Goal: Task Accomplishment & Management: Manage account settings

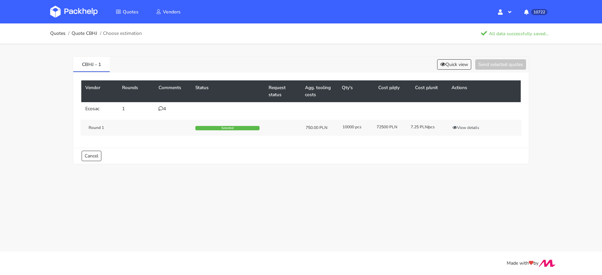
click at [261, 8] on div "Quotes Vendors Hello, Klaudia Profile Sign Out 10722 Notifications [PERSON_NAME…" at bounding box center [300, 11] width 535 height 23
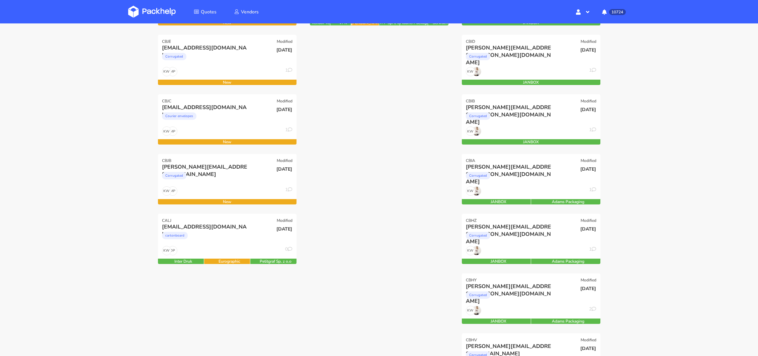
scroll to position [143, 0]
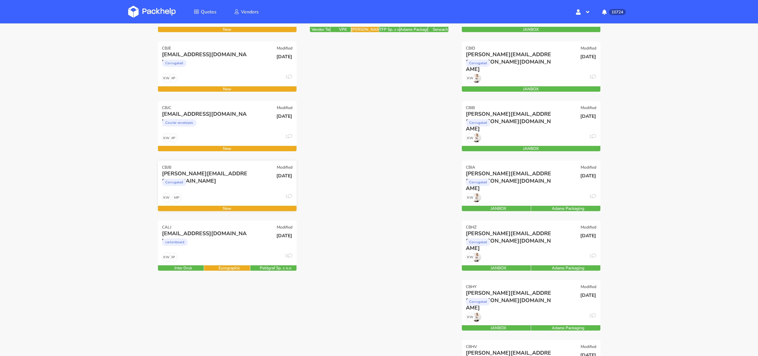
click at [212, 187] on div "Corrugated" at bounding box center [206, 183] width 89 height 13
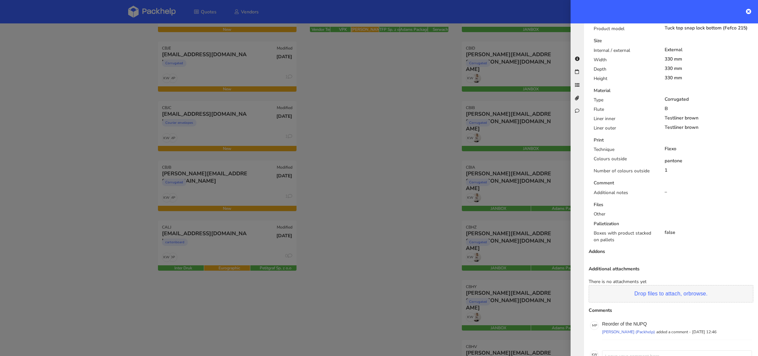
scroll to position [286, 0]
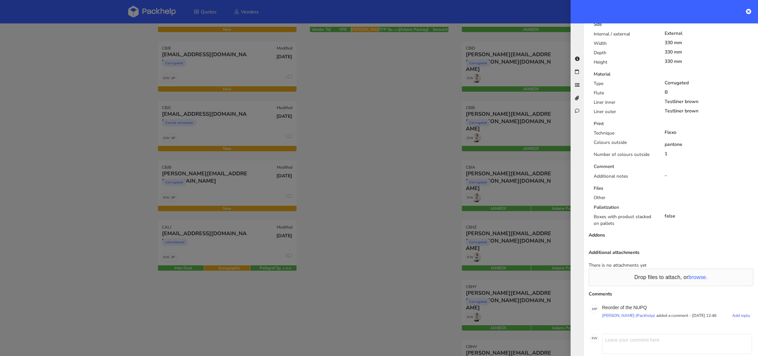
click at [641, 305] on p "Reorder of the NUPQ" at bounding box center [677, 307] width 150 height 5
copy p "NUPQ"
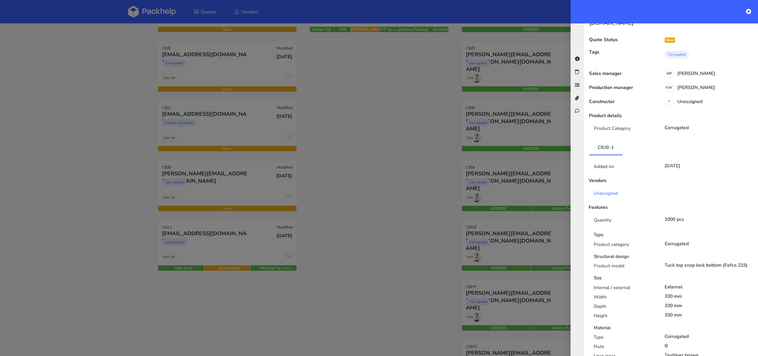
scroll to position [0, 0]
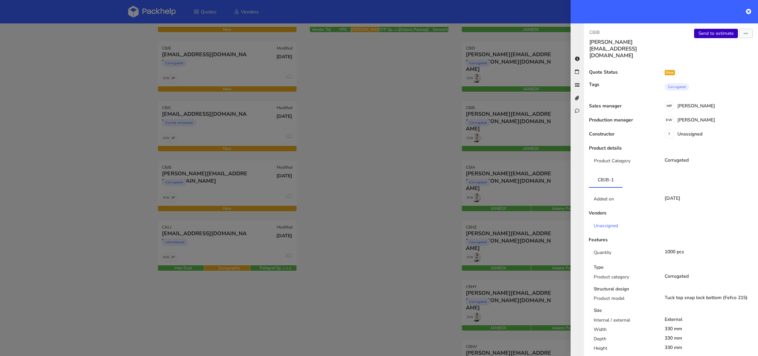
click at [708, 37] on link "Send to estimate" at bounding box center [716, 33] width 44 height 9
click at [747, 36] on button "button" at bounding box center [745, 33] width 13 height 9
click at [715, 61] on link "Edit quote" at bounding box center [723, 59] width 59 height 11
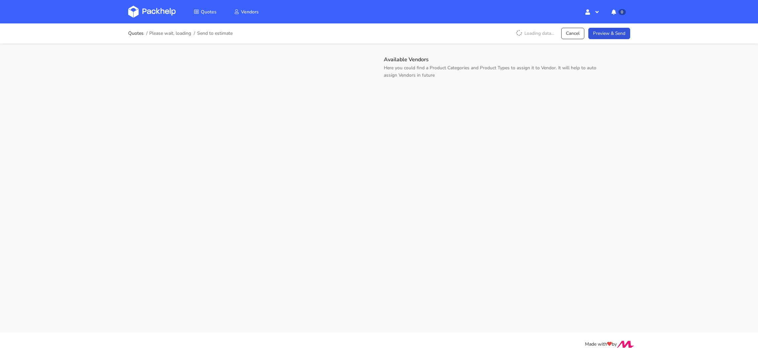
click at [292, 168] on main "Quotes Please wait, loading Send to estimate Loading data... Cancel Preview & S…" at bounding box center [379, 166] width 758 height 333
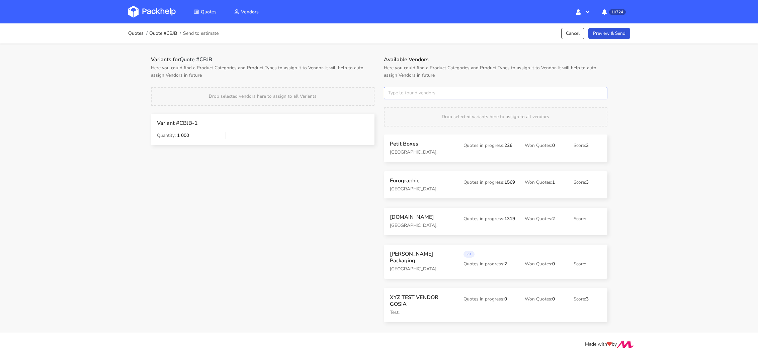
click at [407, 90] on input "text" at bounding box center [495, 93] width 223 height 13
click at [404, 89] on input "text" at bounding box center [495, 93] width 223 height 13
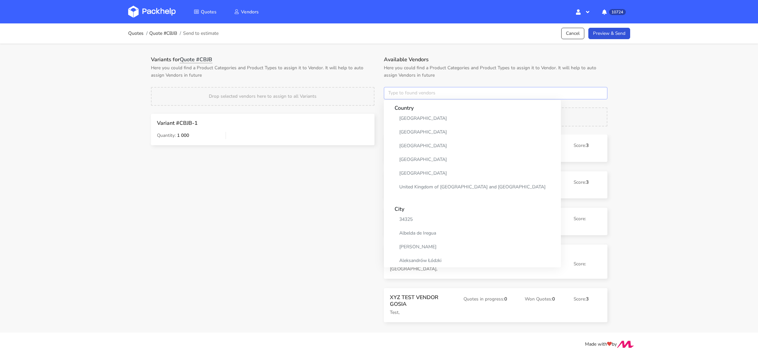
click at [404, 89] on input "text" at bounding box center [495, 93] width 223 height 13
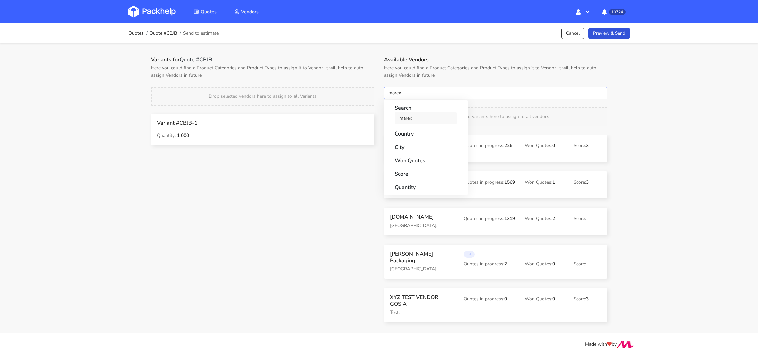
type input "marex"
click at [398, 117] on link "marex" at bounding box center [425, 118] width 62 height 12
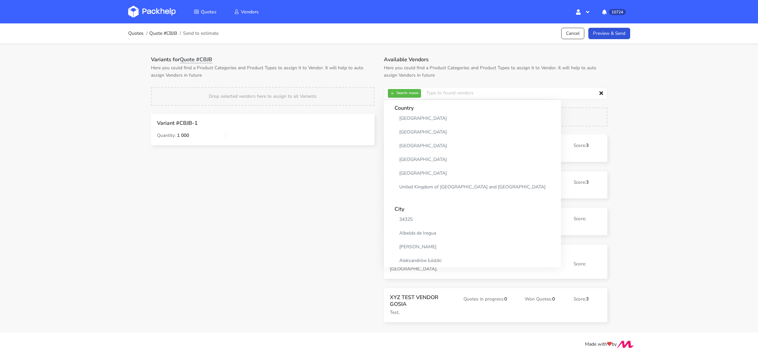
click at [367, 82] on div "Variants for Quote #CBJB Here you could find a Product Categories and Product T…" at bounding box center [262, 105] width 233 height 98
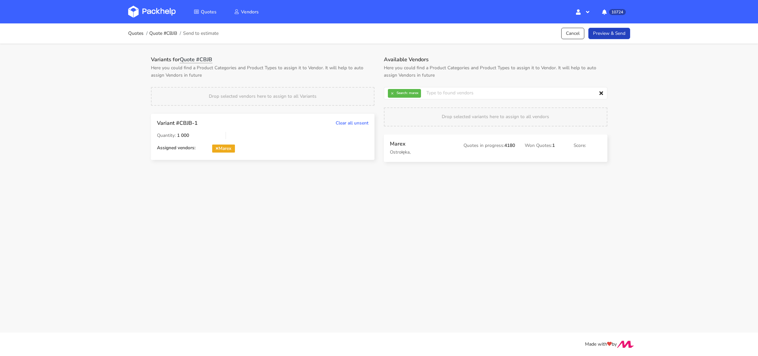
click at [616, 29] on link "Preview & Send" at bounding box center [609, 34] width 42 height 12
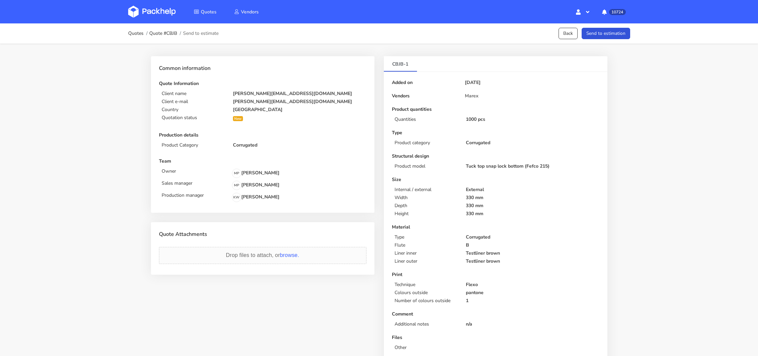
scroll to position [90, 0]
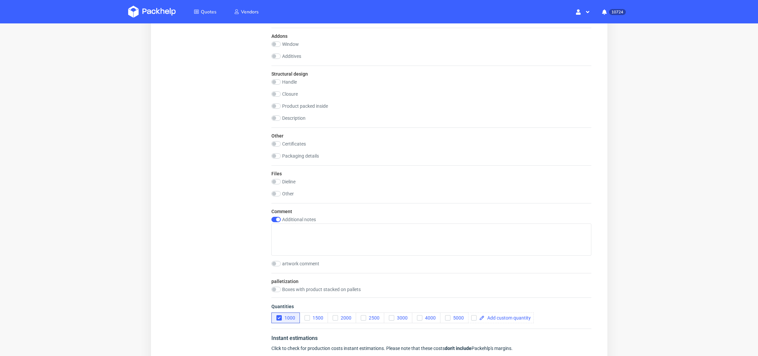
scroll to position [542, 0]
click at [279, 216] on input "checkbox" at bounding box center [275, 218] width 9 height 5
checkbox input "false"
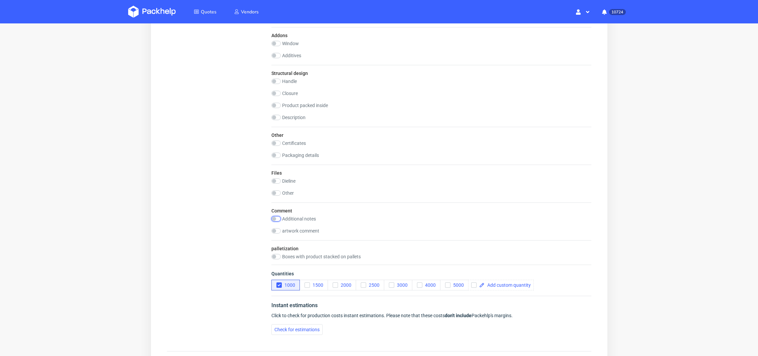
scroll to position [0, 0]
click at [277, 190] on input "checkbox" at bounding box center [275, 192] width 9 height 5
checkbox input "true"
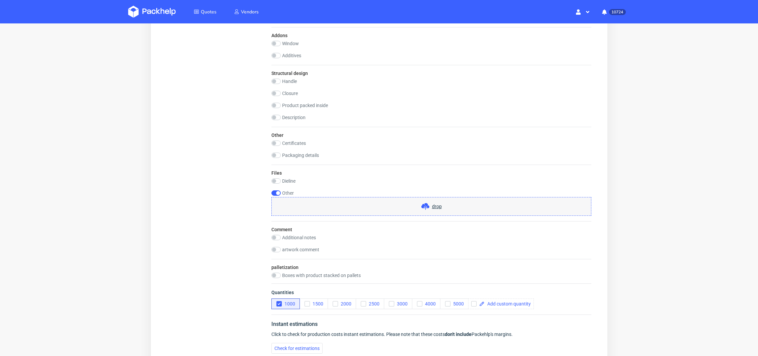
click at [434, 204] on span "drop" at bounding box center [437, 206] width 10 height 7
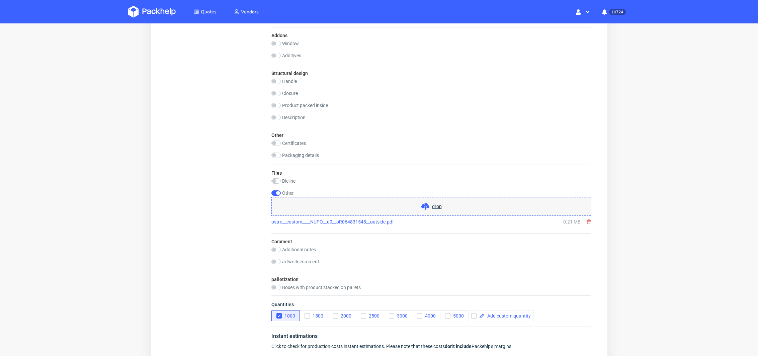
scroll to position [639, 0]
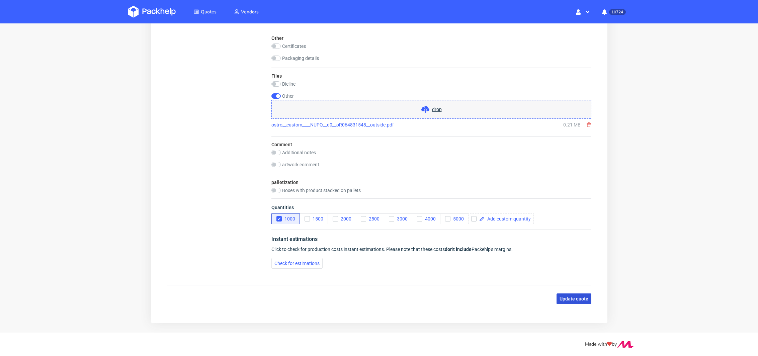
click at [566, 296] on span "Update quote" at bounding box center [573, 298] width 29 height 5
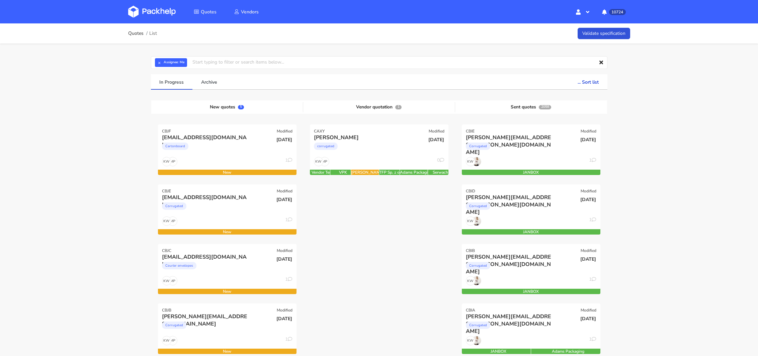
scroll to position [105, 0]
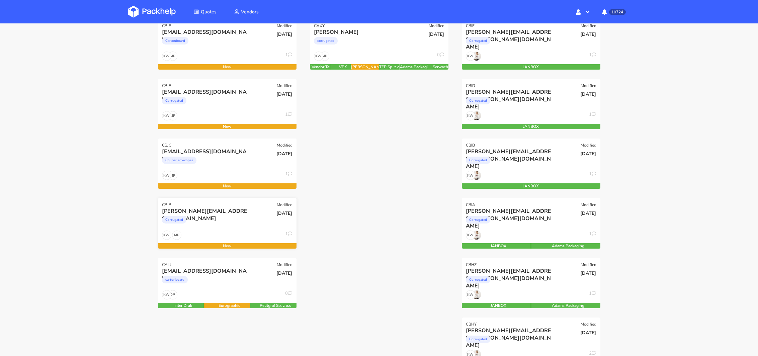
click at [223, 229] on div "j.schacht@polyluma.com Corrugated" at bounding box center [203, 218] width 93 height 23
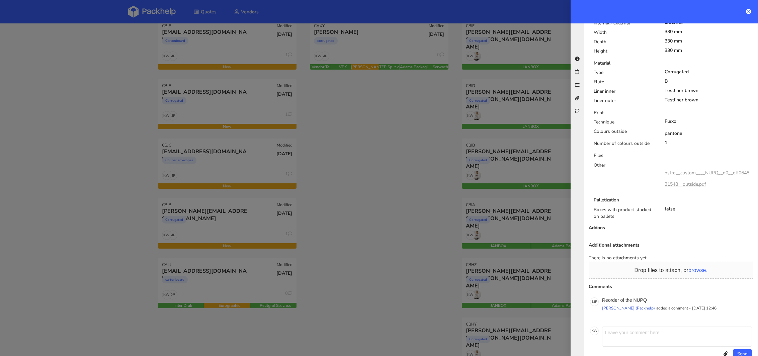
scroll to position [0, 0]
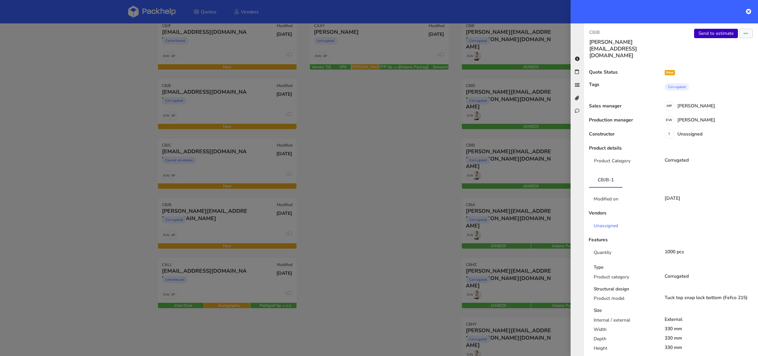
click at [714, 34] on link "Send to estimate" at bounding box center [716, 33] width 44 height 9
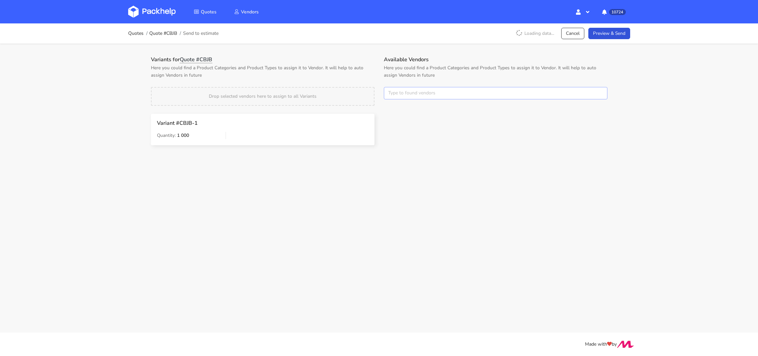
click at [406, 94] on input "text" at bounding box center [495, 93] width 223 height 13
type input "marex"
click at [403, 120] on link "marex" at bounding box center [425, 118] width 62 height 12
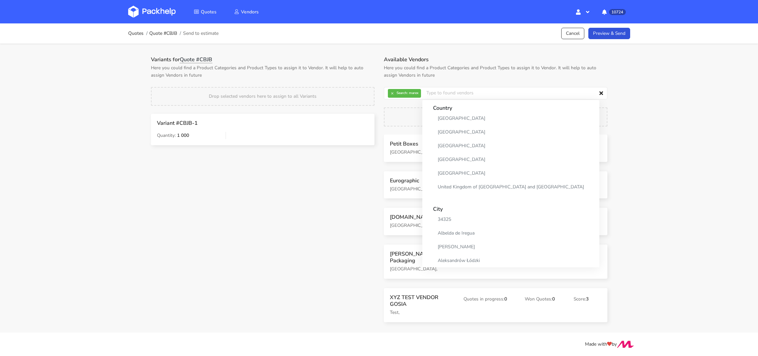
click at [364, 86] on div "Variants for Quote #CBJB Here you could find a Product Categories and Product T…" at bounding box center [262, 105] width 233 height 98
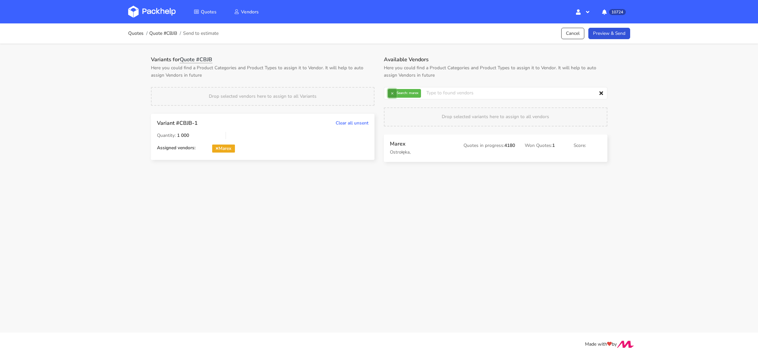
click at [391, 91] on button "×" at bounding box center [392, 93] width 9 height 9
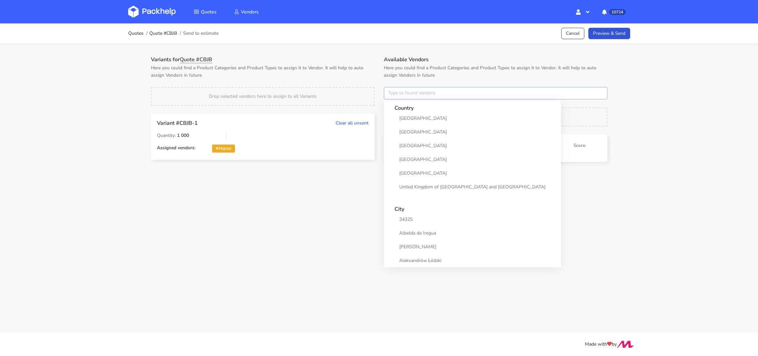
click at [391, 91] on input "text" at bounding box center [495, 93] width 223 height 13
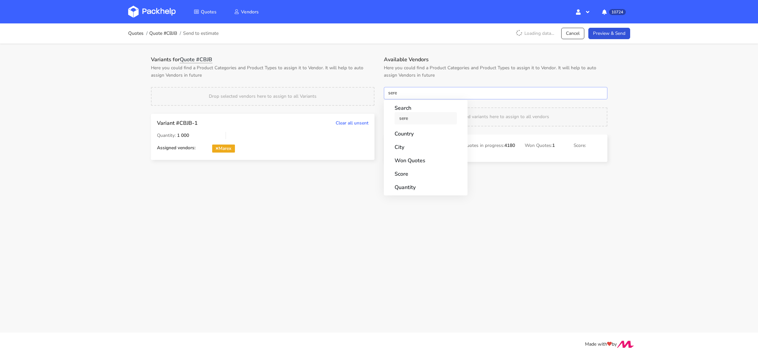
type input "sere"
click at [400, 113] on link "sere" at bounding box center [425, 118] width 62 height 12
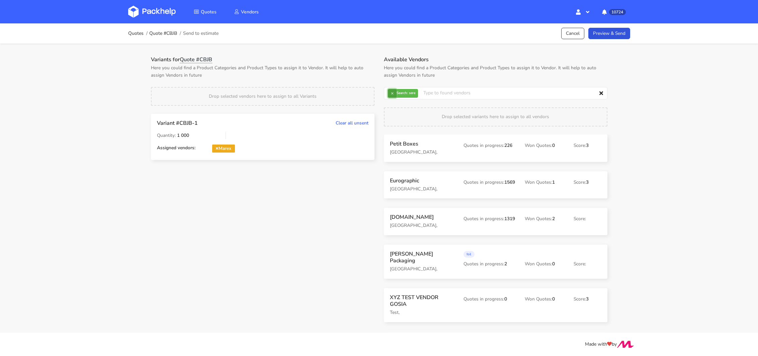
click at [388, 93] on button "×" at bounding box center [392, 93] width 9 height 9
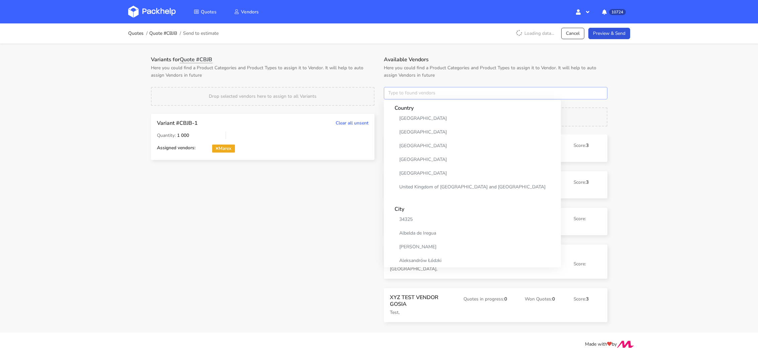
click at [390, 93] on input "text" at bounding box center [495, 93] width 223 height 13
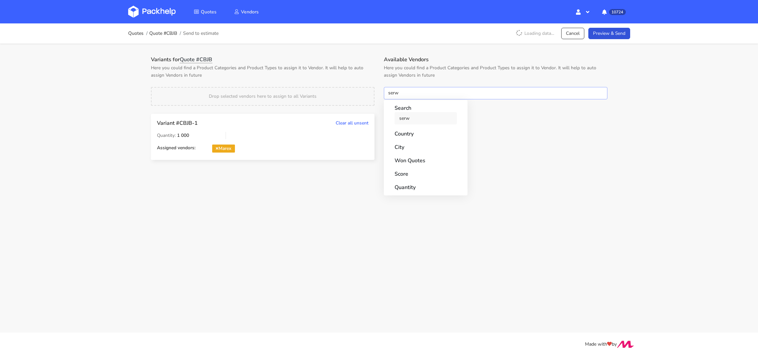
type input "serw"
click at [402, 118] on link "serw" at bounding box center [425, 118] width 62 height 12
click at [349, 61] on h1 "Variants for Quote #CBJB" at bounding box center [262, 59] width 223 height 7
drag, startPoint x: 428, startPoint y: 146, endPoint x: 424, endPoint y: 146, distance: 3.7
click at [610, 35] on link "Preview & Send" at bounding box center [609, 34] width 42 height 12
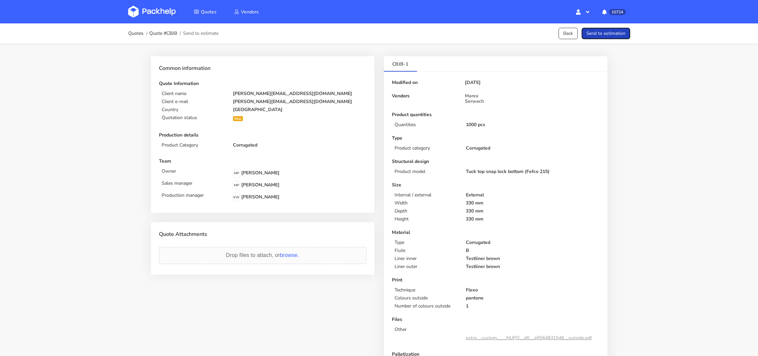
click at [613, 34] on button "Send to estimation" at bounding box center [605, 34] width 49 height 12
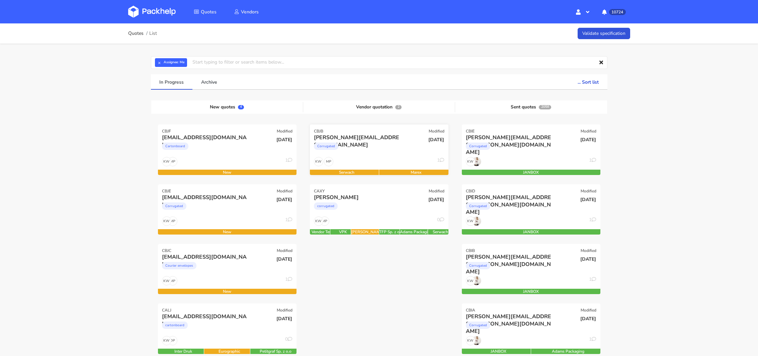
click at [353, 145] on div "Corrugated" at bounding box center [358, 147] width 89 height 13
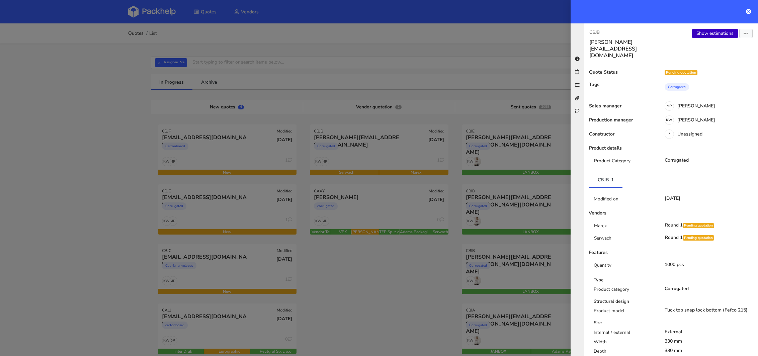
click at [707, 30] on link "Show estimations" at bounding box center [715, 33] width 46 height 9
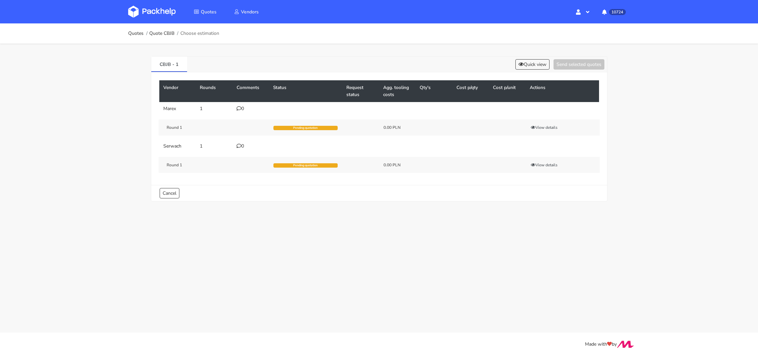
click at [239, 109] on icon at bounding box center [239, 108] width 5 height 5
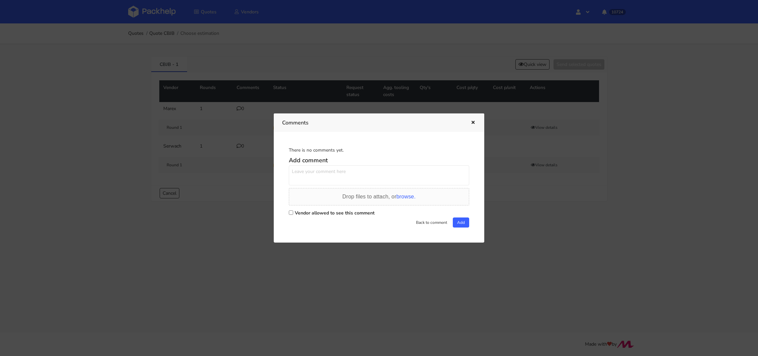
click at [290, 213] on input "Vendor allowed to see this comment" at bounding box center [291, 212] width 4 height 4
checkbox input "true"
click at [300, 181] on textarea at bounding box center [379, 175] width 180 height 20
paste textarea "R064831548_NUPQ"
type textarea "R064831548_NUPQ"
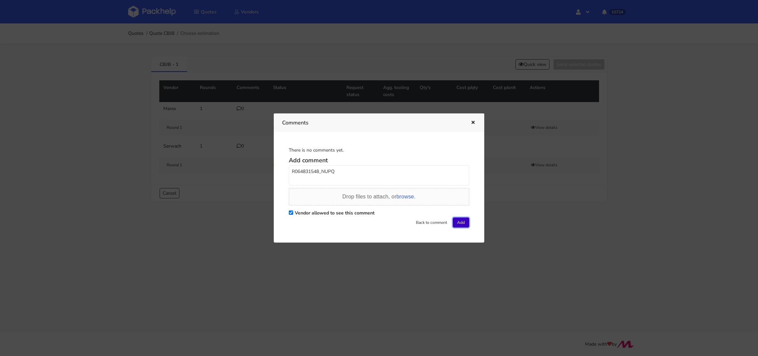
click at [456, 219] on button "Add" at bounding box center [461, 222] width 16 height 10
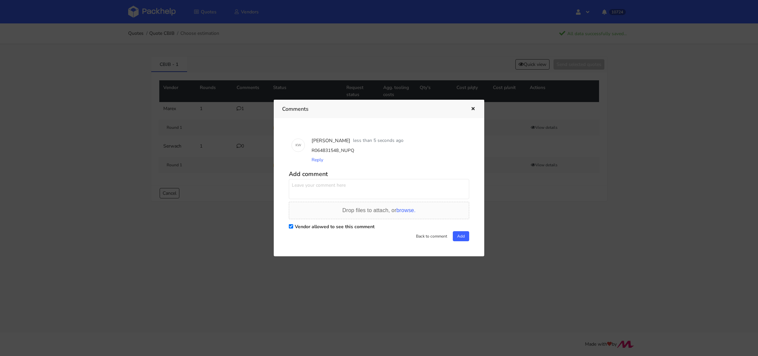
click at [191, 257] on div at bounding box center [379, 178] width 758 height 356
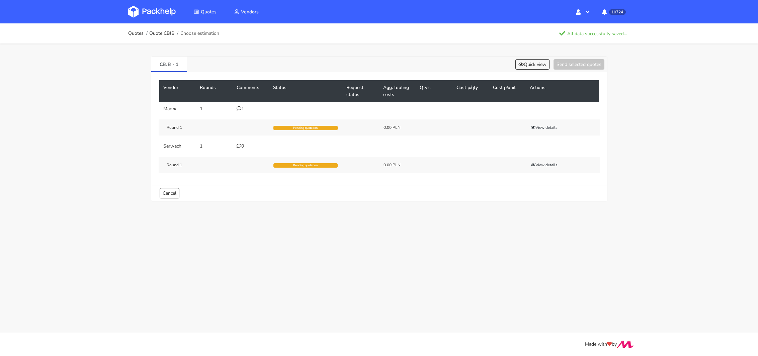
click at [239, 110] on div "1" at bounding box center [251, 108] width 29 height 5
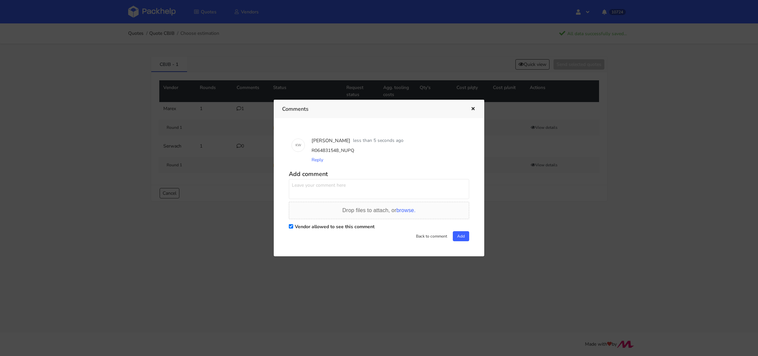
click at [147, 110] on div at bounding box center [379, 178] width 758 height 356
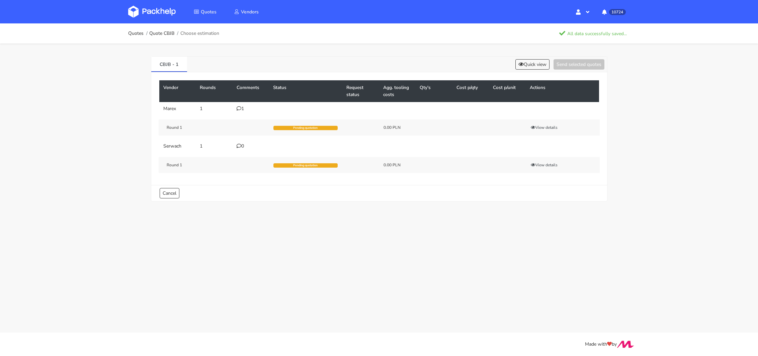
click at [160, 7] on img at bounding box center [152, 12] width 48 height 12
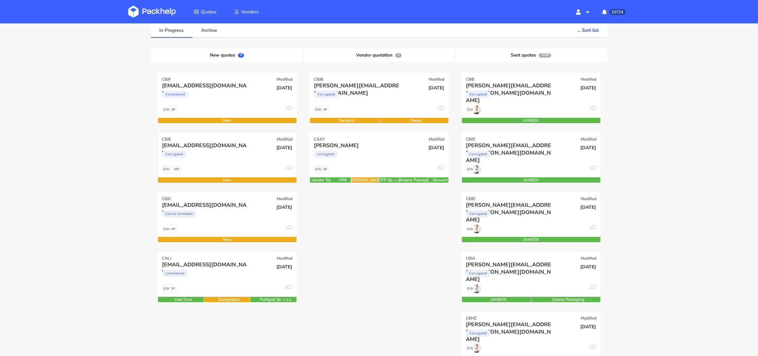
scroll to position [55, 0]
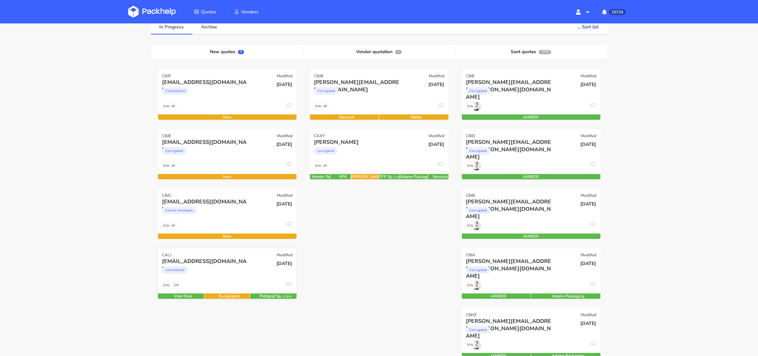
click at [225, 273] on div "cartonboard" at bounding box center [206, 271] width 89 height 13
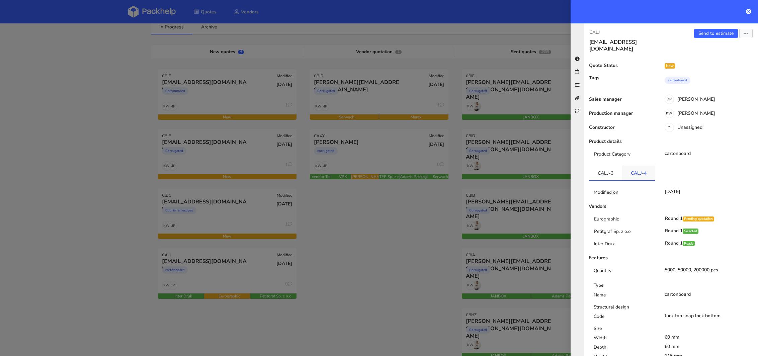
click at [632, 169] on link "CALJ-4" at bounding box center [638, 173] width 33 height 15
click at [609, 166] on link "CALJ-3" at bounding box center [605, 173] width 33 height 15
click at [382, 266] on div at bounding box center [379, 178] width 758 height 356
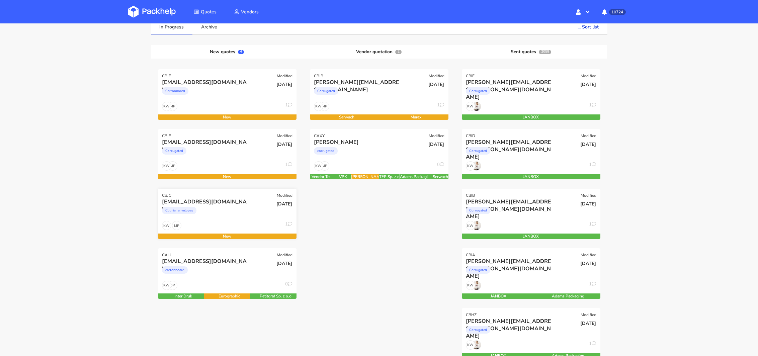
click at [233, 209] on div "Courier envelopes" at bounding box center [206, 211] width 89 height 13
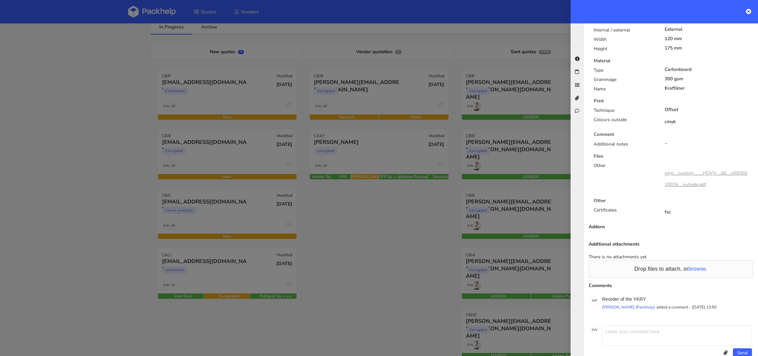
scroll to position [298, 0]
click at [639, 294] on p "Reorder of the YKRY" at bounding box center [677, 296] width 150 height 5
copy p "YKRY"
click at [639, 294] on p "Reorder of the YKRY" at bounding box center [677, 296] width 150 height 5
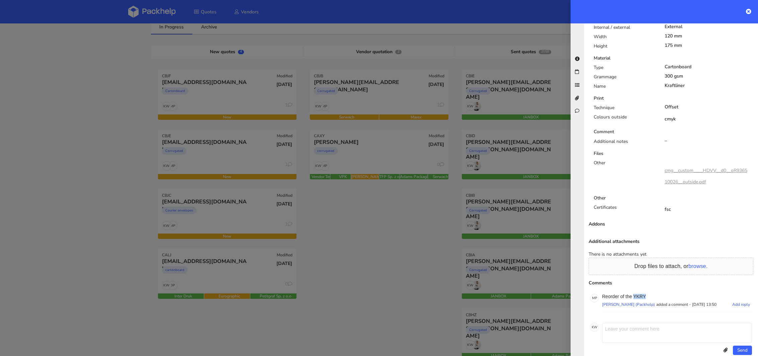
click at [639, 294] on p "Reorder of the YKRY" at bounding box center [677, 296] width 150 height 5
click at [642, 294] on p "Reorder of the YKRY" at bounding box center [677, 296] width 150 height 5
copy p "YKRY"
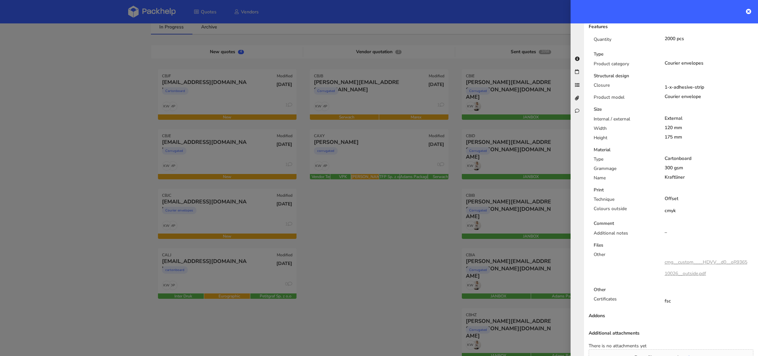
scroll to position [0, 0]
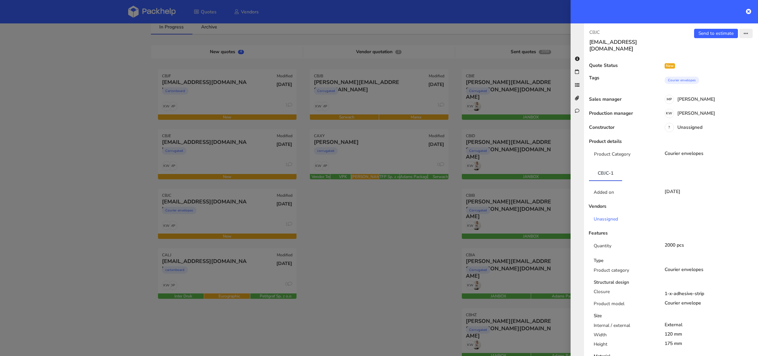
click at [743, 32] on button "button" at bounding box center [745, 33] width 13 height 9
click at [723, 58] on link "Edit quote" at bounding box center [723, 59] width 59 height 11
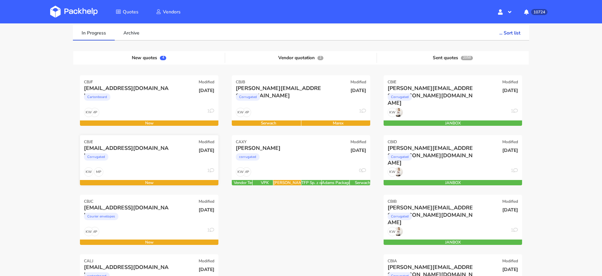
scroll to position [135, 0]
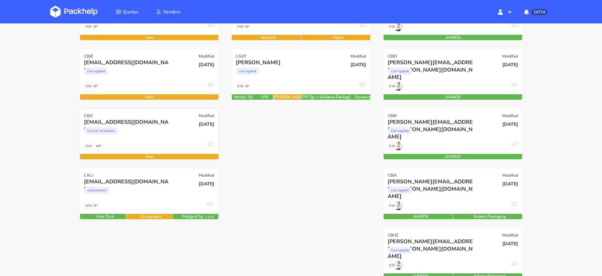
click at [138, 124] on div "[EMAIL_ADDRESS][DOMAIN_NAME]" at bounding box center [128, 121] width 89 height 7
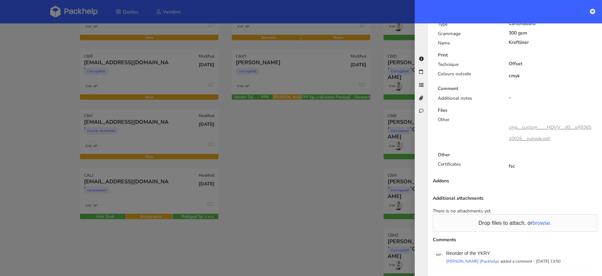
scroll to position [381, 0]
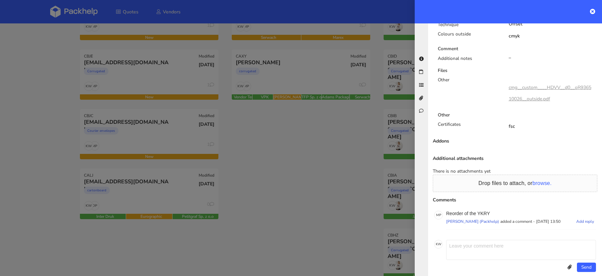
click at [483, 211] on p "Reorder of the YKRY" at bounding box center [521, 213] width 150 height 5
copy p "YKRY"
click at [330, 180] on div at bounding box center [301, 138] width 602 height 276
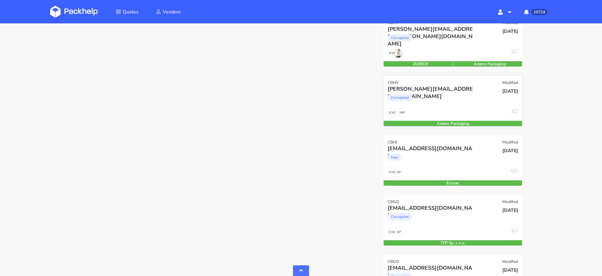
scroll to position [427, 0]
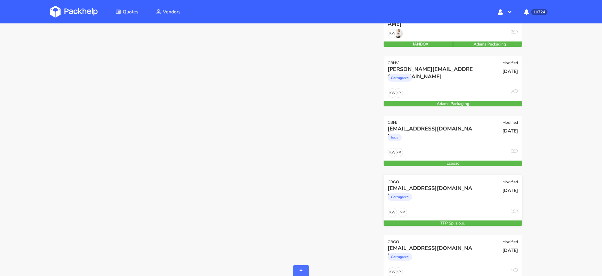
click at [452, 192] on div "Corrugated" at bounding box center [432, 198] width 89 height 13
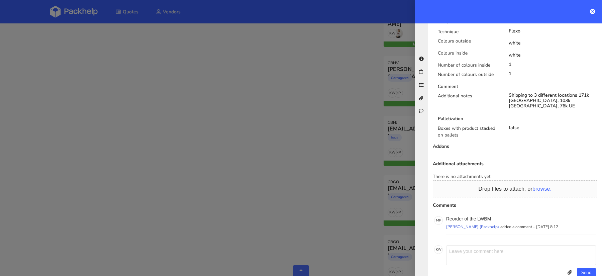
scroll to position [0, 0]
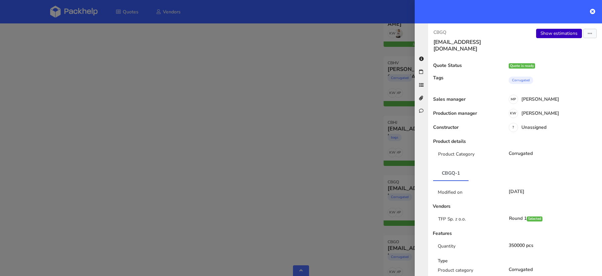
click at [555, 33] on link "Show estimations" at bounding box center [559, 33] width 46 height 9
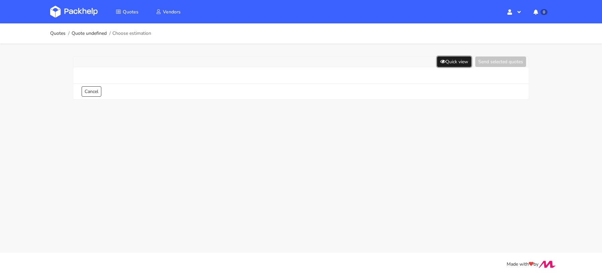
click at [452, 63] on button "Quick view" at bounding box center [454, 62] width 34 height 10
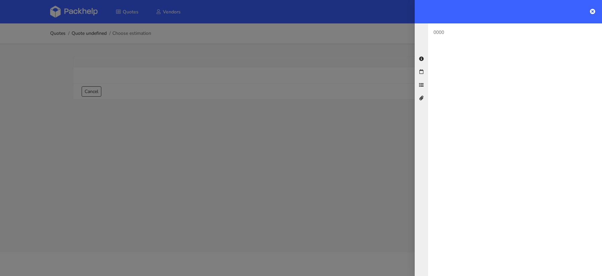
click at [373, 164] on div at bounding box center [301, 138] width 602 height 276
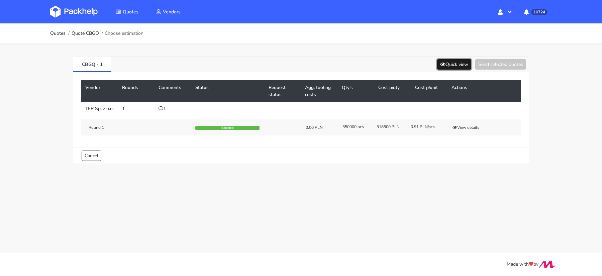
click at [441, 60] on button "Quick view" at bounding box center [454, 64] width 34 height 10
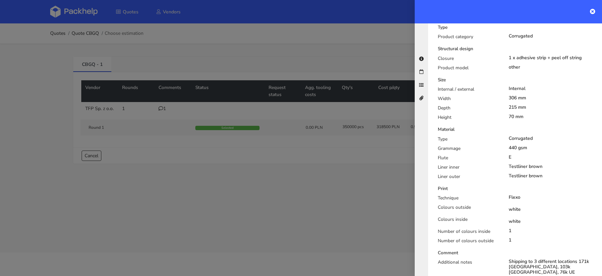
scroll to position [161, 0]
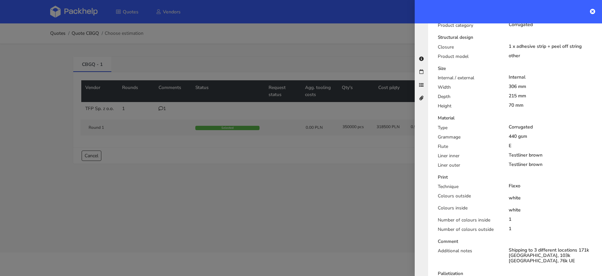
click at [358, 184] on div at bounding box center [301, 138] width 602 height 276
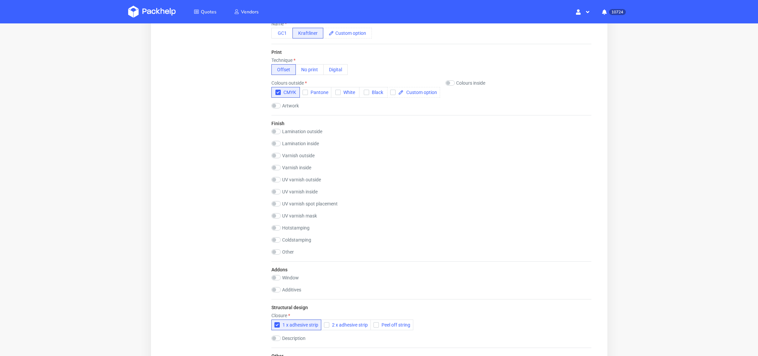
scroll to position [308, 0]
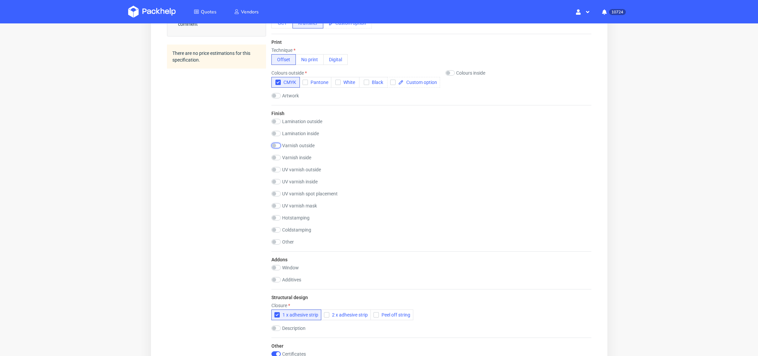
click at [273, 144] on input "checkbox" at bounding box center [275, 145] width 9 height 5
checkbox input "true"
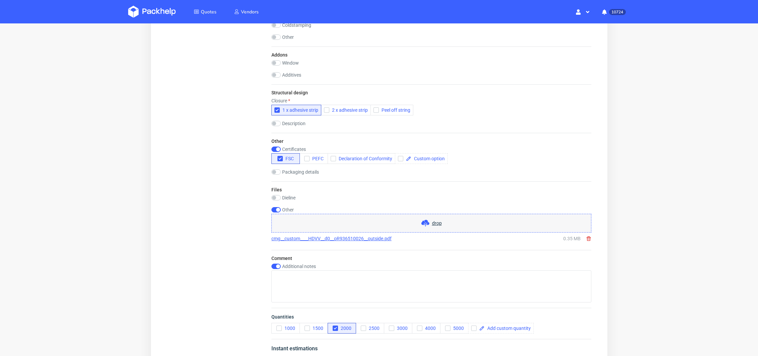
scroll to position [633, 0]
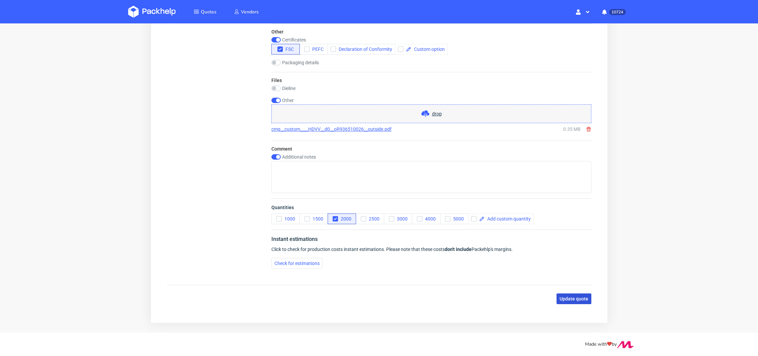
click at [579, 293] on button "Update quote" at bounding box center [573, 298] width 35 height 11
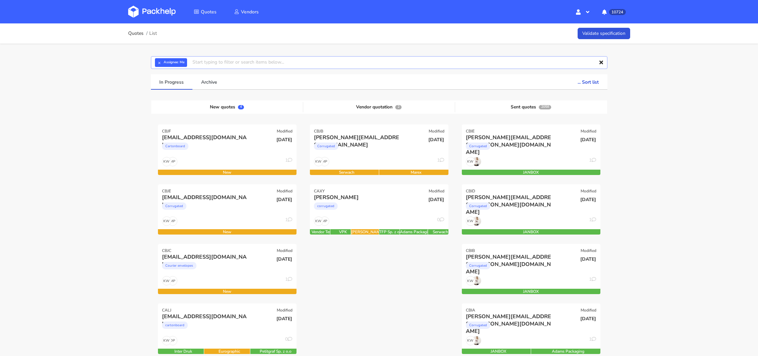
click at [160, 67] on input "text" at bounding box center [379, 62] width 456 height 13
click at [160, 66] on button "×" at bounding box center [159, 62] width 9 height 9
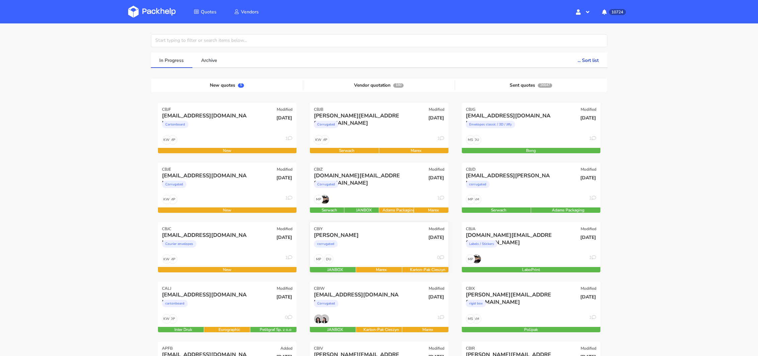
scroll to position [22, 0]
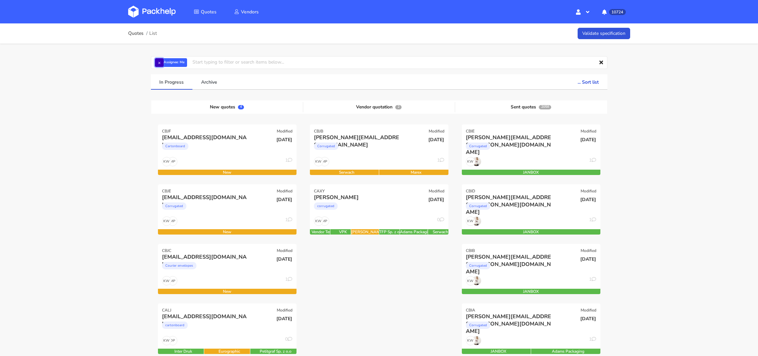
click at [160, 61] on button "×" at bounding box center [159, 62] width 9 height 9
click at [161, 61] on input "text" at bounding box center [379, 62] width 456 height 13
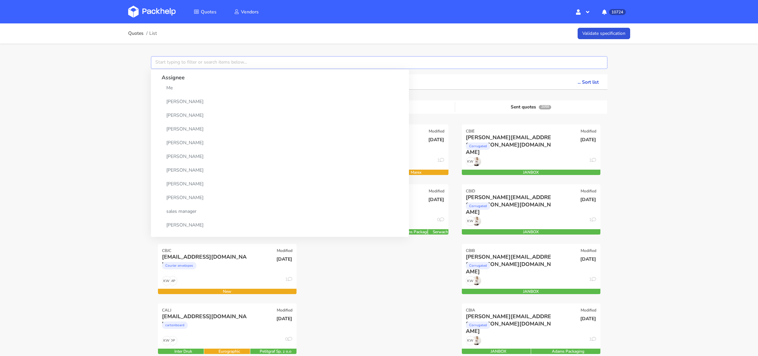
paste input "CBJI"
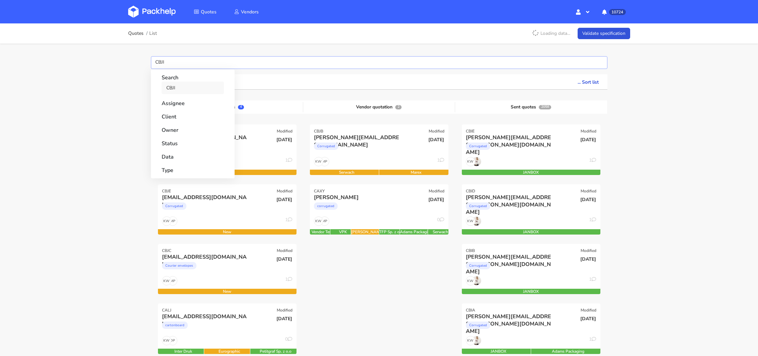
type input "CBJI"
click at [167, 85] on link "CBJI" at bounding box center [193, 88] width 62 height 12
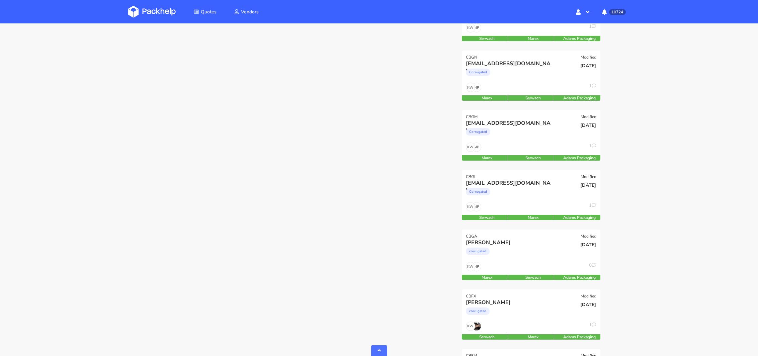
scroll to position [682, 0]
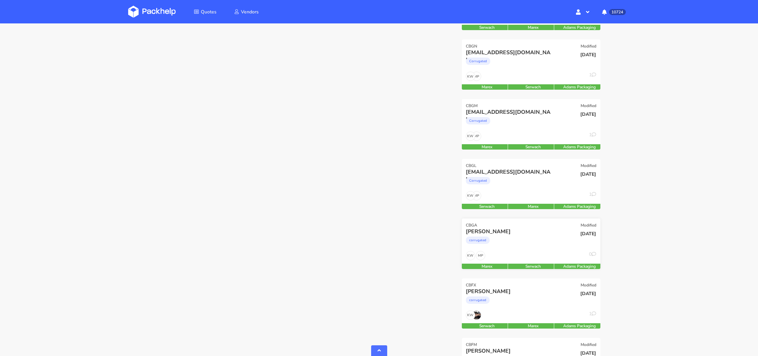
click at [536, 239] on div "corrugated" at bounding box center [510, 241] width 89 height 13
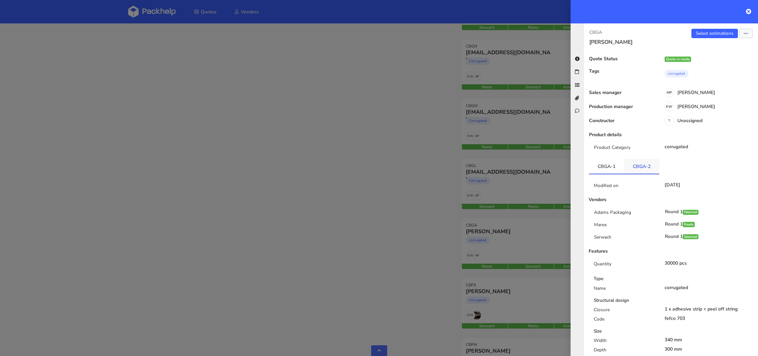
click at [637, 163] on link "CBGA-2" at bounding box center [641, 166] width 35 height 15
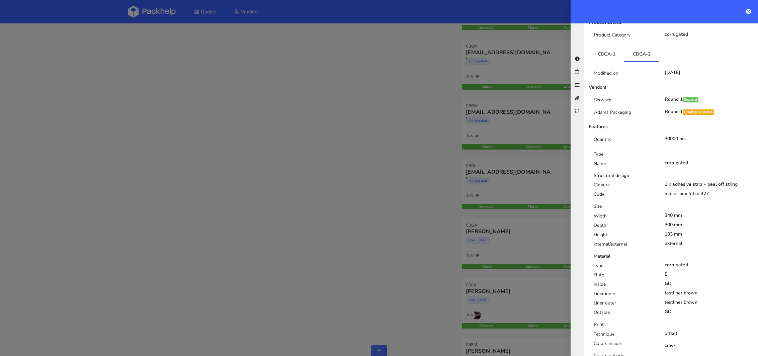
scroll to position [0, 0]
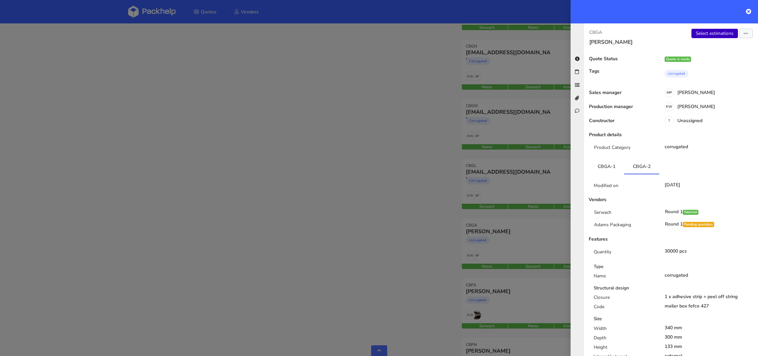
click at [705, 33] on link "Select estimations" at bounding box center [714, 33] width 47 height 9
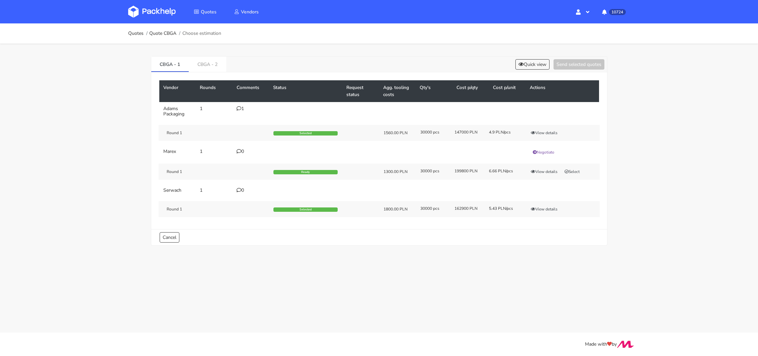
click at [165, 11] on img at bounding box center [152, 12] width 48 height 12
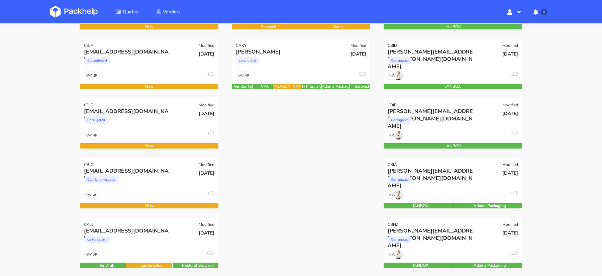
scroll to position [145, 0]
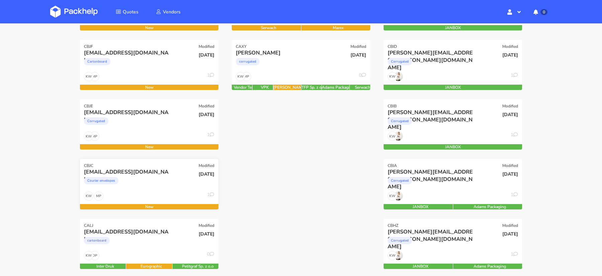
click at [149, 180] on div "Courier envelopes" at bounding box center [128, 182] width 89 height 13
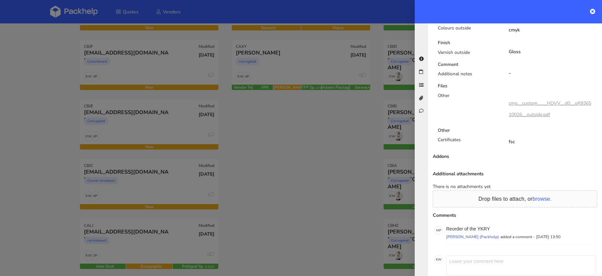
scroll to position [0, 0]
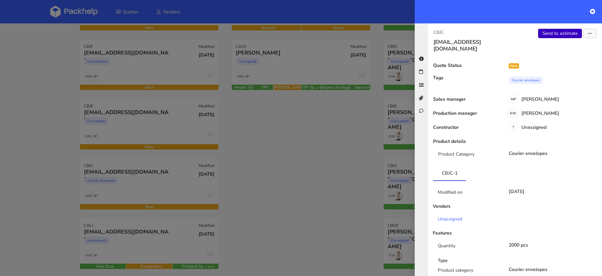
click at [557, 30] on link "Send to estimate" at bounding box center [560, 33] width 44 height 9
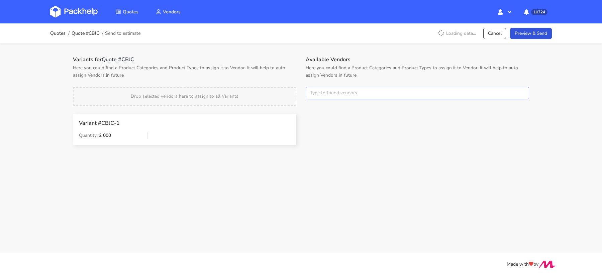
click at [324, 95] on input "text" at bounding box center [417, 93] width 223 height 13
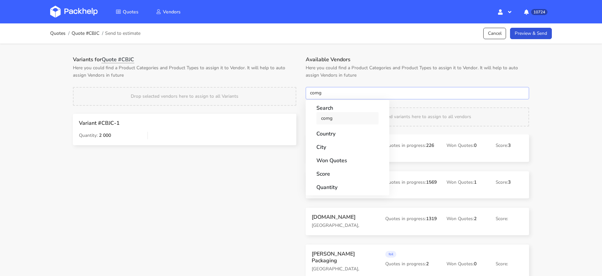
type input "comg"
click at [325, 117] on link "comg" at bounding box center [347, 118] width 62 height 12
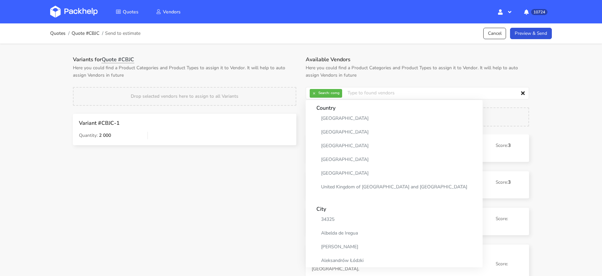
click at [298, 82] on div "Variants for Quote #CBJC Here you could find a Product Categories and Product T…" at bounding box center [184, 105] width 233 height 98
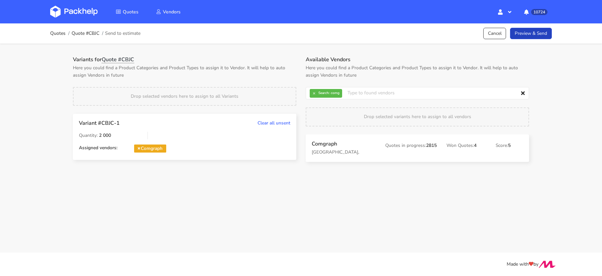
click at [520, 36] on link "Preview & Send" at bounding box center [531, 34] width 42 height 12
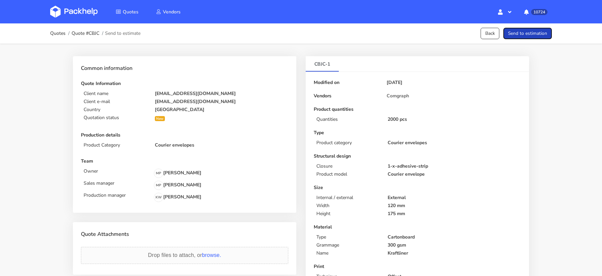
click at [522, 29] on button "Send to estimation" at bounding box center [528, 34] width 49 height 12
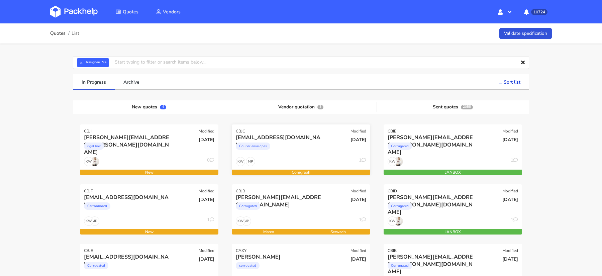
click at [305, 150] on div "Courier envelopes" at bounding box center [280, 147] width 89 height 13
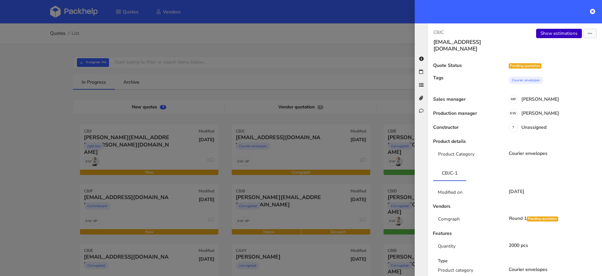
click at [551, 35] on link "Show estimations" at bounding box center [559, 33] width 46 height 9
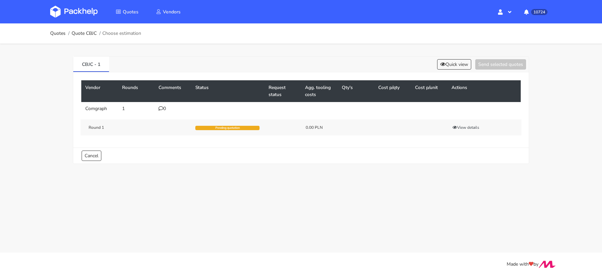
click at [165, 106] on div "0" at bounding box center [173, 108] width 29 height 5
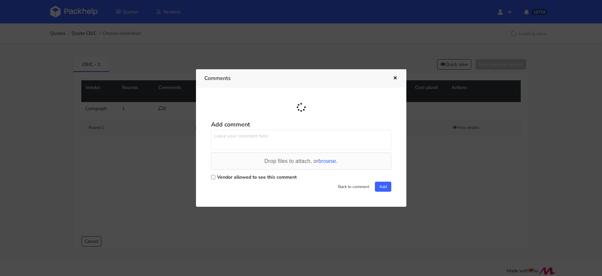
click at [214, 176] on div "Vendor allowed to see this comment" at bounding box center [301, 176] width 180 height 9
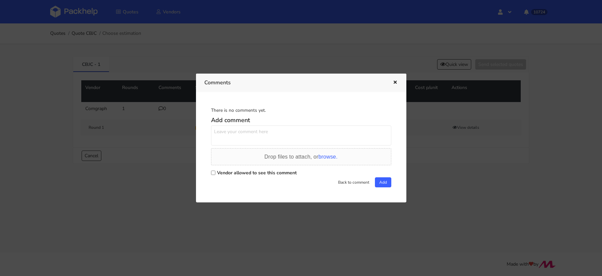
click at [214, 176] on div "Vendor allowed to see this comment" at bounding box center [301, 172] width 180 height 9
click at [214, 173] on input "Vendor allowed to see this comment" at bounding box center [213, 173] width 4 height 4
checkbox input "true"
click at [222, 142] on textarea at bounding box center [301, 135] width 180 height 20
paste textarea "R524823898_YKRY"
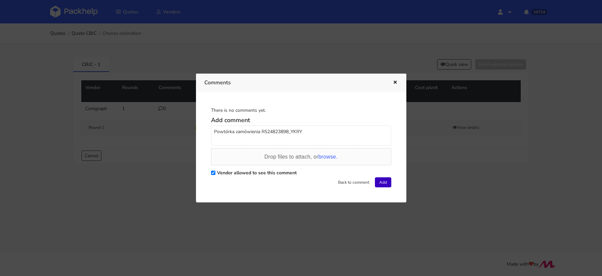
type textarea "Powtórka zamówienia R524823898_YKRY"
click at [381, 186] on button "Add" at bounding box center [383, 182] width 16 height 10
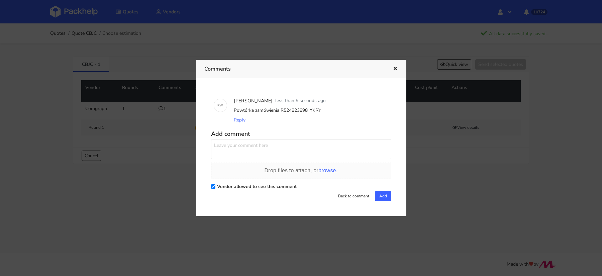
click at [89, 94] on div at bounding box center [301, 138] width 602 height 276
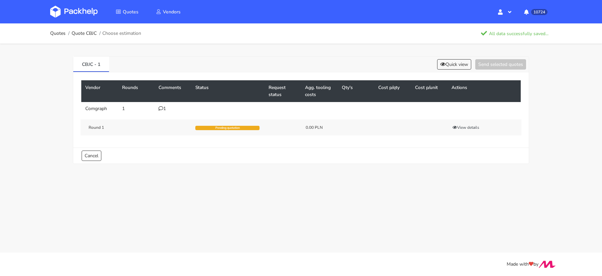
click at [76, 7] on img at bounding box center [74, 12] width 48 height 12
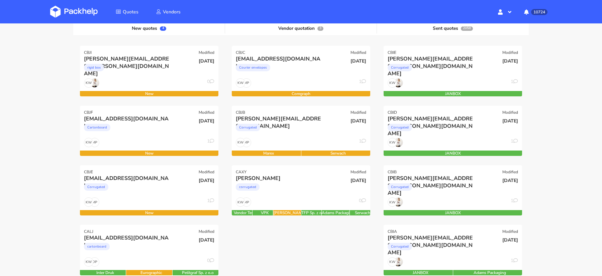
scroll to position [91, 0]
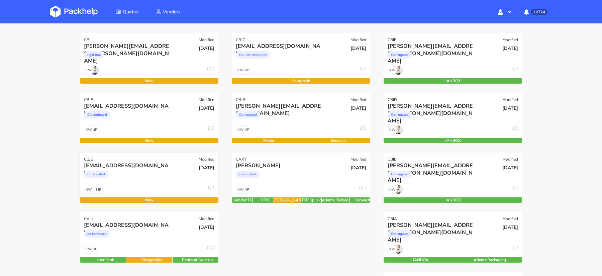
click at [137, 174] on div "Corrugated" at bounding box center [128, 175] width 89 height 13
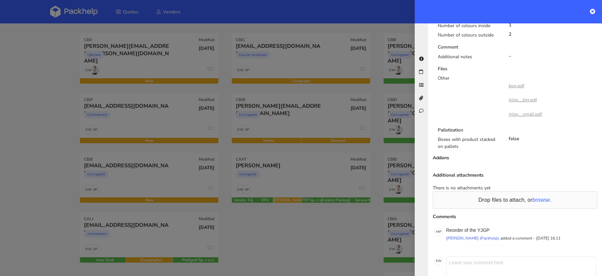
scroll to position [456, 0]
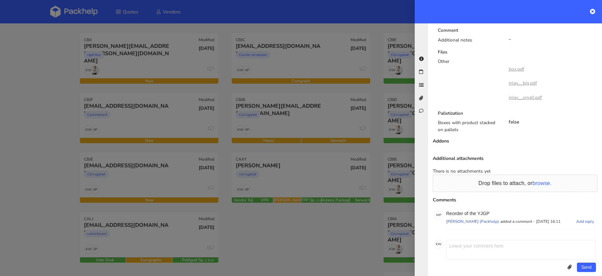
click at [483, 211] on p "Reorder of the YJGP" at bounding box center [521, 213] width 150 height 5
copy p "YJGP"
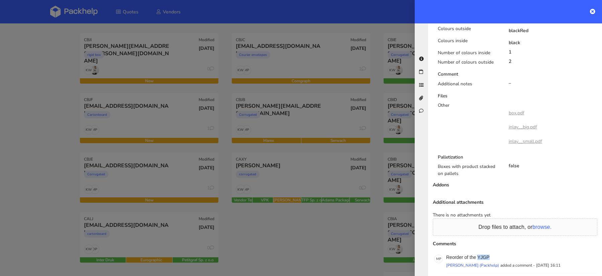
scroll to position [391, 0]
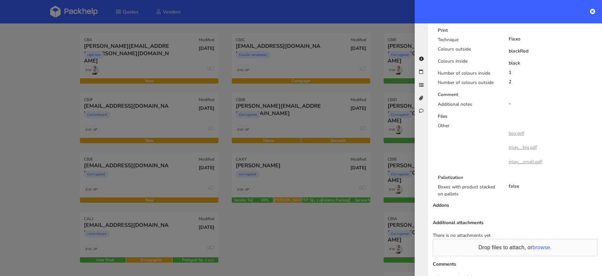
click at [486, 134] on div "Other" at bounding box center [468, 146] width 71 height 49
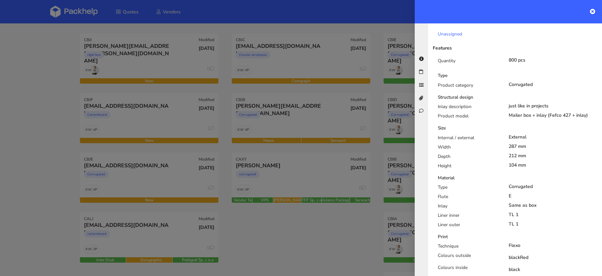
scroll to position [183, 0]
click at [549, 136] on div "Internal / external External Width 287 mm Depth 212 mm Height 104 mm" at bounding box center [518, 154] width 170 height 37
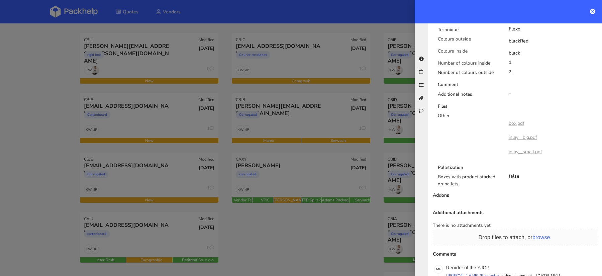
scroll to position [456, 0]
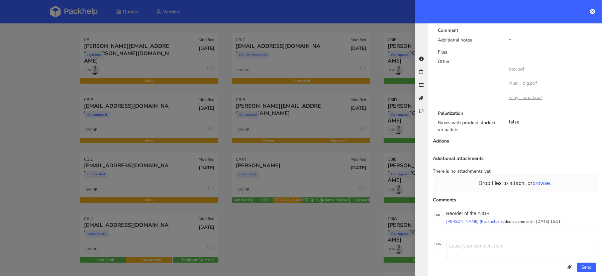
click at [483, 211] on p "Reorder of the YJGP" at bounding box center [521, 213] width 150 height 5
copy p "YJGP"
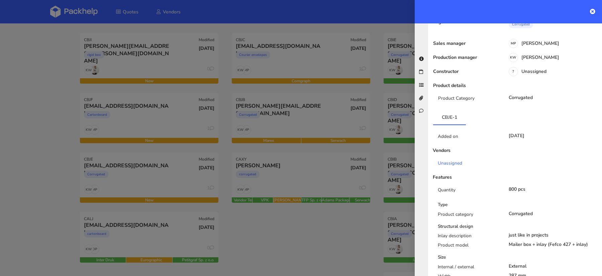
scroll to position [0, 0]
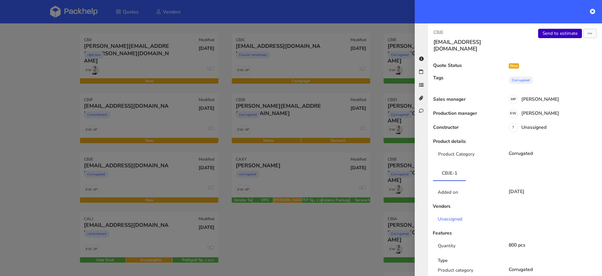
click at [563, 32] on link "Send to estimate" at bounding box center [560, 33] width 44 height 9
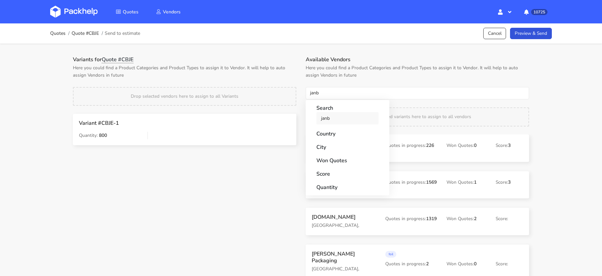
type input "janb"
click at [322, 120] on link "janb" at bounding box center [347, 118] width 62 height 12
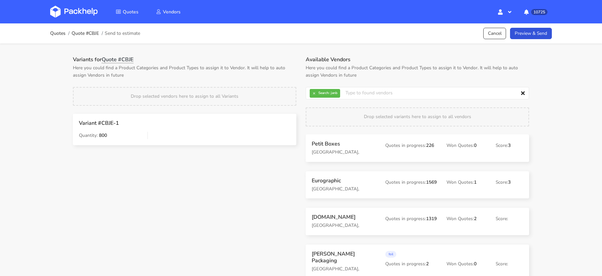
click at [289, 66] on p "Here you could find a Product Categories and Product Types to assign it to Vend…" at bounding box center [184, 71] width 223 height 15
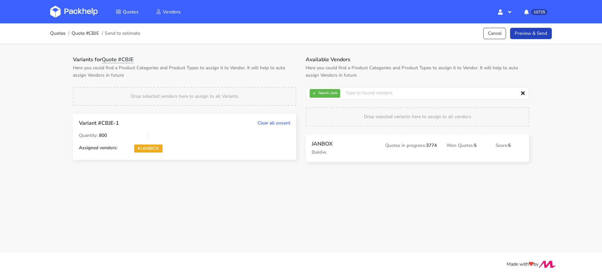
click at [525, 31] on link "Preview & Send" at bounding box center [531, 34] width 42 height 12
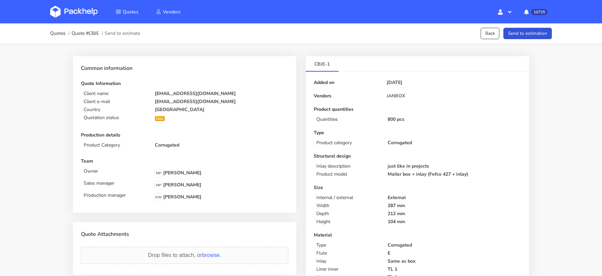
click at [529, 31] on button "Send to estimation" at bounding box center [528, 34] width 49 height 12
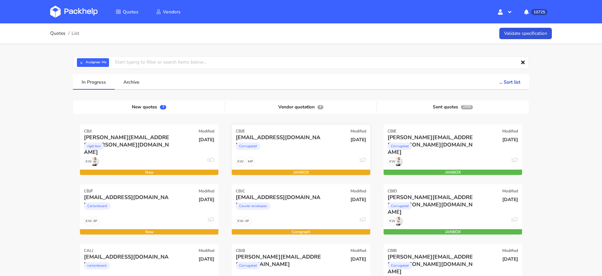
click at [300, 143] on div "Corrugated" at bounding box center [280, 147] width 89 height 13
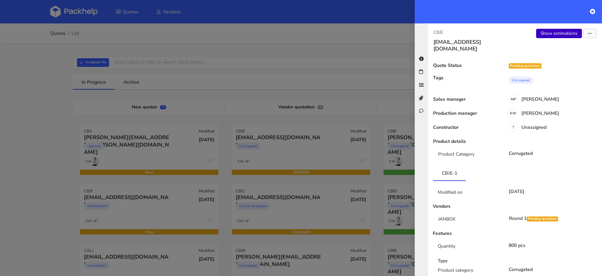
click at [550, 36] on link "Show estimations" at bounding box center [559, 33] width 46 height 9
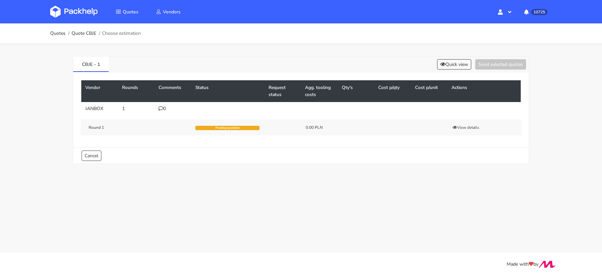
click at [165, 108] on div "0" at bounding box center [173, 108] width 29 height 5
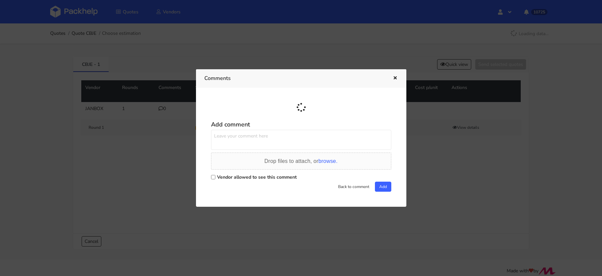
click at [215, 175] on input "Vendor allowed to see this comment" at bounding box center [213, 177] width 4 height 4
checkbox input "true"
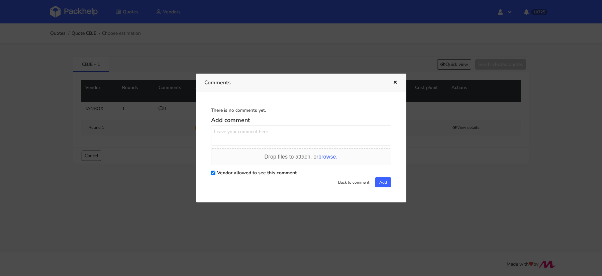
click at [227, 135] on textarea at bounding box center [301, 135] width 180 height 20
paste textarea "R005468661_YJGP"
type textarea "Powtórka R005468661_YJGP"
click at [379, 184] on button "Add" at bounding box center [383, 182] width 16 height 10
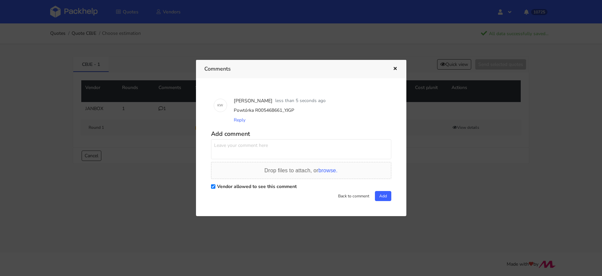
click at [87, 13] on div at bounding box center [301, 138] width 602 height 276
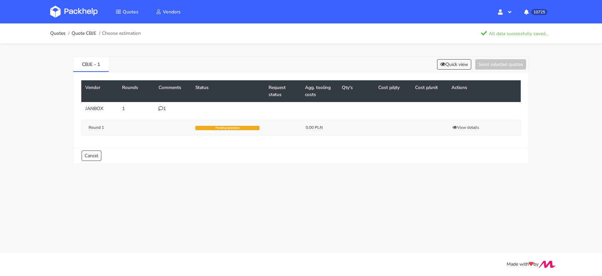
click at [82, 14] on img at bounding box center [74, 12] width 48 height 12
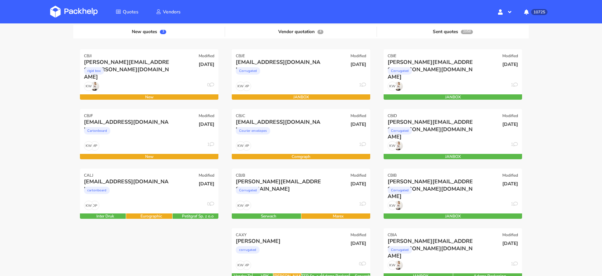
scroll to position [75, 0]
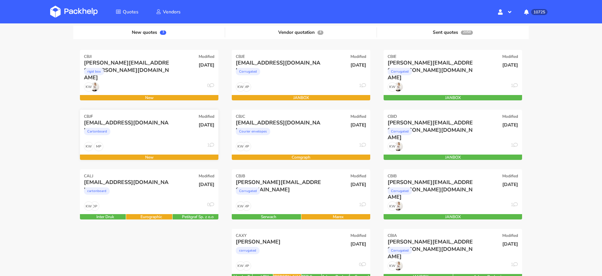
click at [147, 126] on div "Cartonboard" at bounding box center [128, 132] width 89 height 13
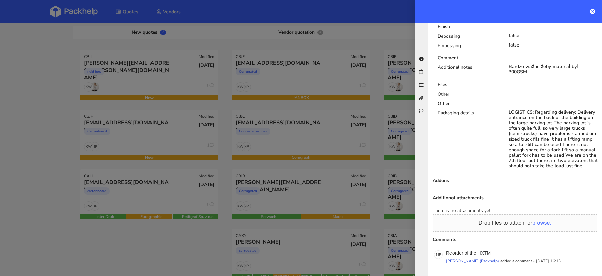
scroll to position [389, 0]
click at [483, 248] on div "M P Reorder of the HXTM Monika Poźniak (Packhelp) added a comment - 8 September…" at bounding box center [515, 258] width 165 height 21
click at [482, 250] on p "Reorder of the HXTM" at bounding box center [521, 252] width 150 height 5
copy p "HXTM"
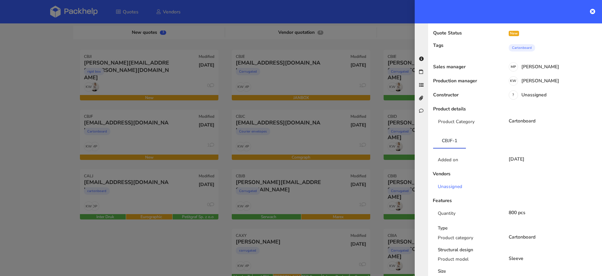
scroll to position [0, 0]
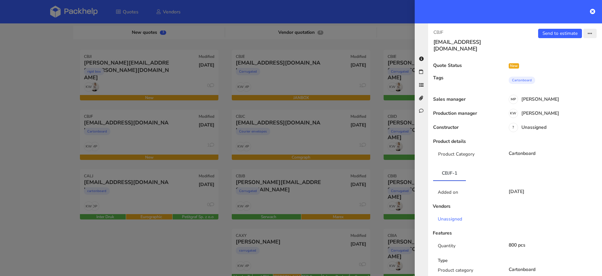
click at [594, 34] on button "button" at bounding box center [589, 33] width 13 height 9
click at [558, 59] on link "Edit quote" at bounding box center [568, 59] width 59 height 11
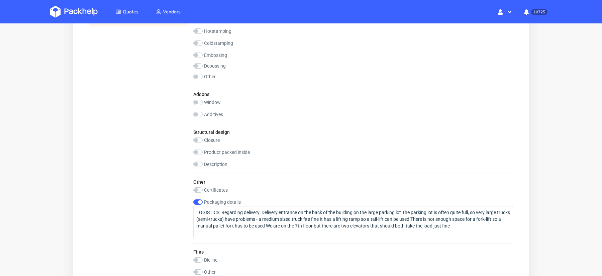
scroll to position [471, 0]
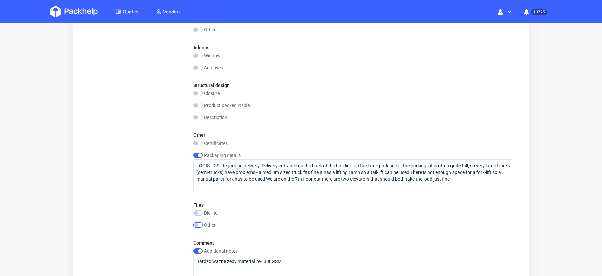
click at [200, 222] on input "checkbox" at bounding box center [197, 224] width 9 height 5
checkbox input "true"
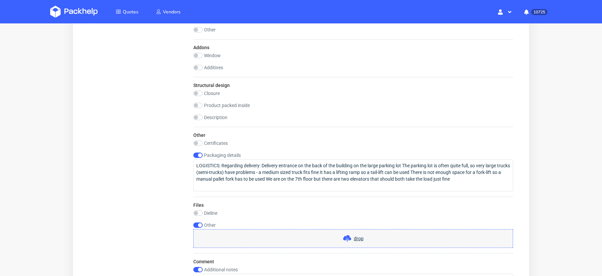
click at [352, 231] on div "drop" at bounding box center [353, 238] width 320 height 19
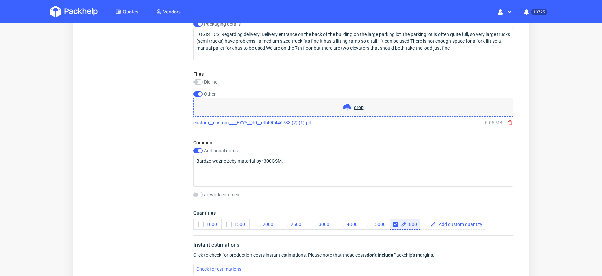
scroll to position [646, 0]
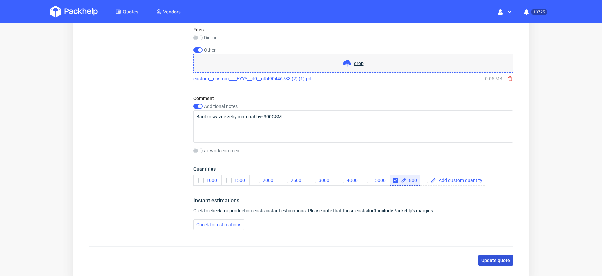
click at [493, 258] on span "Update quote" at bounding box center [495, 260] width 29 height 5
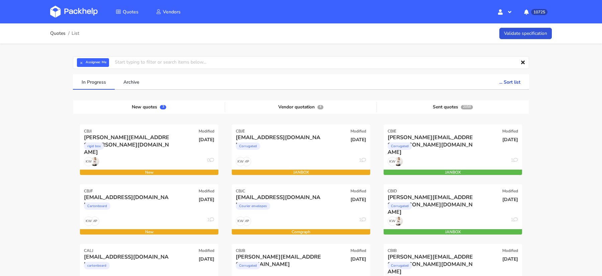
scroll to position [53, 0]
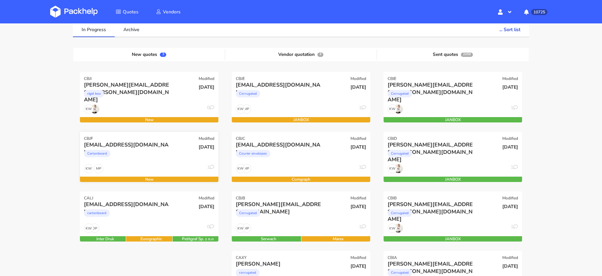
click at [174, 151] on div "[DATE]" at bounding box center [196, 152] width 47 height 23
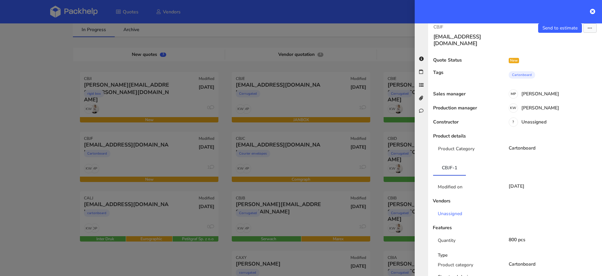
scroll to position [0, 0]
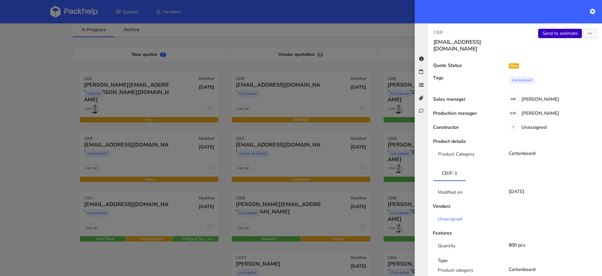
click at [563, 33] on link "Send to estimate" at bounding box center [560, 33] width 44 height 9
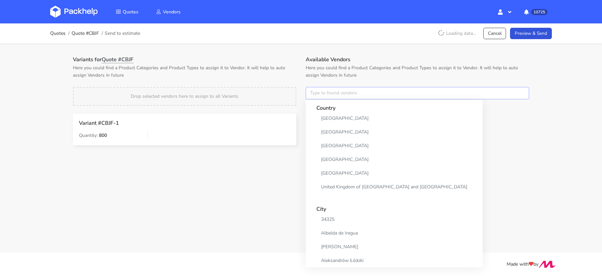
click at [325, 92] on input "text" at bounding box center [417, 93] width 223 height 13
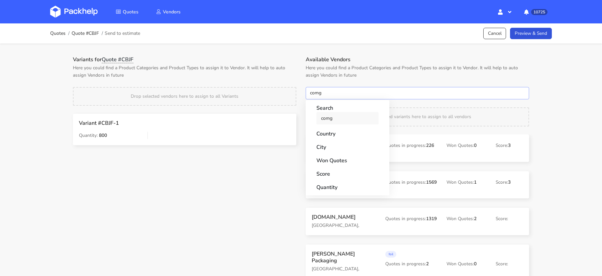
type input "comg"
click at [321, 117] on link "comg" at bounding box center [347, 118] width 62 height 12
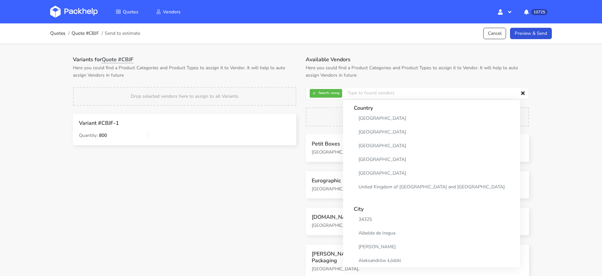
click at [269, 67] on p "Here you could find a Product Categories and Product Types to assign it to Vend…" at bounding box center [184, 71] width 223 height 15
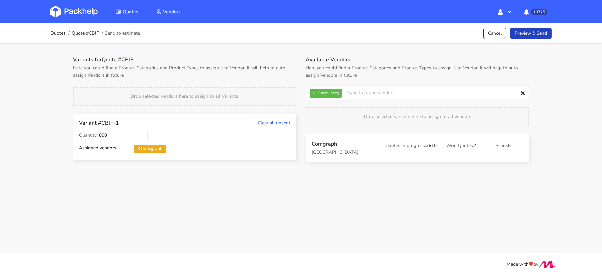
click at [537, 37] on link "Preview & Send" at bounding box center [531, 34] width 42 height 12
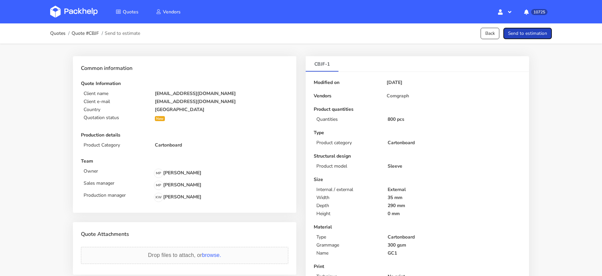
click at [532, 31] on button "Send to estimation" at bounding box center [528, 34] width 49 height 12
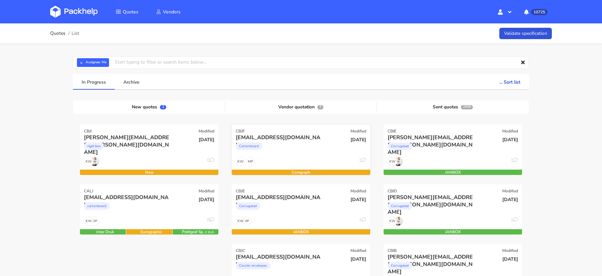
click at [292, 148] on div "Cartonboard" at bounding box center [280, 147] width 89 height 13
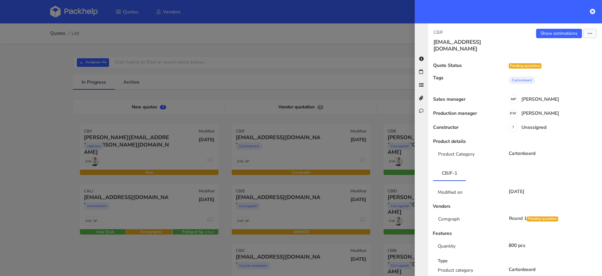
click at [561, 28] on div "CBJF [EMAIL_ADDRESS][DOMAIN_NAME] Show estimations Send to estimate View quote …" at bounding box center [515, 149] width 174 height 253
click at [540, 37] on link "Show estimations" at bounding box center [559, 33] width 46 height 9
click at [555, 36] on link "Show estimations" at bounding box center [559, 33] width 46 height 9
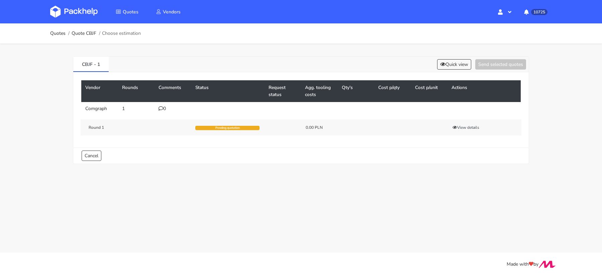
click at [164, 104] on td "0" at bounding box center [173, 108] width 37 height 13
click at [162, 108] on icon at bounding box center [161, 108] width 5 height 5
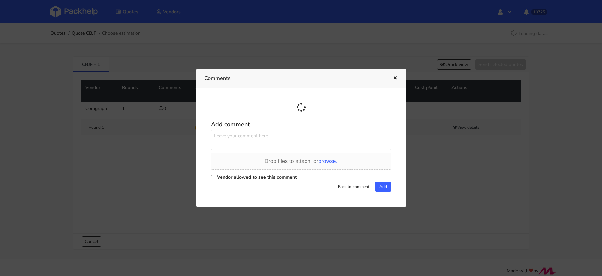
click at [215, 174] on div "Vendor allowed to see this comment" at bounding box center [301, 176] width 180 height 9
click at [215, 175] on input "Vendor allowed to see this comment" at bounding box center [213, 177] width 4 height 4
checkbox input "true"
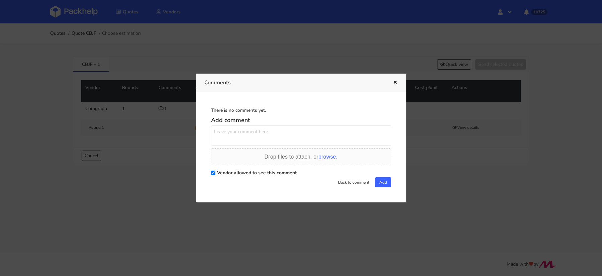
click at [233, 135] on textarea at bounding box center [301, 135] width 180 height 20
paste textarea "R524823898_HXTM"
type textarea "Powtórka zamówienia R524823898_HXTM"
click at [380, 184] on button "Add" at bounding box center [383, 182] width 16 height 10
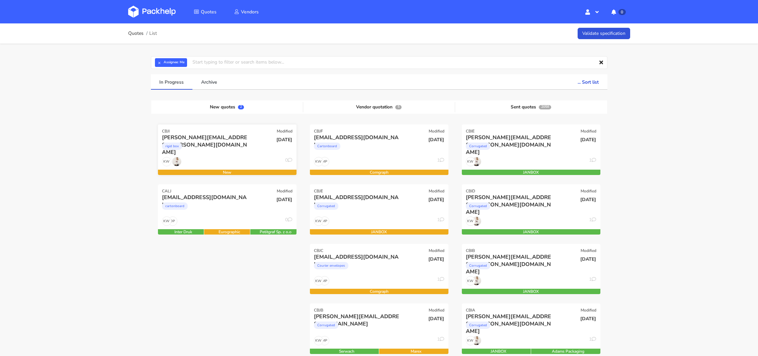
click at [207, 150] on div "rigid box" at bounding box center [206, 147] width 89 height 13
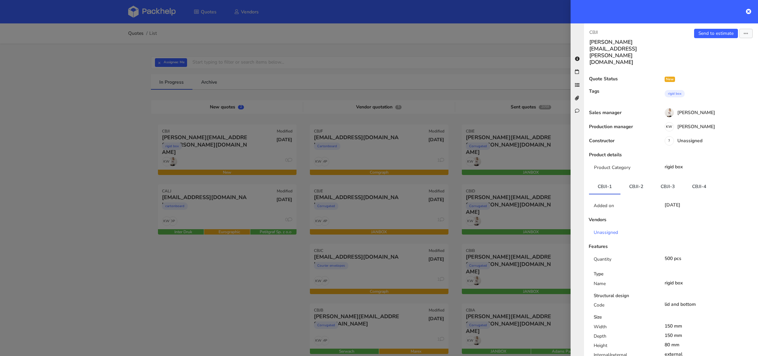
click at [754, 34] on div "Send to estimate View quote Edit quote Missing data Reject quote Export to PDF" at bounding box center [714, 47] width 87 height 37
click at [749, 34] on button "button" at bounding box center [745, 33] width 13 height 9
click at [723, 57] on link "Edit quote" at bounding box center [723, 59] width 59 height 11
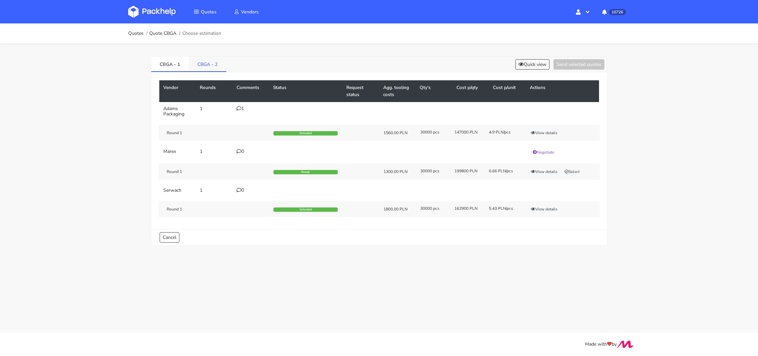
click at [204, 64] on link "CBGA - 2" at bounding box center [207, 64] width 37 height 15
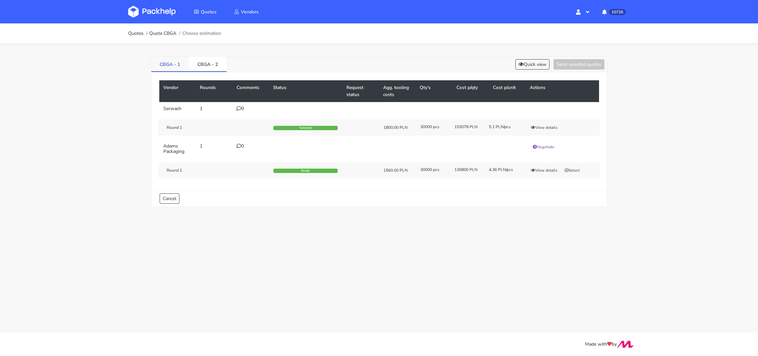
click at [165, 64] on link "CBGA - 1" at bounding box center [170, 64] width 38 height 15
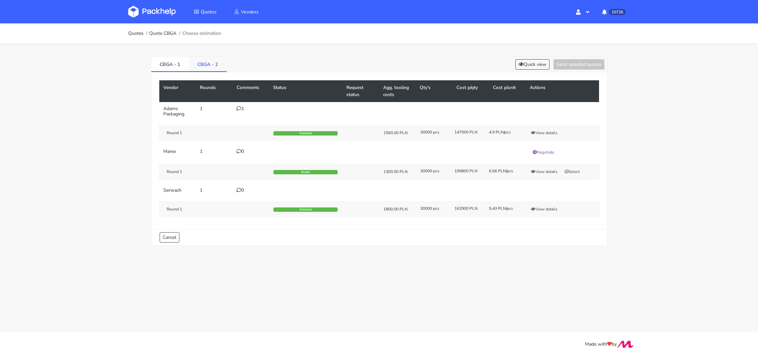
click at [205, 62] on link "CBGA - 2" at bounding box center [208, 64] width 38 height 15
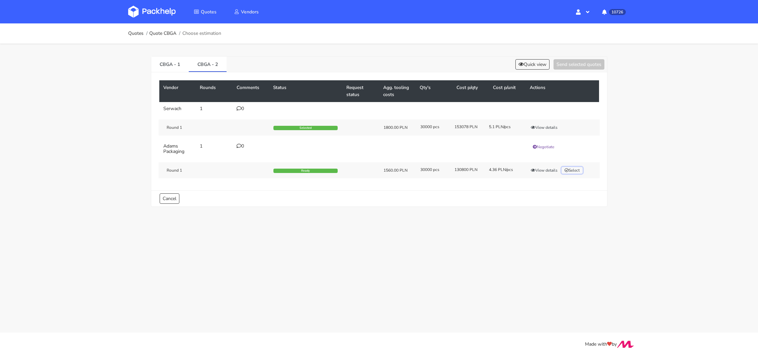
click at [575, 169] on button "Select" at bounding box center [571, 170] width 21 height 7
click at [561, 65] on button "Send selected quotes ( 1 )" at bounding box center [574, 64] width 60 height 10
click at [546, 167] on button "View details" at bounding box center [544, 170] width 33 height 7
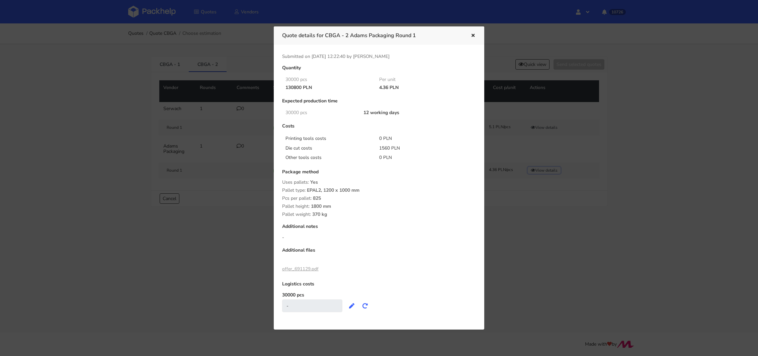
scroll to position [3, 0]
click at [149, 246] on div at bounding box center [379, 178] width 758 height 356
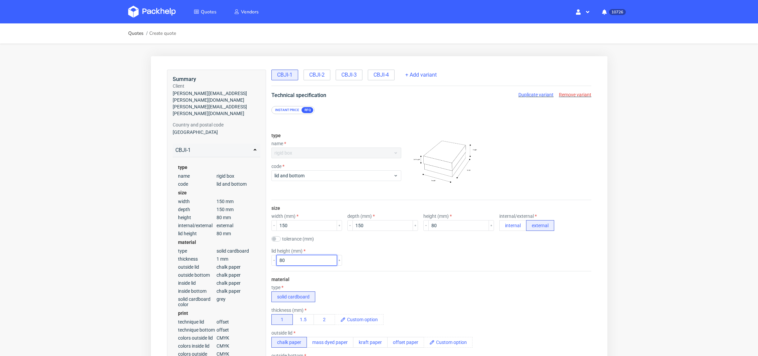
click at [279, 260] on input "80" at bounding box center [306, 260] width 61 height 11
type input "70"
click at [389, 261] on div "lid height (mm) 70" at bounding box center [431, 256] width 320 height 17
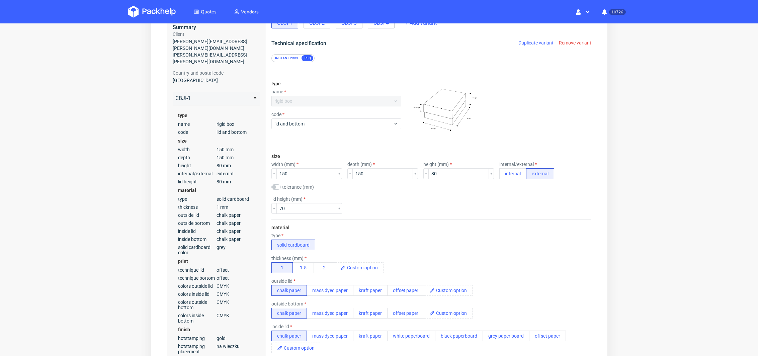
scroll to position [55, 0]
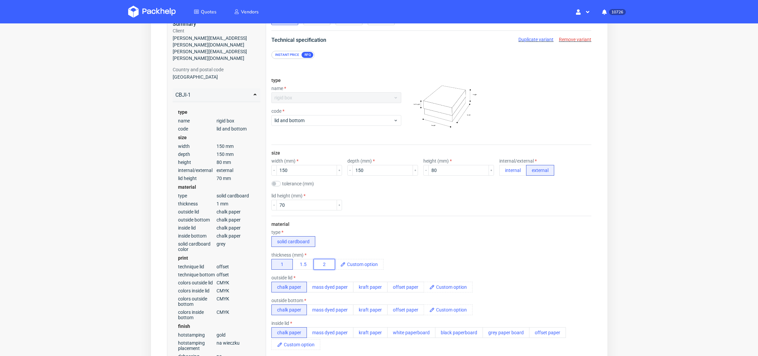
click at [325, 266] on button "2" at bounding box center [323, 264] width 21 height 11
click at [396, 238] on div "type solid cardboard" at bounding box center [431, 238] width 320 height 17
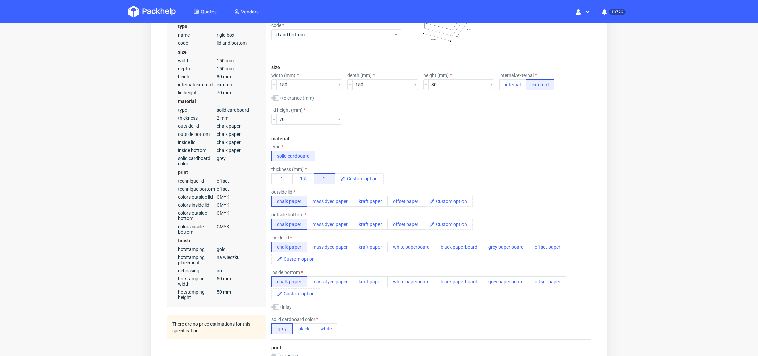
scroll to position [142, 0]
click at [408, 242] on button "white paperboard" at bounding box center [411, 245] width 48 height 11
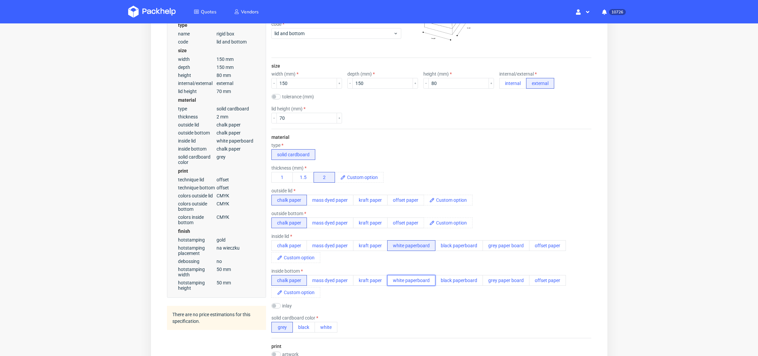
click at [407, 279] on button "white paperboard" at bounding box center [411, 280] width 48 height 11
click at [378, 297] on div "chalk paper mass dyed paper kraft paper white paperboard black paperboard grey …" at bounding box center [431, 286] width 320 height 23
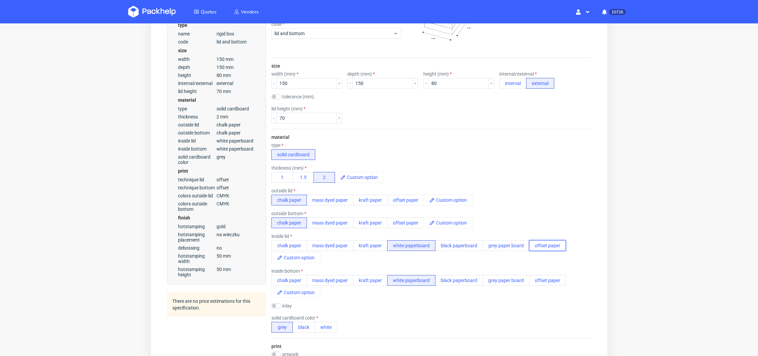
click at [546, 243] on button "offset paper" at bounding box center [547, 245] width 37 height 11
click at [537, 280] on button "offset paper" at bounding box center [547, 280] width 37 height 11
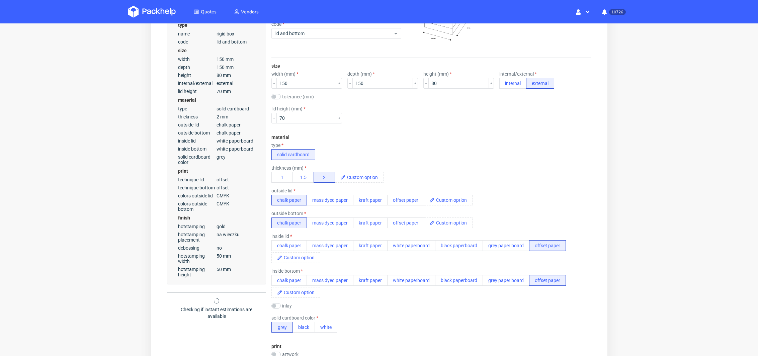
click at [369, 304] on div "inlay GC1 300gsm GC1 350gsm Kraft 300gsm corrugated flute E corrugated flute B …" at bounding box center [431, 306] width 320 height 7
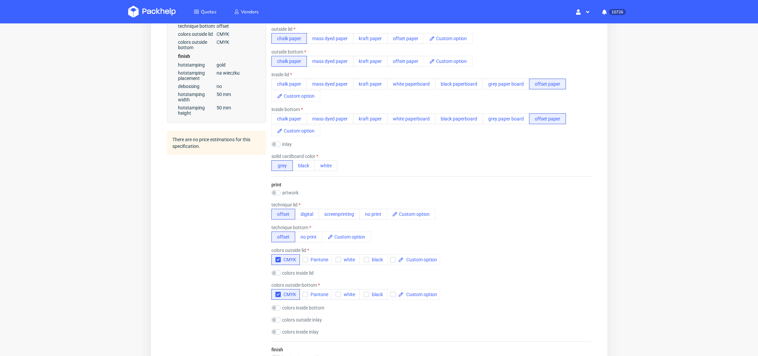
scroll to position [305, 0]
click at [396, 228] on div "technique bottom offset no print" at bounding box center [431, 232] width 320 height 17
click at [380, 234] on div "technique bottom offset no print" at bounding box center [431, 232] width 320 height 17
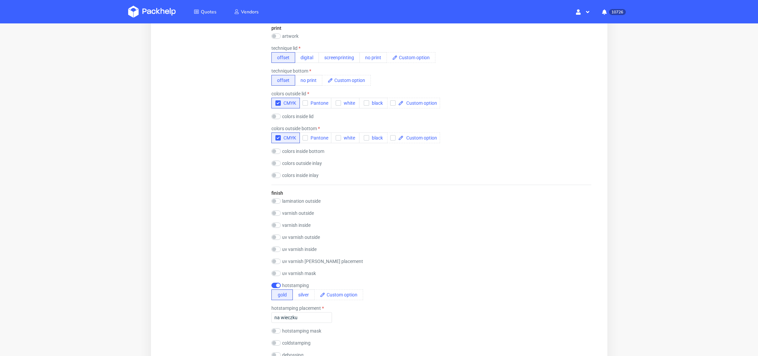
scroll to position [464, 0]
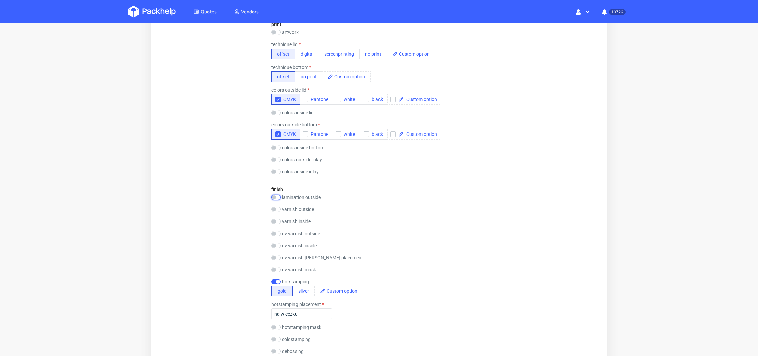
click at [275, 195] on input "checkbox" at bounding box center [275, 197] width 9 height 5
checkbox input "true"
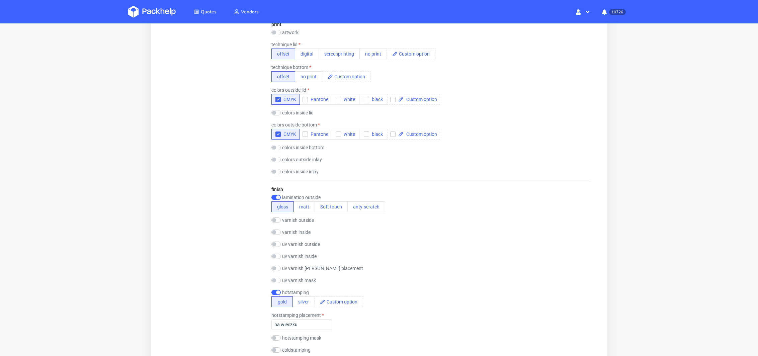
click at [360, 242] on div "uv varnish outside gloss [PERSON_NAME] gloss [PERSON_NAME] 3D" at bounding box center [431, 245] width 320 height 7
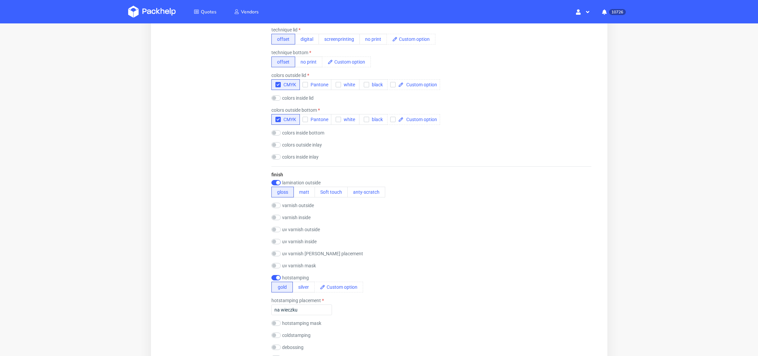
scroll to position [482, 0]
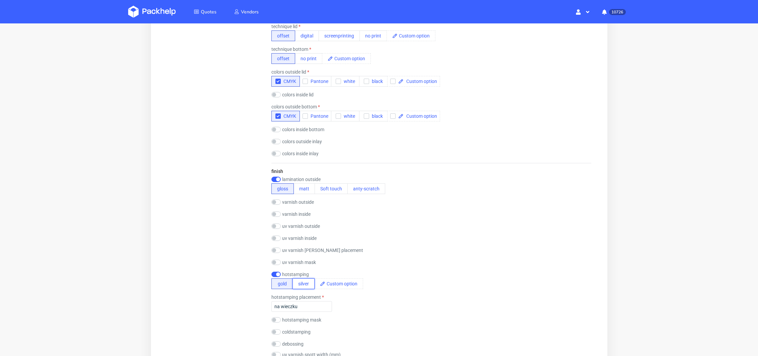
click at [302, 281] on button "silver" at bounding box center [303, 283] width 22 height 11
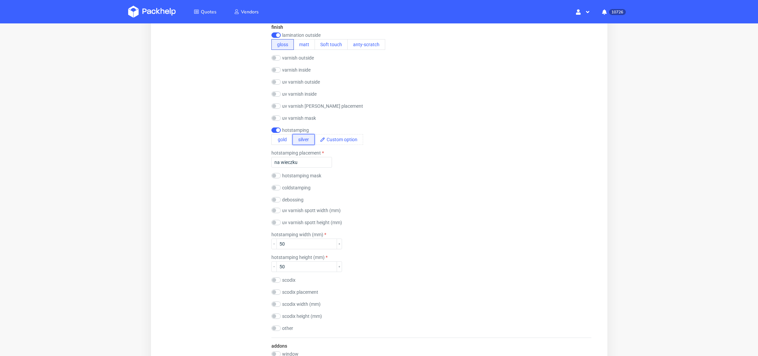
scroll to position [627, 0]
click at [280, 243] on input "50" at bounding box center [306, 243] width 61 height 11
type input "80"
click at [387, 263] on div "hotstamping height (mm) 50" at bounding box center [431, 262] width 320 height 17
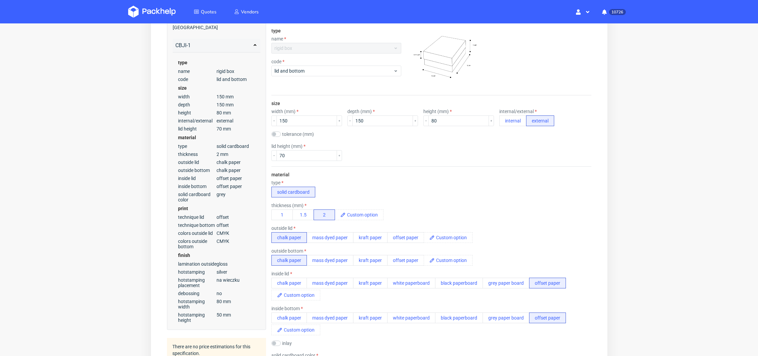
scroll to position [0, 0]
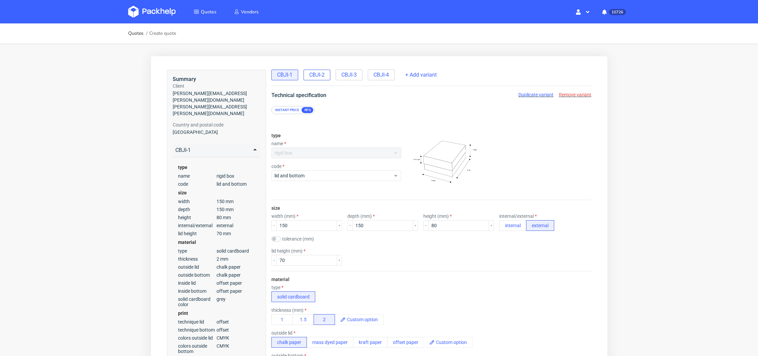
click at [315, 76] on span "CBJI-2" at bounding box center [316, 74] width 15 height 7
click at [284, 261] on input "100" at bounding box center [306, 260] width 61 height 11
type input "90"
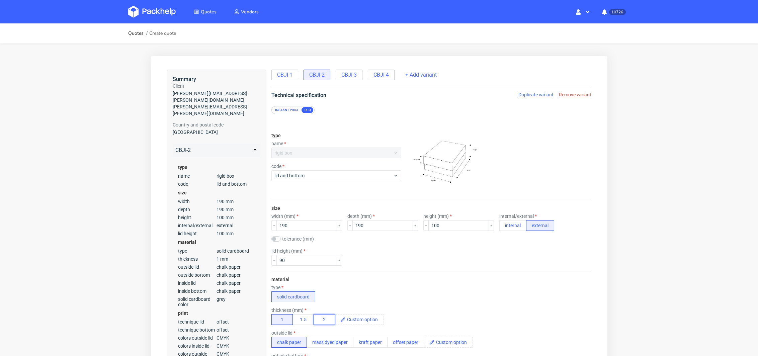
click at [325, 314] on button "2" at bounding box center [323, 319] width 21 height 11
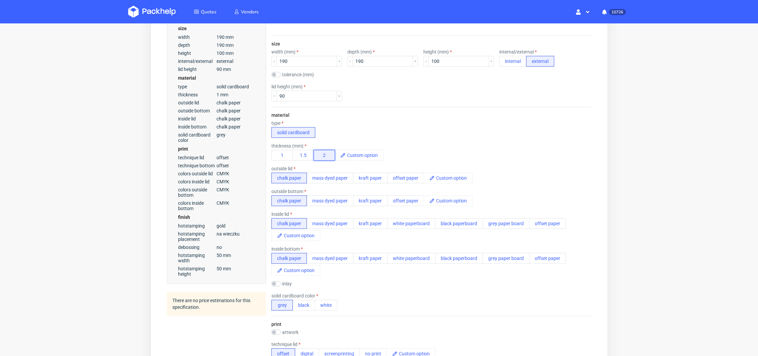
scroll to position [172, 0]
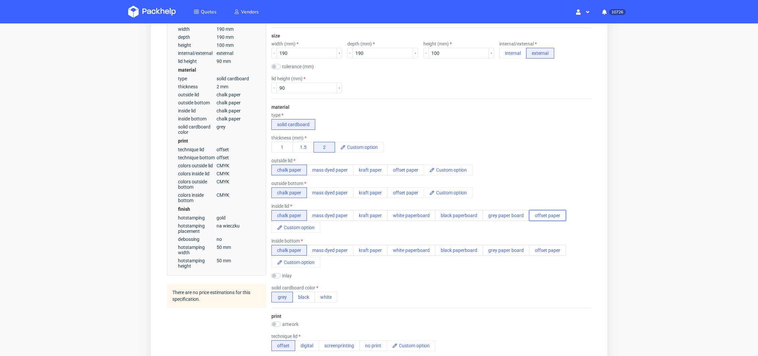
click at [549, 214] on button "offset paper" at bounding box center [547, 215] width 37 height 11
click at [548, 247] on button "offset paper" at bounding box center [547, 250] width 37 height 11
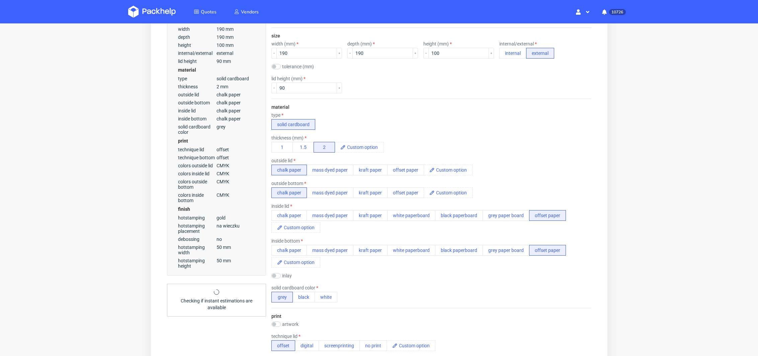
click at [446, 293] on div "solid cardboard color grey black white" at bounding box center [431, 293] width 320 height 17
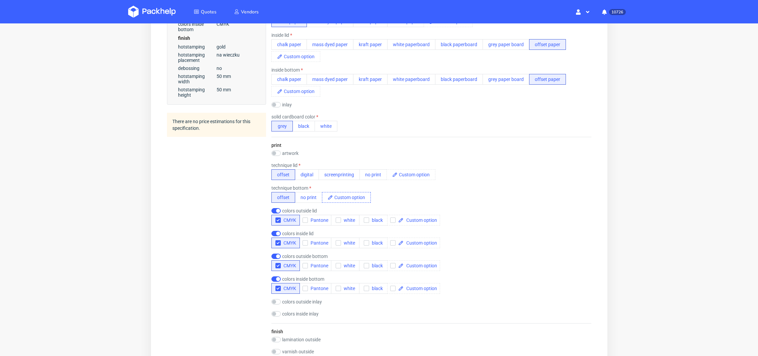
scroll to position [0, 0]
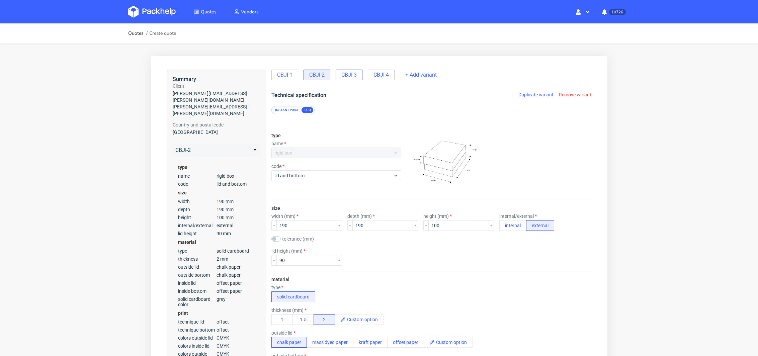
click at [348, 72] on span "CBJI-3" at bounding box center [348, 74] width 15 height 7
click at [382, 76] on span "CBJI-4" at bounding box center [380, 74] width 15 height 7
click at [558, 95] on span "Remove variant" at bounding box center [574, 94] width 32 height 5
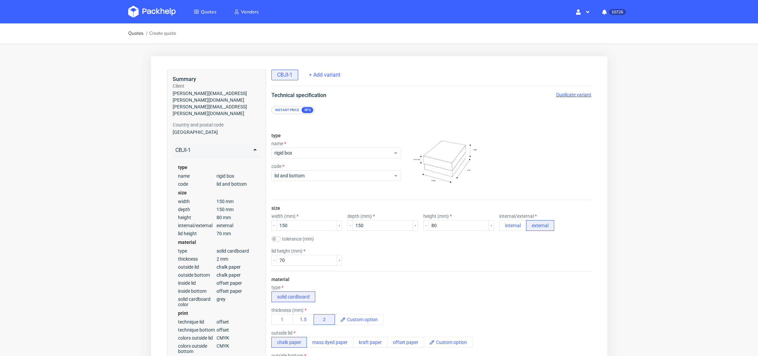
click at [568, 94] on span "Duplicate variant" at bounding box center [573, 94] width 35 height 5
click at [303, 222] on input "150" at bounding box center [306, 225] width 61 height 11
click at [285, 226] on input "150" at bounding box center [306, 225] width 61 height 11
type input "190"
click at [355, 226] on input "150" at bounding box center [382, 225] width 61 height 11
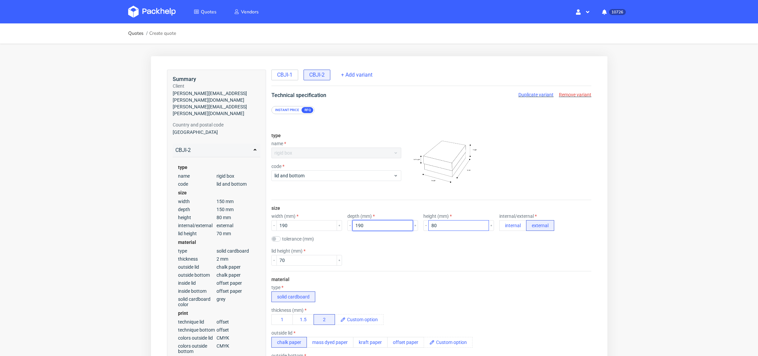
type input "190"
click at [428, 225] on input "80" at bounding box center [458, 225] width 61 height 11
type input "100"
click at [280, 260] on input "70" at bounding box center [306, 260] width 61 height 11
type input "90"
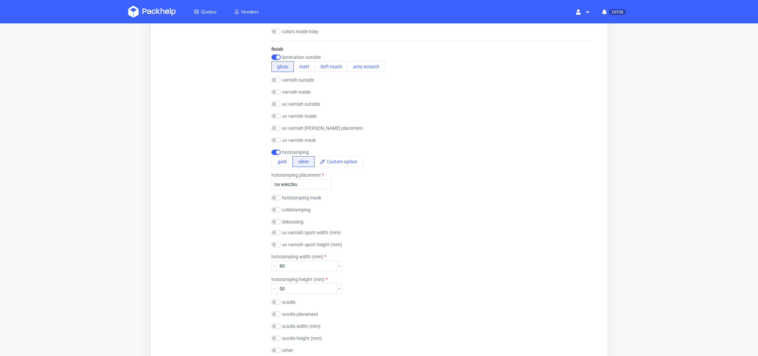
scroll to position [621, 0]
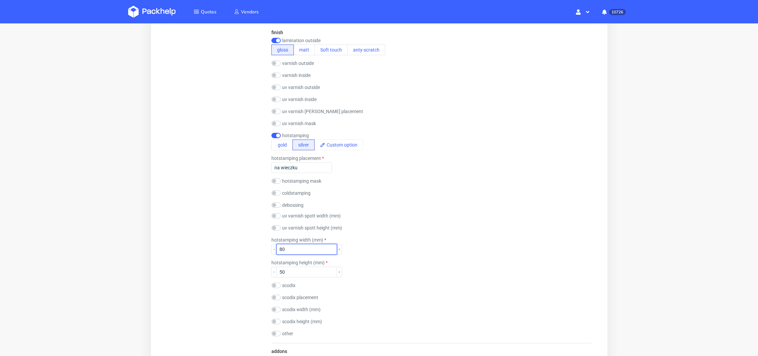
click at [281, 245] on input "80" at bounding box center [306, 249] width 61 height 11
type input "100"
click at [359, 262] on div "hotstamping height (mm) 50" at bounding box center [431, 268] width 320 height 17
click at [282, 268] on input "50" at bounding box center [306, 272] width 61 height 11
type input "60"
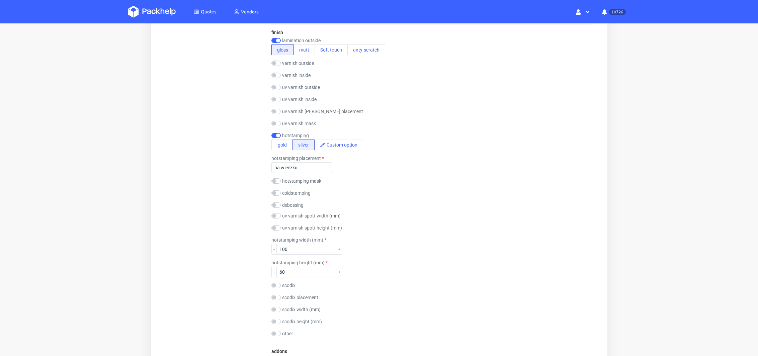
click at [413, 298] on div "scodix placement" at bounding box center [431, 298] width 320 height 7
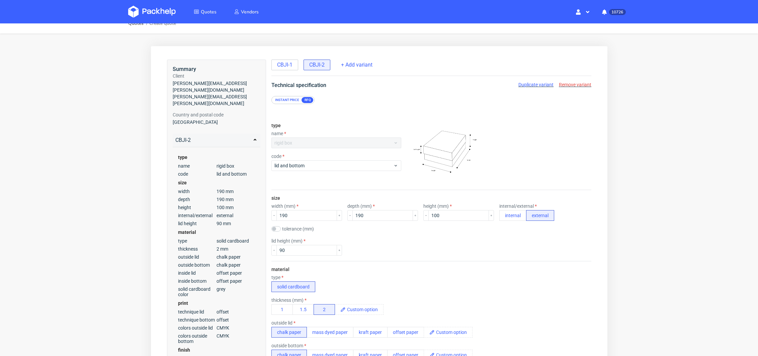
scroll to position [0, 0]
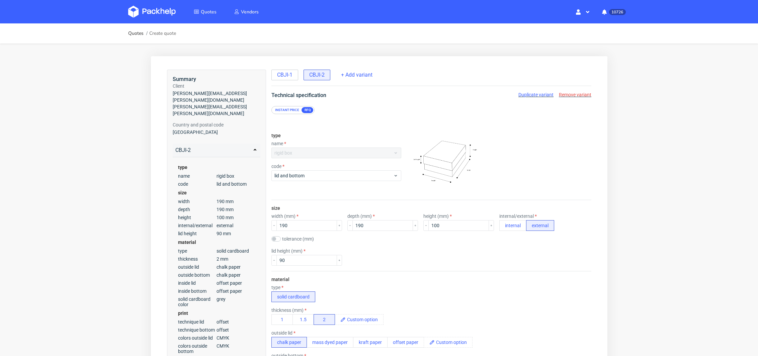
click at [537, 97] on span "Duplicate variant" at bounding box center [535, 94] width 35 height 5
click at [281, 224] on input "190" at bounding box center [306, 225] width 61 height 11
type input "1"
type input "250"
drag, startPoint x: 359, startPoint y: 223, endPoint x: 309, endPoint y: 223, distance: 49.5
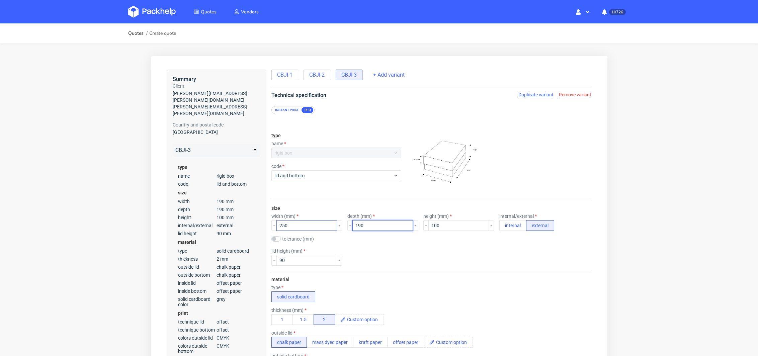
click at [309, 223] on div "width (mm) 250 depth (mm) 190 height (mm) 100 internal/external internal extern…" at bounding box center [431, 221] width 320 height 17
type input "250"
drag, startPoint x: 431, startPoint y: 224, endPoint x: 373, endPoint y: 225, distance: 57.9
click at [373, 225] on div "width (mm) 250 depth (mm) 250 height (mm) 100 internal/external internal extern…" at bounding box center [431, 221] width 320 height 17
type input "95"
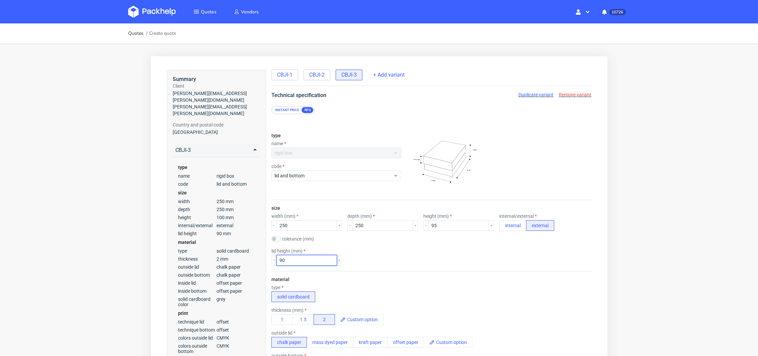
drag, startPoint x: 282, startPoint y: 263, endPoint x: 264, endPoint y: 263, distance: 18.4
type input "0"
type input "85"
click at [402, 262] on div "lid height (mm) 85" at bounding box center [431, 256] width 320 height 17
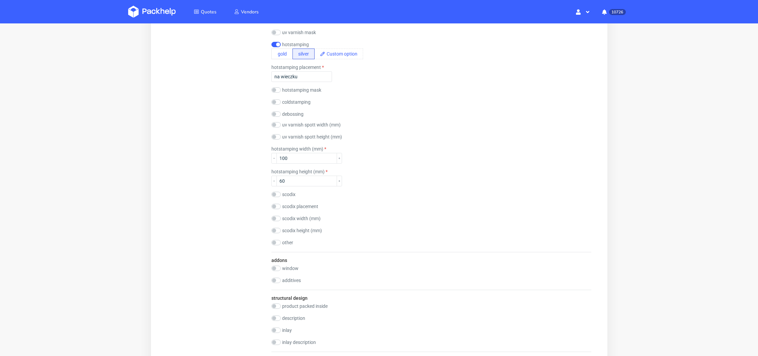
scroll to position [698, 0]
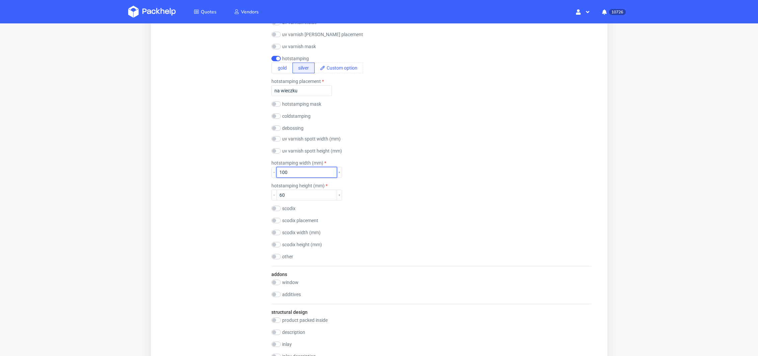
click at [284, 171] on input "100" at bounding box center [306, 172] width 61 height 11
type input "130"
click at [282, 193] on input "60" at bounding box center [306, 195] width 61 height 11
type input "70"
click at [396, 225] on div "finish lamination outside gloss matt Soft touch anty-scratch varnish outside gl…" at bounding box center [431, 106] width 320 height 319
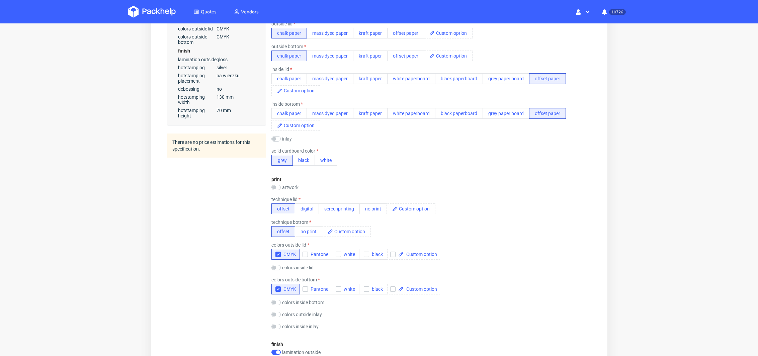
scroll to position [0, 0]
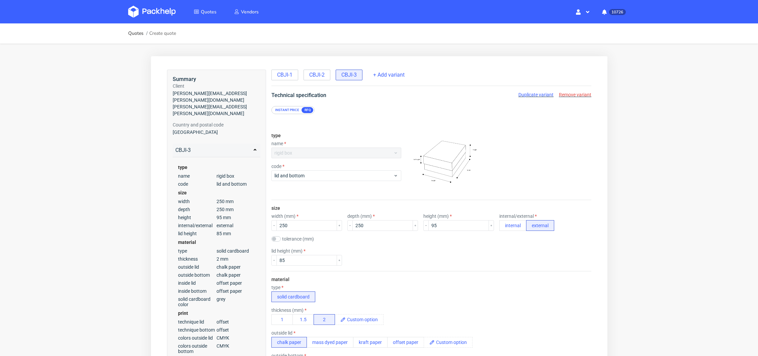
click at [528, 95] on span "Duplicate variant" at bounding box center [535, 94] width 35 height 5
click at [284, 225] on input "250" at bounding box center [306, 225] width 61 height 11
type input "290"
click at [355, 225] on input "250" at bounding box center [382, 225] width 61 height 11
type input "290"
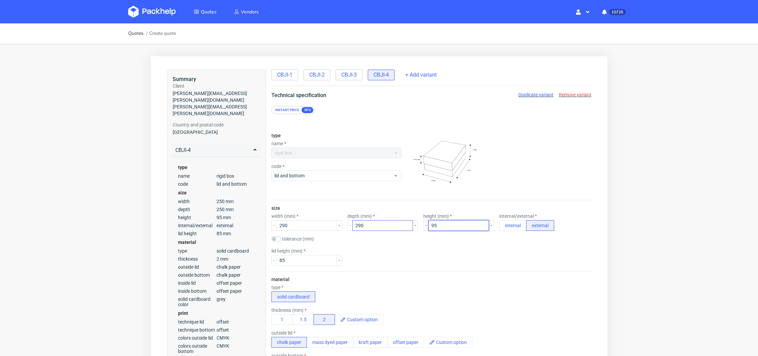
drag, startPoint x: 419, startPoint y: 226, endPoint x: 383, endPoint y: 226, distance: 35.8
click at [383, 226] on div "width (mm) 290 depth (mm) 290 height (mm) 95 internal/external internal external" at bounding box center [431, 221] width 320 height 17
type input "120"
drag, startPoint x: 289, startPoint y: 258, endPoint x: 226, endPoint y: 257, distance: 62.9
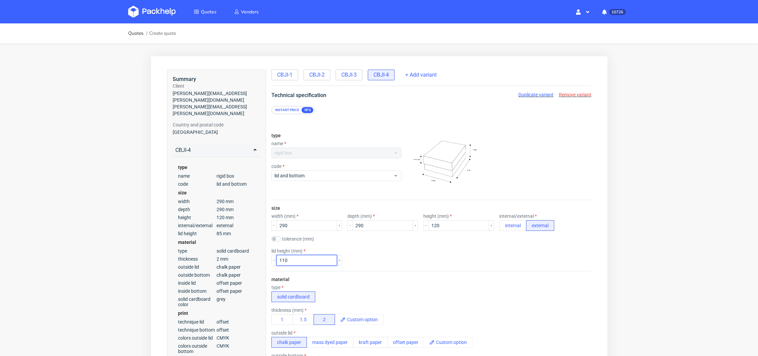
type input "110"
click at [394, 285] on div "type solid cardboard" at bounding box center [431, 293] width 320 height 17
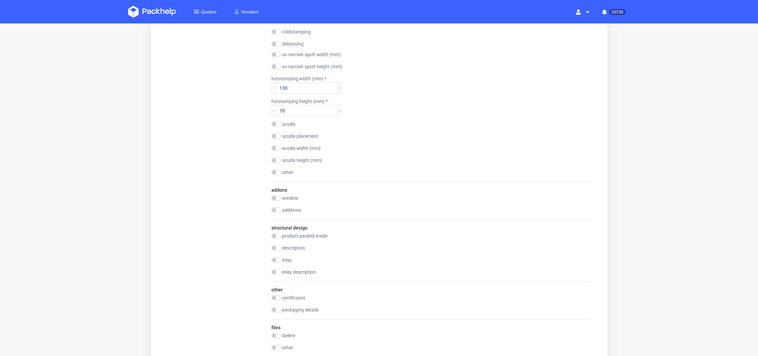
scroll to position [777, 0]
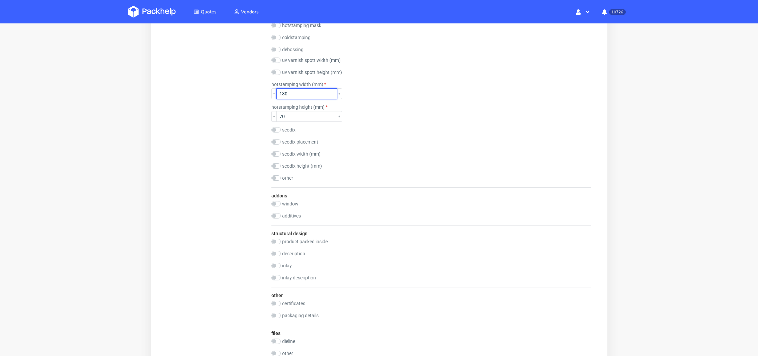
click at [283, 91] on input "130" at bounding box center [306, 93] width 61 height 11
type input "150"
click at [281, 116] on input "70" at bounding box center [306, 116] width 61 height 11
type input "80"
click at [428, 206] on div "window empty foiled" at bounding box center [431, 204] width 320 height 7
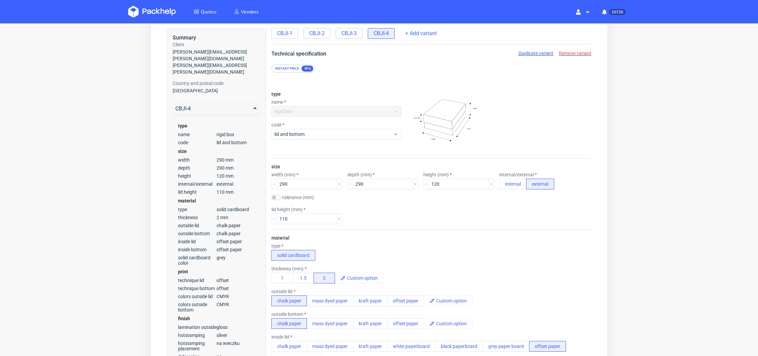
scroll to position [0, 0]
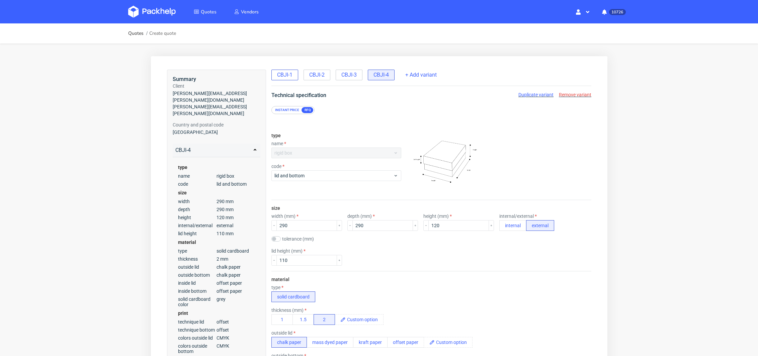
click at [281, 75] on span "CBJI-1" at bounding box center [284, 74] width 15 height 7
click at [530, 95] on span "Duplicate variant" at bounding box center [535, 94] width 35 height 5
click at [320, 176] on span "lid and bottom" at bounding box center [333, 175] width 119 height 7
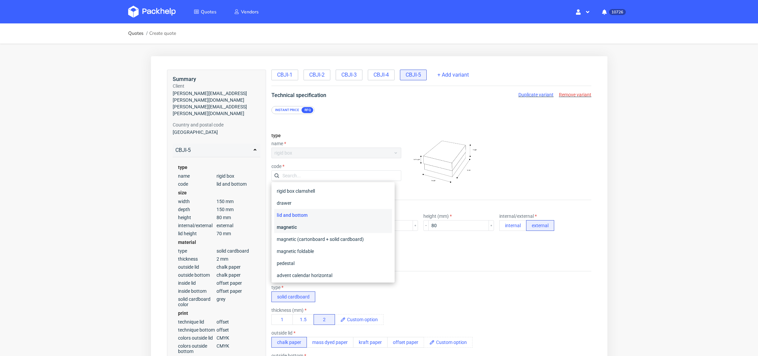
click at [302, 228] on div "magnetic" at bounding box center [333, 227] width 118 height 12
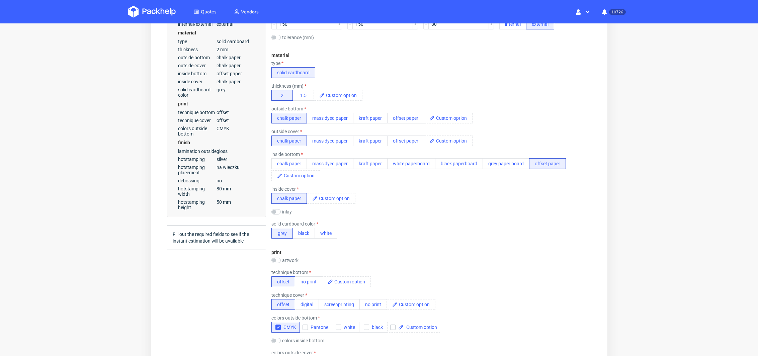
click at [398, 215] on div "inlay GC1 300gsm GC1 350gsm Kraft 300gsm corrugated flute E corrugated flute B …" at bounding box center [431, 212] width 320 height 7
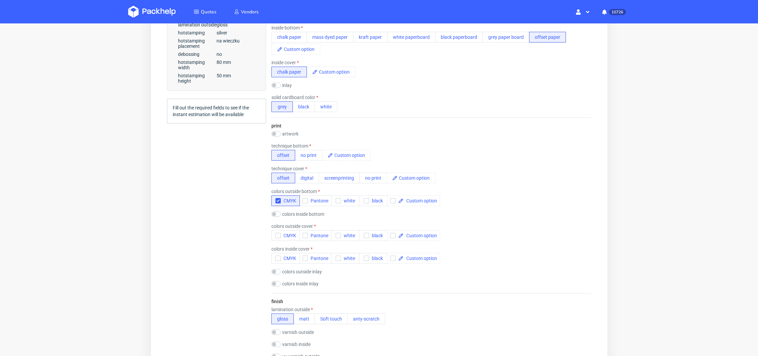
scroll to position [328, 0]
click at [278, 235] on icon "button" at bounding box center [277, 235] width 5 height 5
click at [380, 259] on div "colors outside inlay CMYK Pantone white black" at bounding box center [431, 261] width 320 height 7
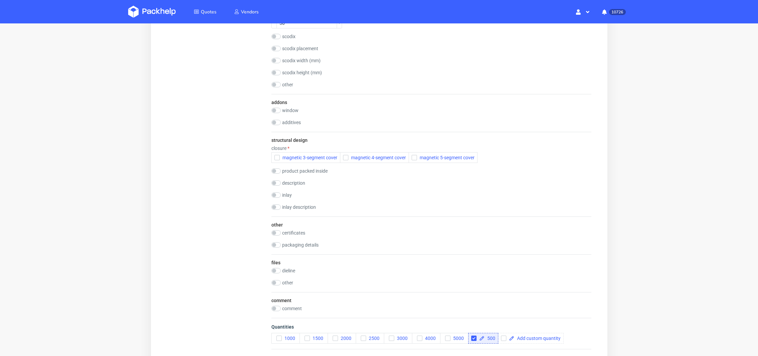
scroll to position [836, 0]
click at [280, 156] on span "magnetic 3-segment cover" at bounding box center [308, 156] width 58 height 5
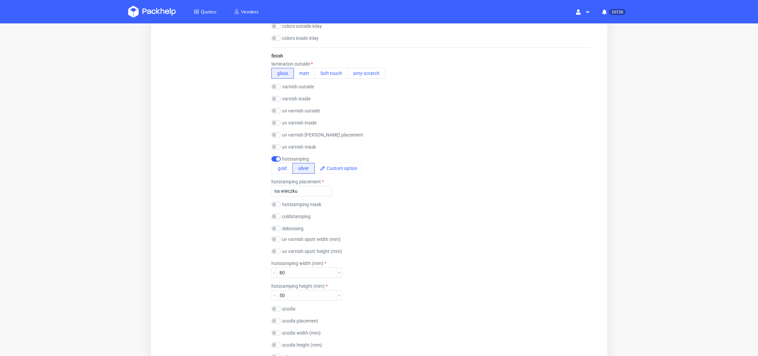
scroll to position [562, 0]
click at [390, 186] on div "hotstamping placement na wieczku" at bounding box center [431, 188] width 320 height 17
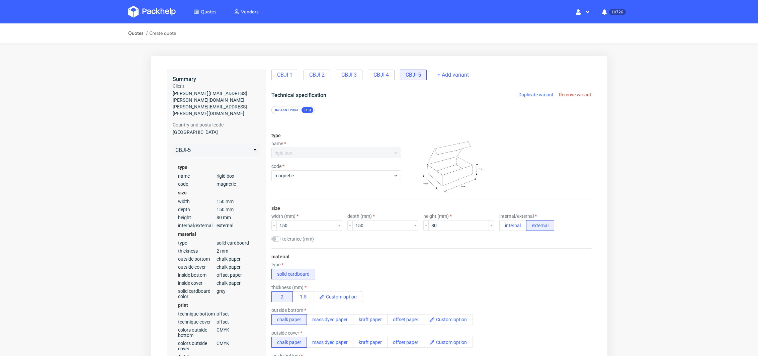
scroll to position [1, 0]
click at [279, 75] on span "CBJI-1" at bounding box center [284, 74] width 15 height 7
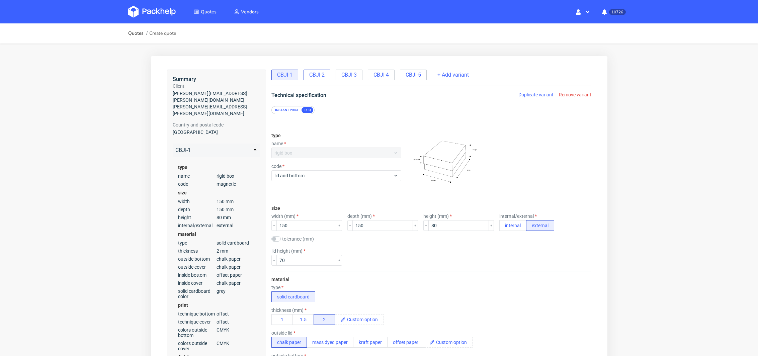
click at [319, 72] on span "CBJI-2" at bounding box center [316, 74] width 15 height 7
click at [343, 74] on span "CBJI-3" at bounding box center [348, 74] width 15 height 7
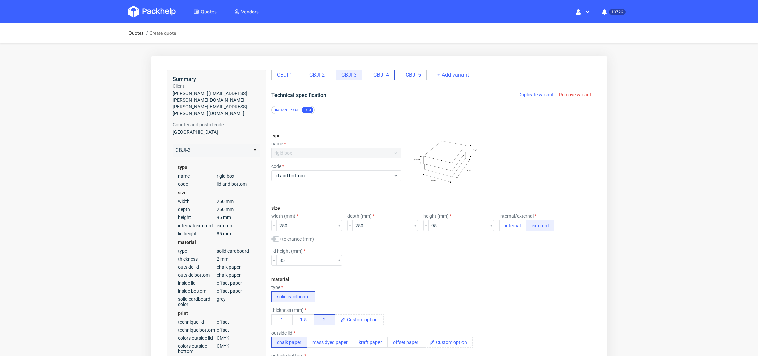
click at [380, 73] on span "CBJI-4" at bounding box center [380, 74] width 15 height 7
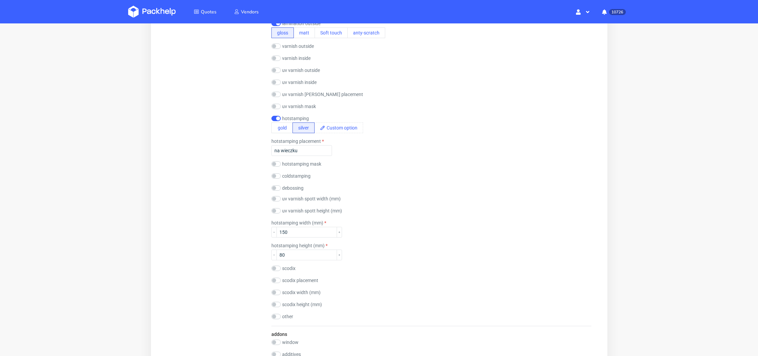
scroll to position [967, 0]
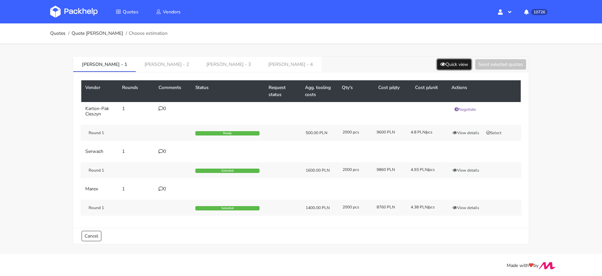
click at [445, 67] on button "Quick view" at bounding box center [454, 64] width 34 height 10
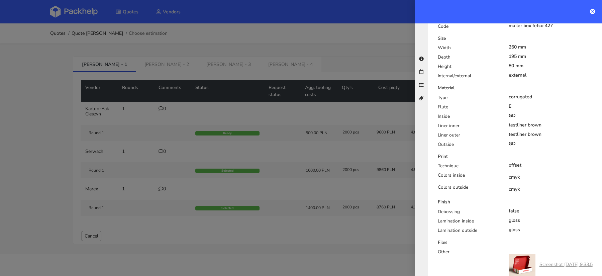
scroll to position [94, 0]
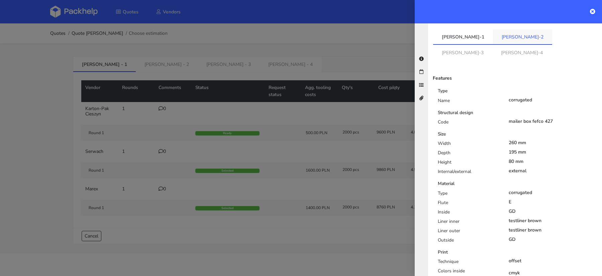
click at [493, 36] on link "CANH-2" at bounding box center [522, 36] width 59 height 15
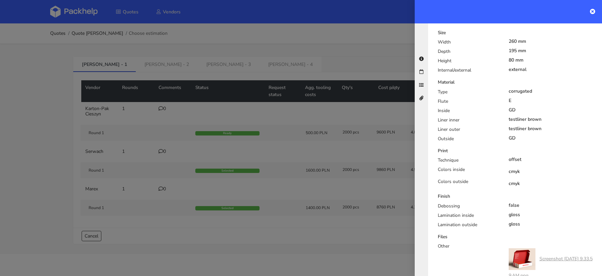
scroll to position [0, 0]
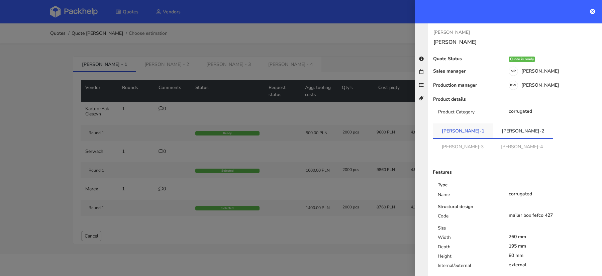
click at [456, 134] on link "CANH-1" at bounding box center [463, 130] width 60 height 15
click at [492, 139] on link "CANH-3" at bounding box center [462, 146] width 59 height 15
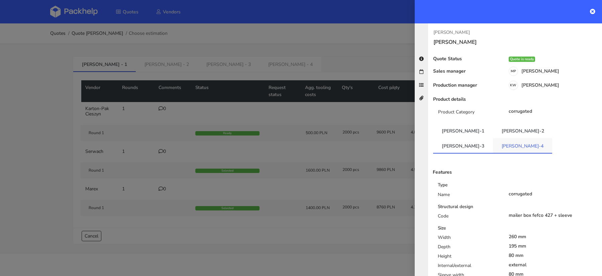
click at [545, 138] on link "CANH-4" at bounding box center [522, 145] width 59 height 15
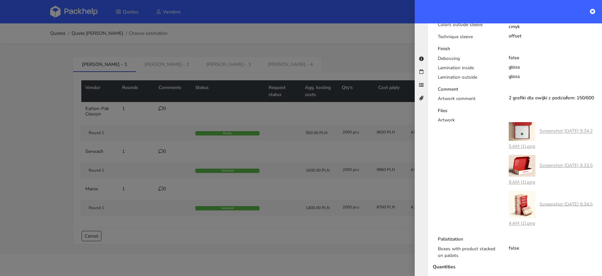
scroll to position [393, 0]
click at [549, 200] on link "Screenshot 2025-07-01 at 9.34.54 AM (1).png" at bounding box center [551, 213] width 84 height 26
click at [572, 161] on link "Screenshot 2025-07-01 at 9.33.59 AM (1).png" at bounding box center [551, 172] width 84 height 23
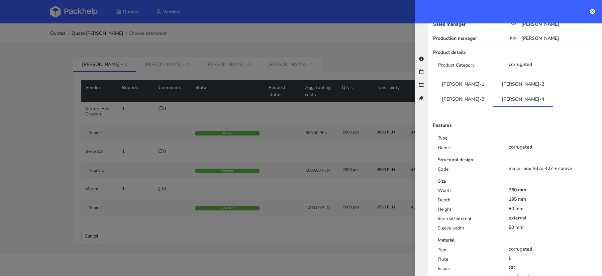
scroll to position [31, 0]
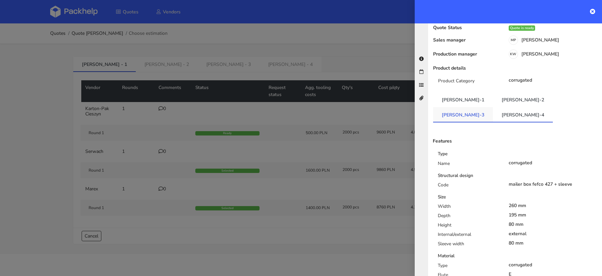
click at [493, 107] on link "CANH-3" at bounding box center [463, 114] width 60 height 15
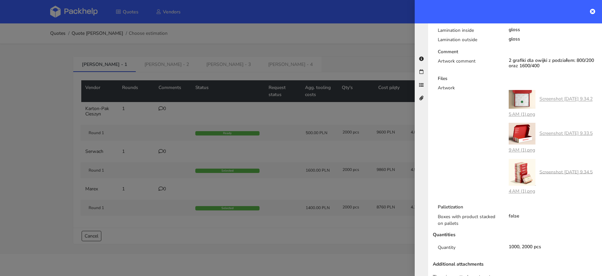
scroll to position [305, 0]
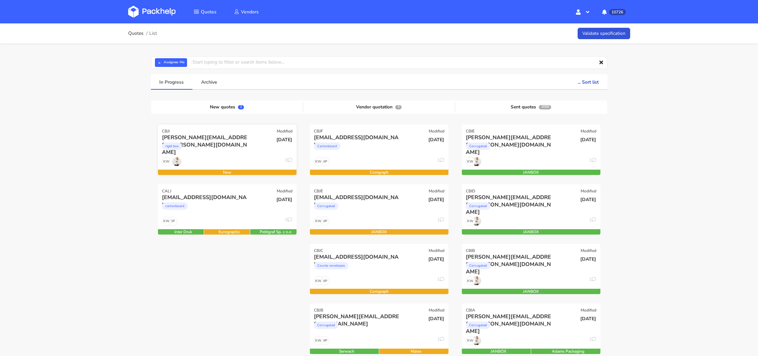
click at [223, 157] on div "KW 0" at bounding box center [227, 163] width 139 height 13
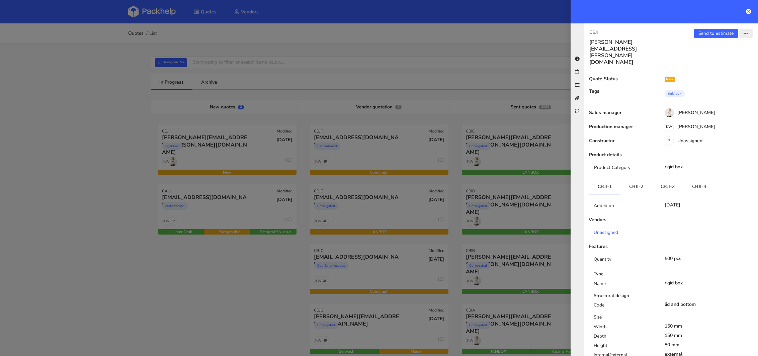
click at [747, 37] on button "button" at bounding box center [745, 33] width 13 height 9
click at [720, 58] on link "Edit quote" at bounding box center [723, 59] width 59 height 11
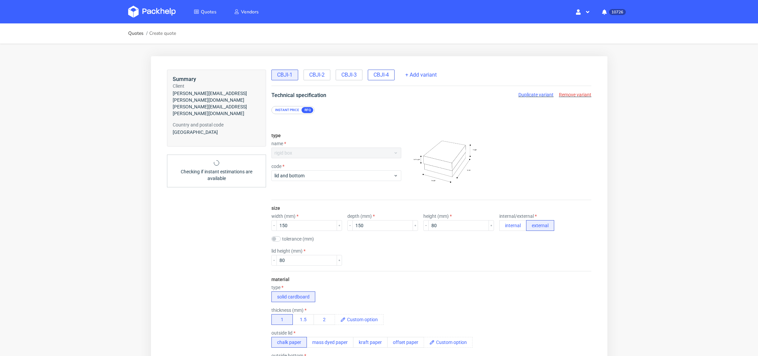
click at [381, 73] on span "CBJI-4" at bounding box center [380, 74] width 15 height 7
click at [570, 93] on span "Remove variant" at bounding box center [574, 94] width 32 height 5
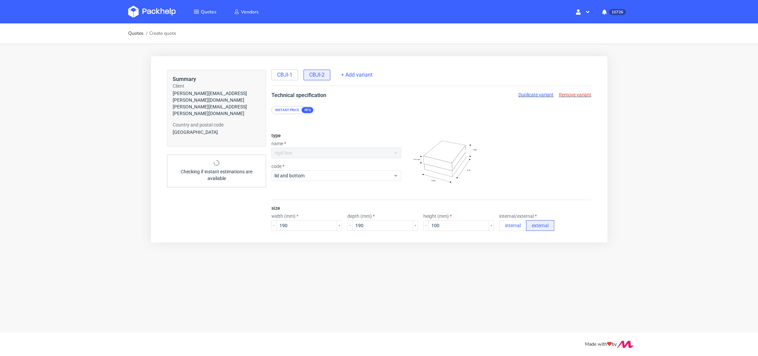
click at [570, 93] on span "Remove variant" at bounding box center [574, 94] width 32 height 5
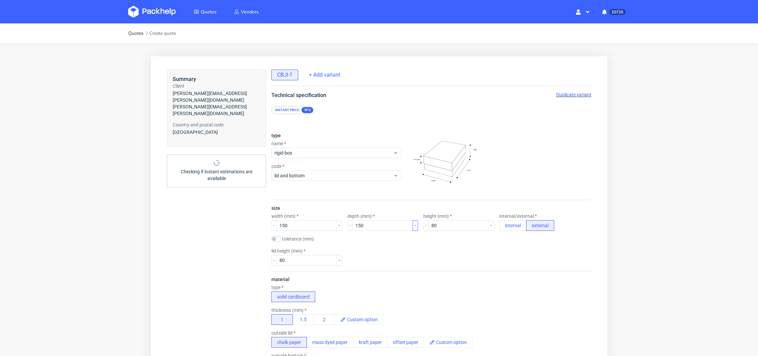
scroll to position [44, 0]
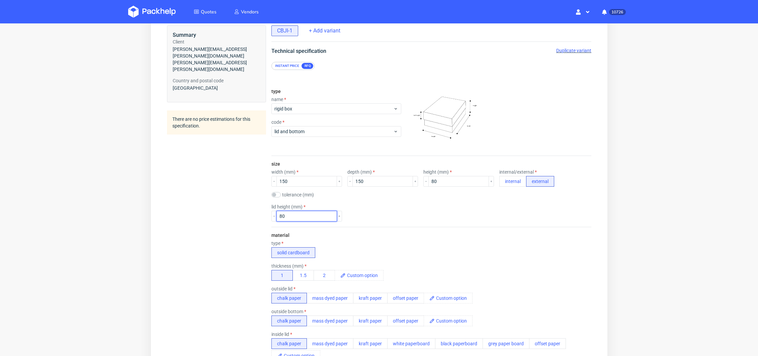
click at [282, 217] on input "80" at bounding box center [306, 216] width 61 height 11
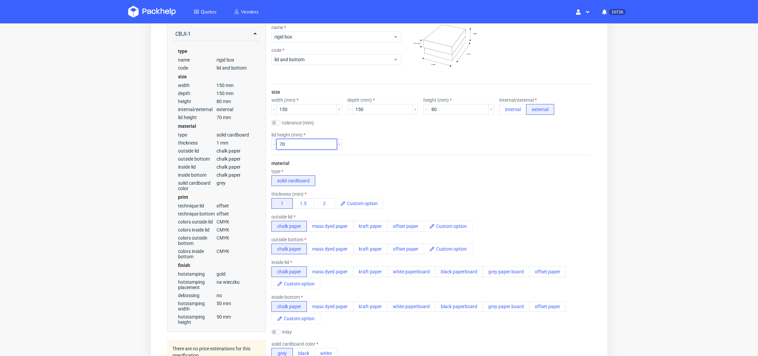
scroll to position [132, 0]
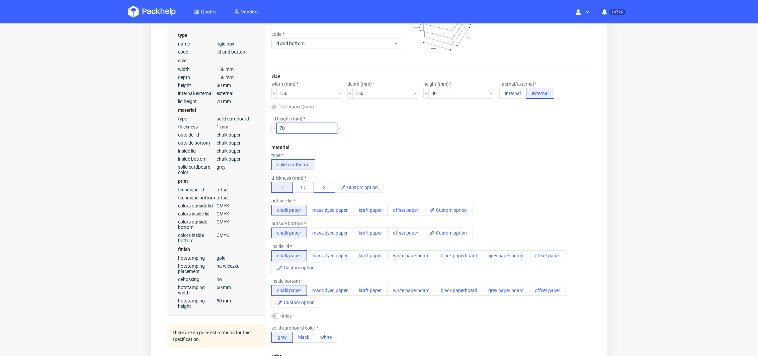
type input "70"
click at [322, 188] on button "2" at bounding box center [323, 187] width 21 height 11
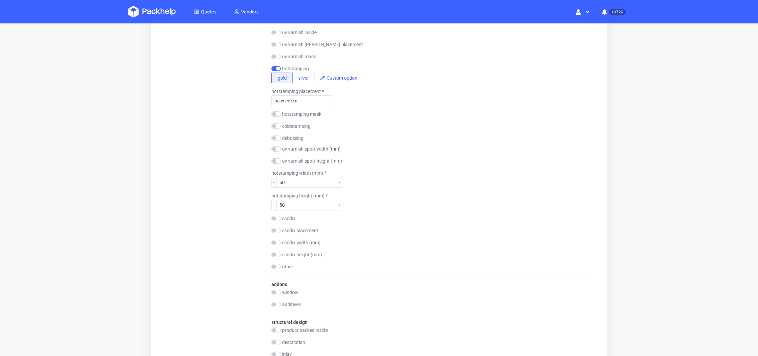
scroll to position [712, 0]
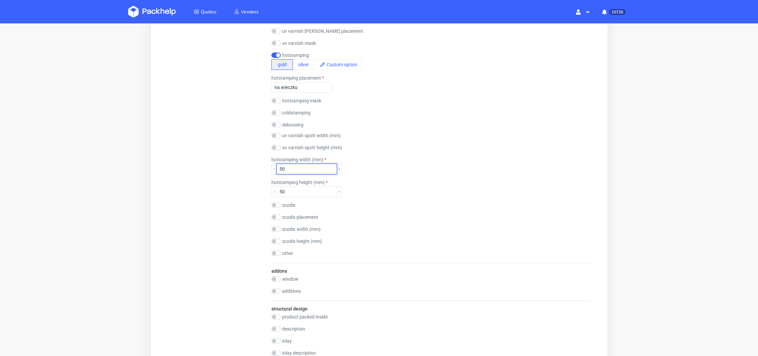
drag, startPoint x: 282, startPoint y: 168, endPoint x: 258, endPoint y: 164, distance: 24.4
click at [398, 220] on div "finish lamination outside gloss matt Soft touch anty-scratch varnish outside gl…" at bounding box center [431, 108] width 320 height 308
click at [274, 167] on icon "button" at bounding box center [273, 168] width 3 height 3
click at [273, 169] on use "button" at bounding box center [274, 169] width 2 height 0
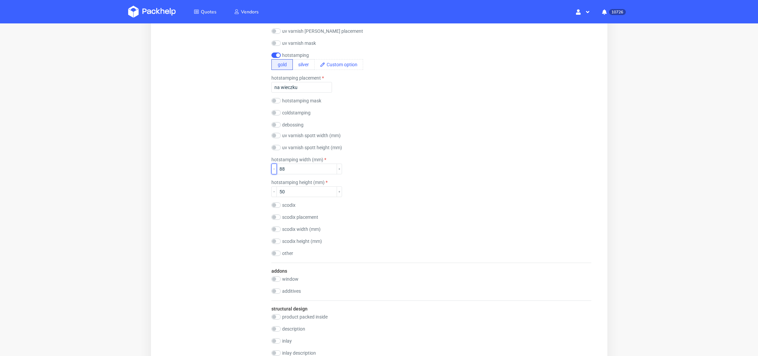
click at [273, 169] on use "button" at bounding box center [274, 169] width 2 height 0
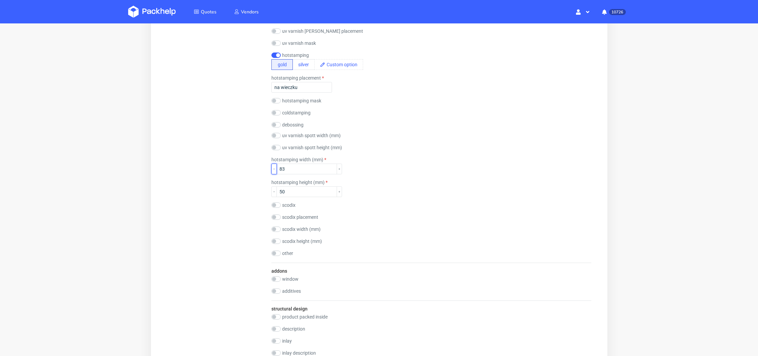
click at [273, 169] on use "button" at bounding box center [274, 169] width 2 height 0
type input "80"
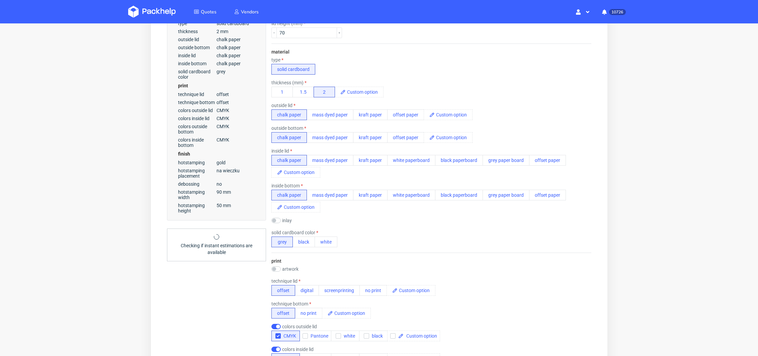
scroll to position [197, 0]
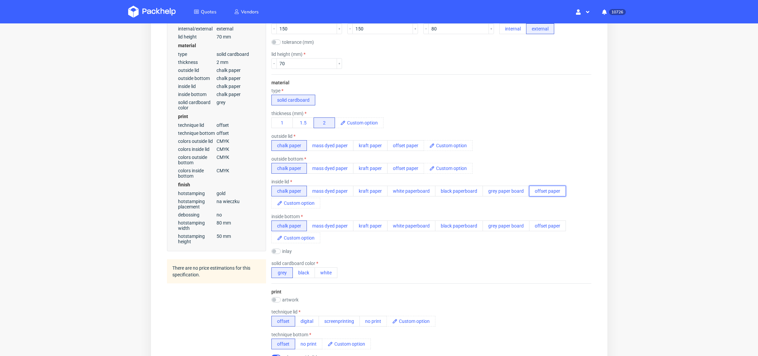
click at [537, 190] on button "offset paper" at bounding box center [547, 191] width 37 height 11
click at [538, 223] on button "offset paper" at bounding box center [547, 225] width 37 height 11
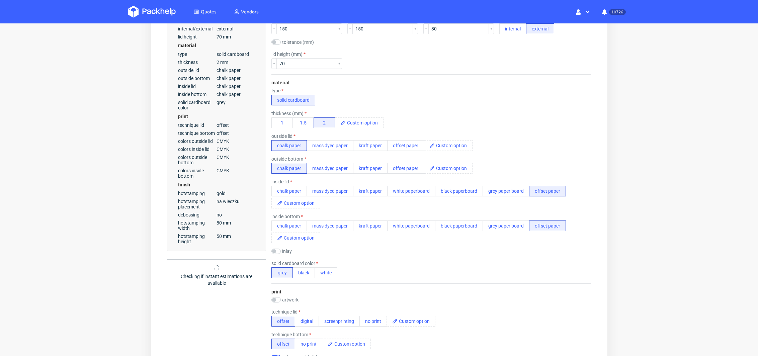
click at [487, 255] on div "inlay GC1 300gsm GC1 350gsm Kraft 300gsm corrugated flute E corrugated flute B …" at bounding box center [431, 252] width 320 height 7
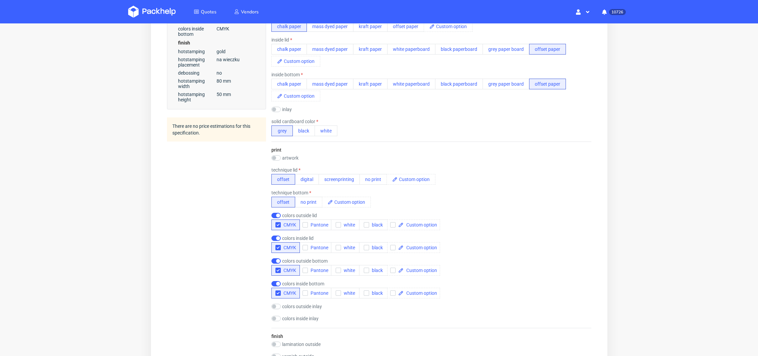
scroll to position [352, 0]
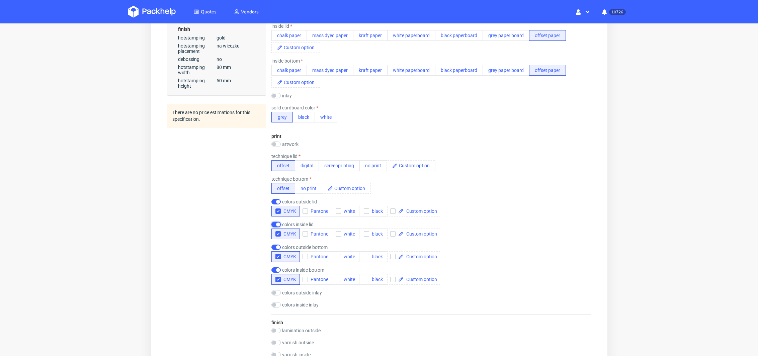
click at [276, 222] on input "checkbox" at bounding box center [275, 224] width 9 height 5
checkbox input "false"
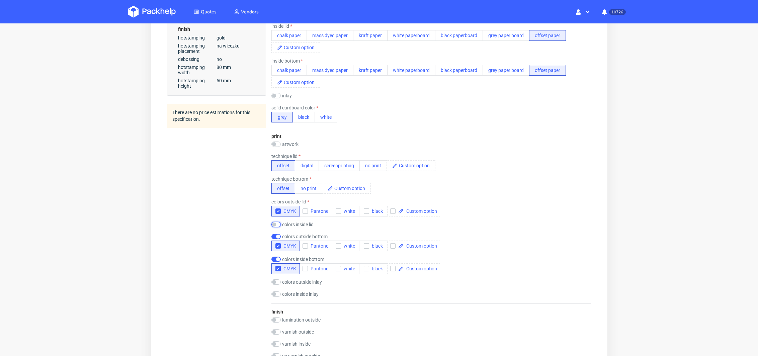
scroll to position [0, 0]
click at [276, 258] on input "checkbox" at bounding box center [275, 259] width 9 height 5
checkbox input "false"
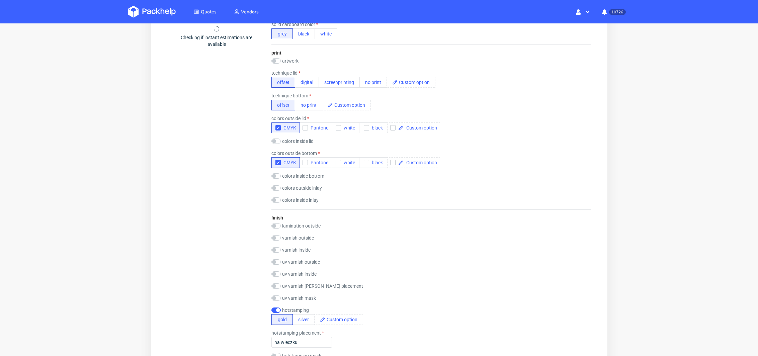
scroll to position [447, 0]
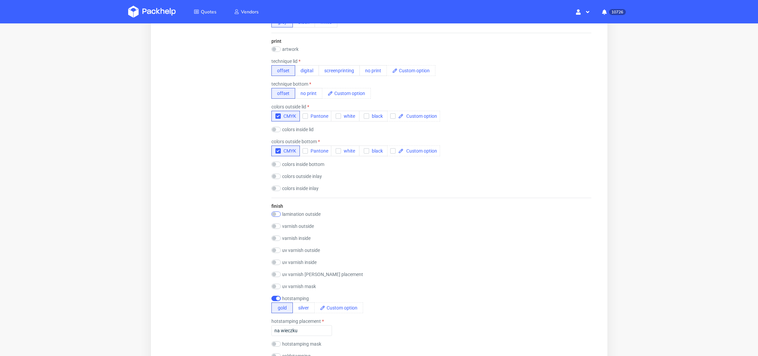
click at [274, 209] on div "finish lamination outside gloss matt Soft touch anty-scratch varnish outside gl…" at bounding box center [431, 352] width 320 height 308
click at [275, 215] on div "lamination outside gloss matt Soft touch anty-scratch" at bounding box center [298, 214] width 54 height 7
click at [276, 212] on input "checkbox" at bounding box center [275, 213] width 9 height 5
checkbox input "true"
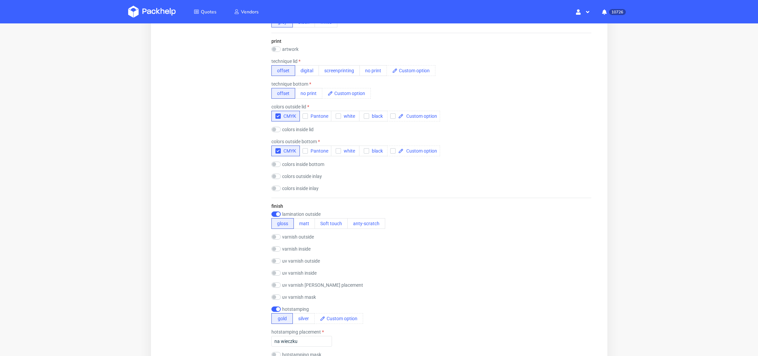
click at [392, 260] on div "uv varnish outside gloss matt spott gloss spott matt 3D" at bounding box center [431, 261] width 320 height 7
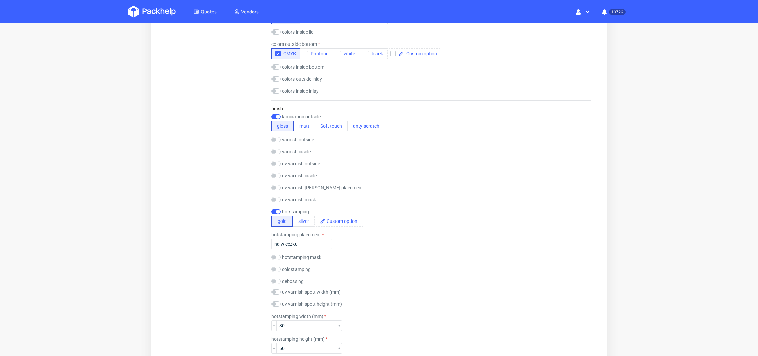
scroll to position [553, 0]
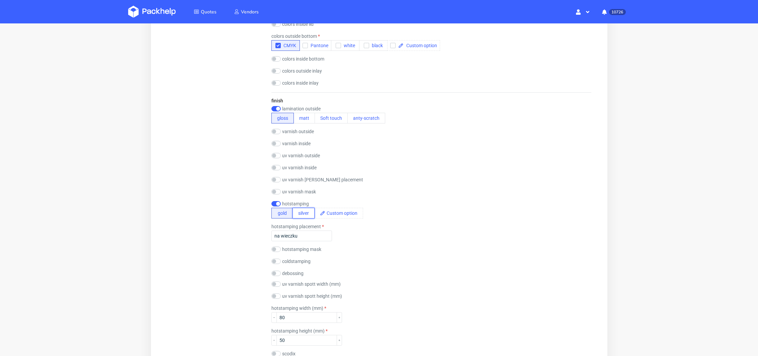
click at [300, 212] on button "silver" at bounding box center [303, 213] width 22 height 11
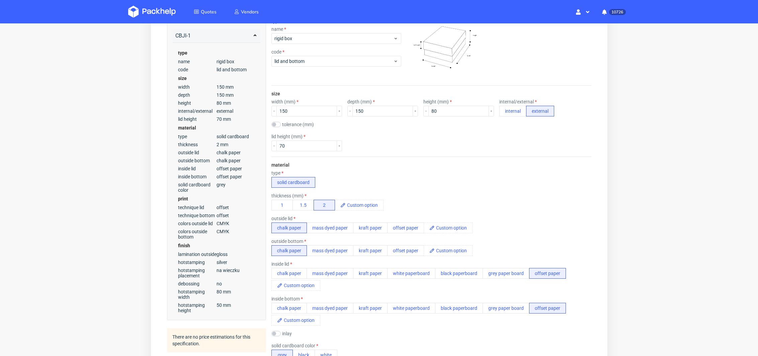
scroll to position [0, 0]
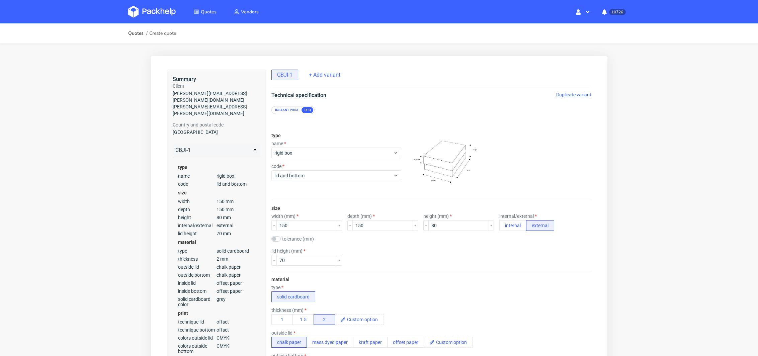
click at [568, 98] on div "Technical specification Duplicate variant" at bounding box center [431, 95] width 347 height 8
click at [568, 94] on span "Duplicate variant" at bounding box center [573, 94] width 35 height 5
click at [289, 228] on input "150" at bounding box center [306, 225] width 61 height 11
type input "190"
click at [357, 224] on input "150" at bounding box center [382, 225] width 61 height 11
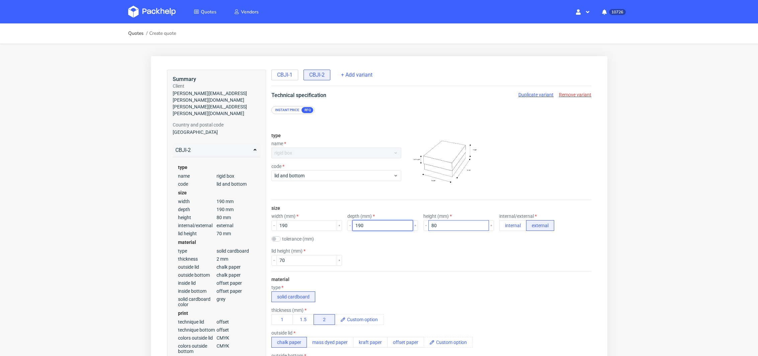
type input "190"
click at [428, 225] on input "80" at bounding box center [458, 225] width 61 height 11
type input "100"
click at [409, 256] on div "lid height (mm) 70" at bounding box center [431, 256] width 320 height 17
click at [282, 259] on input "70" at bounding box center [306, 260] width 61 height 11
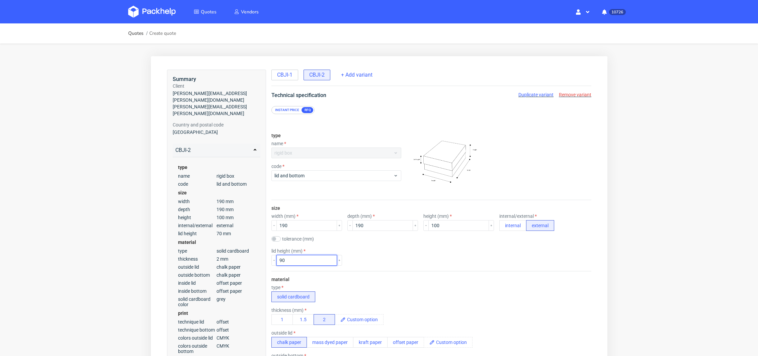
type input "90"
click at [374, 285] on div "type solid cardboard" at bounding box center [431, 293] width 320 height 17
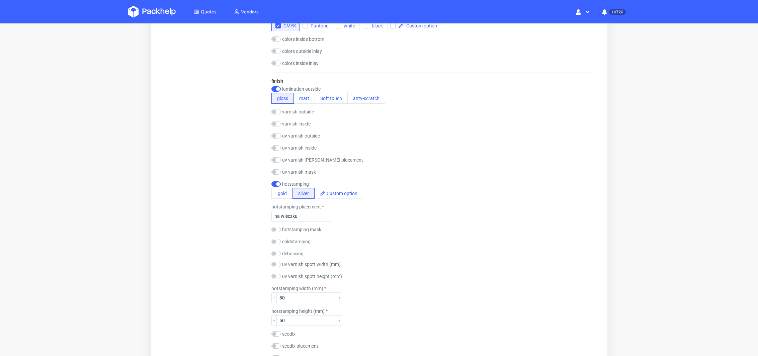
scroll to position [638, 0]
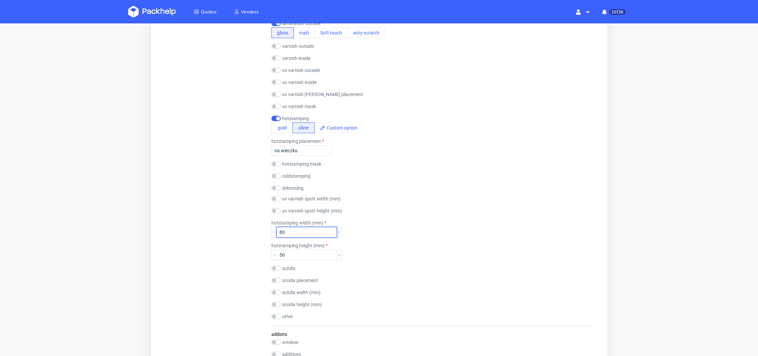
drag, startPoint x: 297, startPoint y: 233, endPoint x: 194, endPoint y: 230, distance: 103.4
click at [194, 231] on div "Summary Client konrad.kwiatkowski@mcv.vc konrad.kwiatkowski@mcv.vc Country and …" at bounding box center [379, 17] width 424 height 1171
type input "100"
drag, startPoint x: 282, startPoint y: 254, endPoint x: 277, endPoint y: 254, distance: 4.7
click at [277, 254] on input "50" at bounding box center [306, 255] width 61 height 11
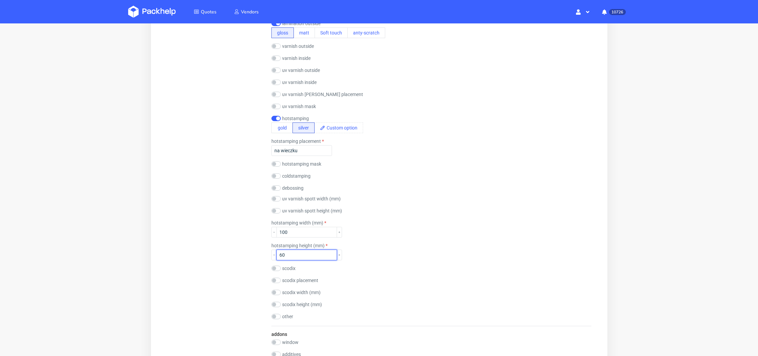
type input "60"
click at [401, 283] on div "finish lamination outside gloss matt Soft touch anty-scratch varnish outside gl…" at bounding box center [431, 166] width 320 height 319
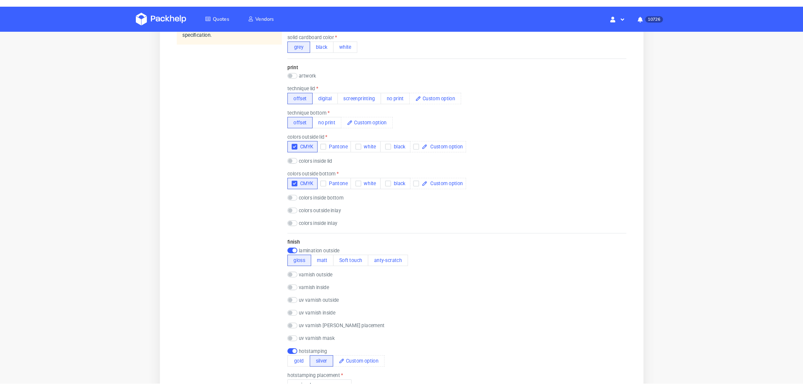
scroll to position [0, 0]
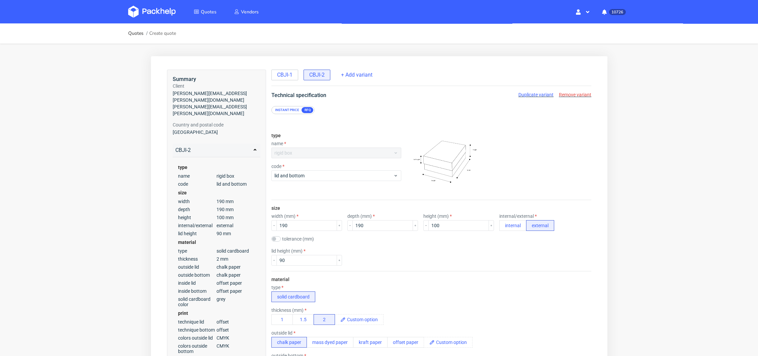
click at [521, 94] on span "Duplicate variant" at bounding box center [535, 94] width 35 height 5
drag, startPoint x: 284, startPoint y: 224, endPoint x: 246, endPoint y: 224, distance: 37.8
type input "250"
drag, startPoint x: 353, startPoint y: 226, endPoint x: 298, endPoint y: 220, distance: 54.8
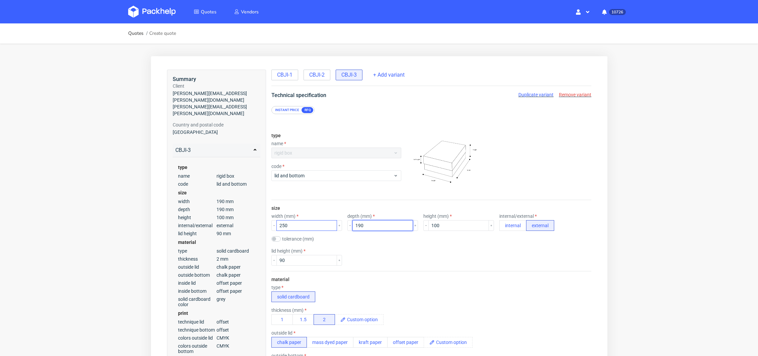
click at [300, 221] on div "width (mm) 250 depth (mm) 190 height (mm) 100 internal/external internal extern…" at bounding box center [431, 221] width 320 height 17
type input "250"
drag, startPoint x: 430, startPoint y: 224, endPoint x: 367, endPoint y: 224, distance: 62.9
click at [368, 224] on div "width (mm) 250 depth (mm) 250 height (mm) 100 internal/external internal extern…" at bounding box center [431, 221] width 320 height 17
type input "95"
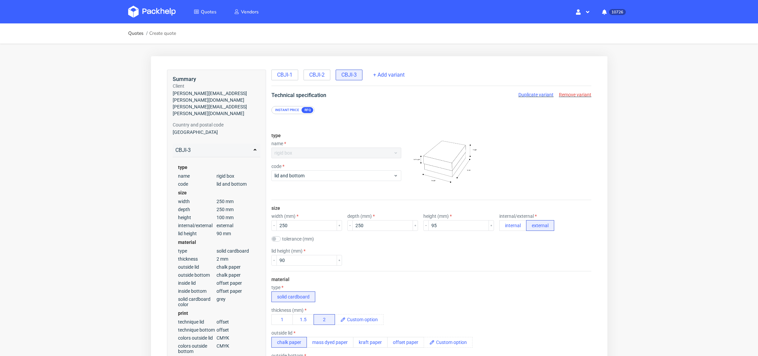
click at [372, 253] on div "lid height (mm) 90" at bounding box center [431, 256] width 320 height 17
drag, startPoint x: 295, startPoint y: 260, endPoint x: 231, endPoint y: 260, distance: 64.2
type input "85"
click at [373, 269] on div "size width (mm) 250 depth (mm) 250 height (mm) 95 internal/external internal ex…" at bounding box center [431, 235] width 320 height 71
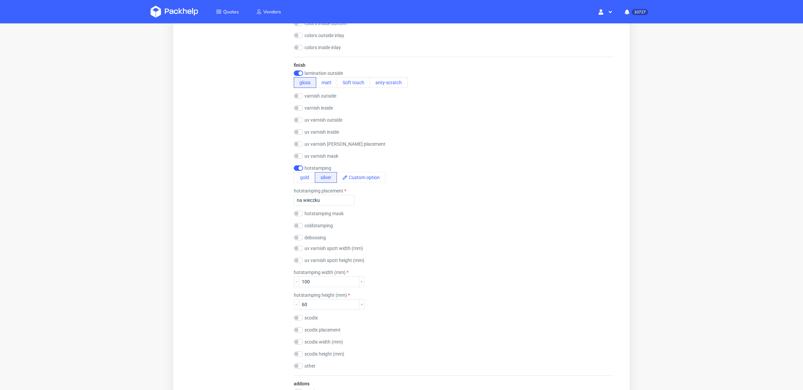
scroll to position [588, 0]
click at [307, 282] on input "100" at bounding box center [329, 281] width 61 height 11
type input "130"
click at [303, 301] on input "60" at bounding box center [329, 304] width 61 height 11
type input "70"
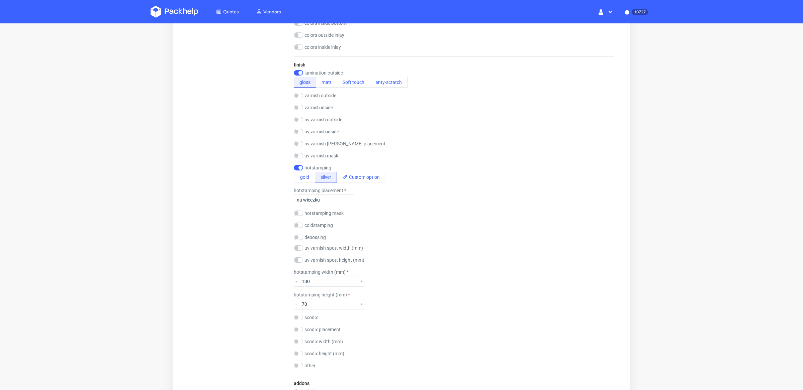
click at [421, 308] on div "hotstamping height (mm) 70" at bounding box center [454, 300] width 320 height 17
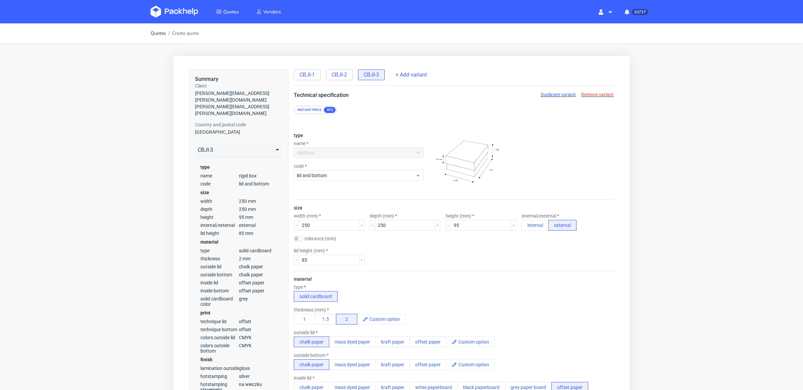
click at [556, 95] on span "Duplicate variant" at bounding box center [558, 94] width 35 height 5
drag, startPoint x: 311, startPoint y: 224, endPoint x: 263, endPoint y: 223, distance: 47.9
type input "290"
drag, startPoint x: 385, startPoint y: 224, endPoint x: 312, endPoint y: 223, distance: 72.9
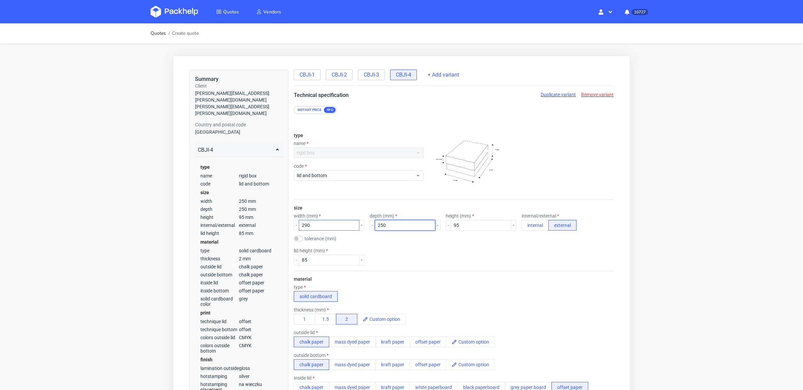
click at [312, 223] on div "width (mm) 290 depth (mm) 250 height (mm) 95 internal/external internal external" at bounding box center [454, 221] width 320 height 17
type input "290"
drag, startPoint x: 448, startPoint y: 229, endPoint x: 368, endPoint y: 226, distance: 80.7
click at [378, 229] on div "width (mm) 290 depth (mm) 290 height (mm) 95 internal/external internal external" at bounding box center [454, 221] width 320 height 17
type input "9"
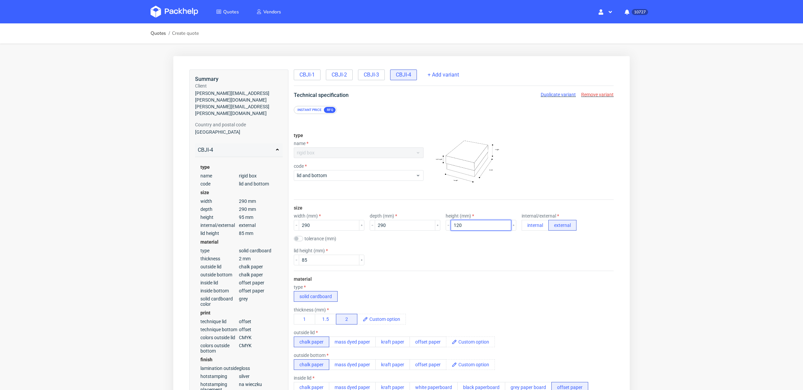
type input "120"
click at [447, 272] on div "material type solid cardboard thickness (mm) 1 1.5 2 outside lid chalk paper ma…" at bounding box center [454, 375] width 320 height 209
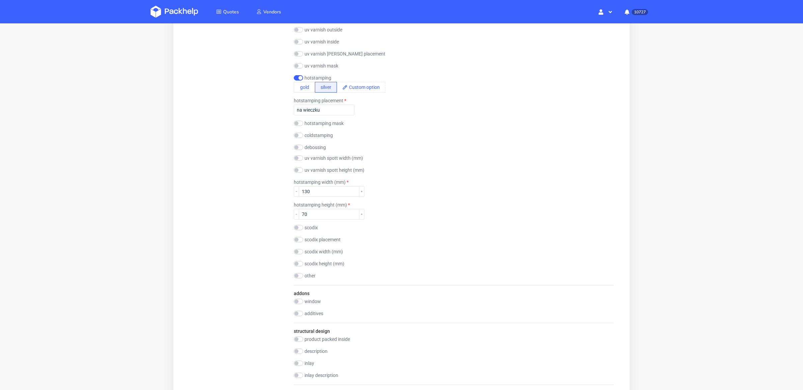
scroll to position [678, 0]
click at [312, 187] on input "130" at bounding box center [329, 192] width 61 height 11
click at [313, 190] on input "130" at bounding box center [329, 192] width 61 height 11
type input "150"
click at [303, 212] on input "70" at bounding box center [329, 214] width 61 height 11
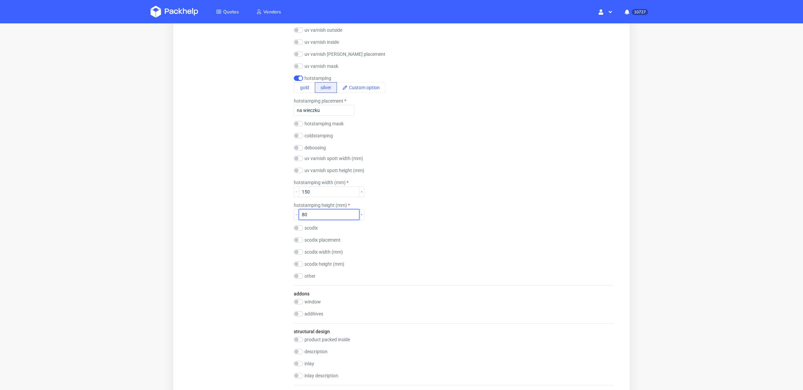
type input "80"
click at [415, 254] on div "scodix width (mm)" at bounding box center [454, 253] width 320 height 7
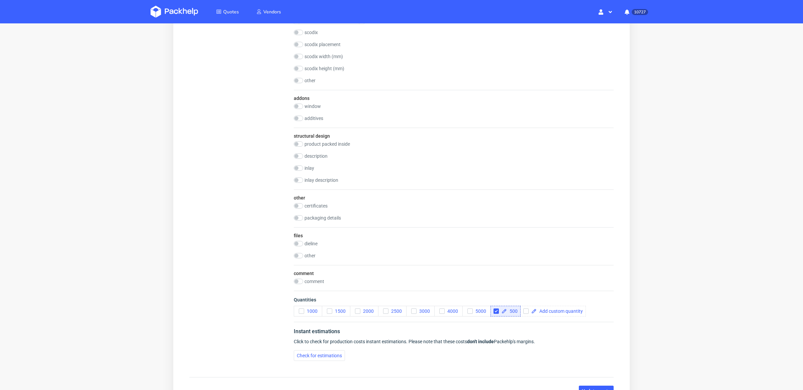
scroll to position [932, 0]
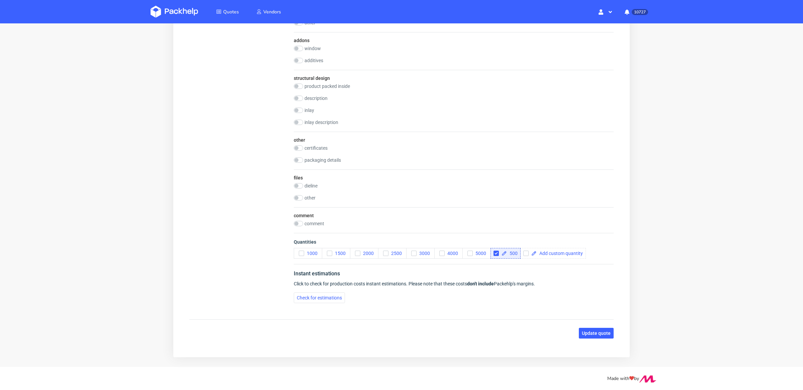
click at [595, 332] on span "Update quote" at bounding box center [596, 333] width 29 height 5
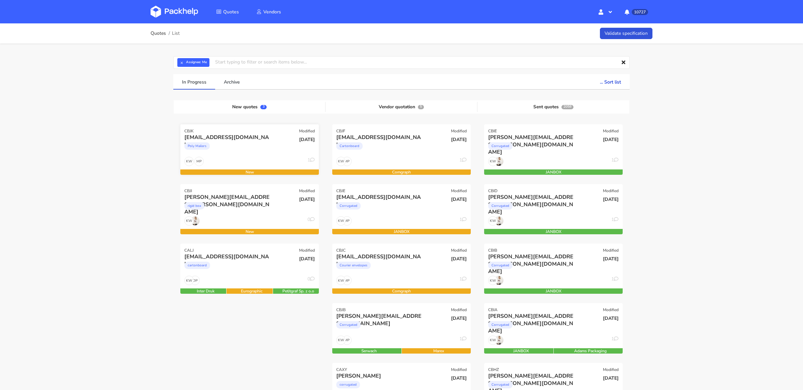
click at [262, 167] on div "MP KW 1" at bounding box center [249, 163] width 139 height 13
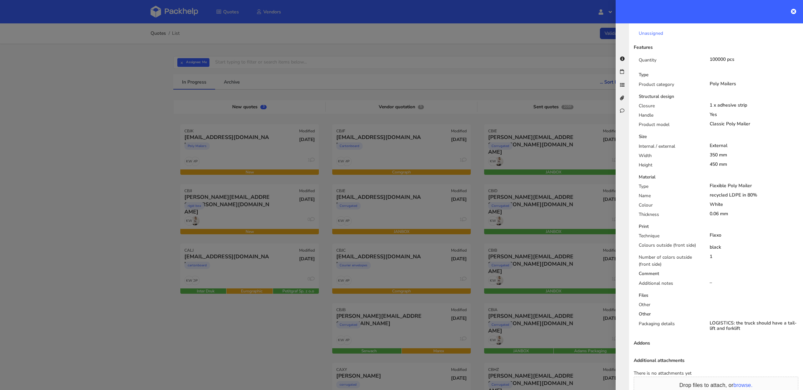
scroll to position [273, 0]
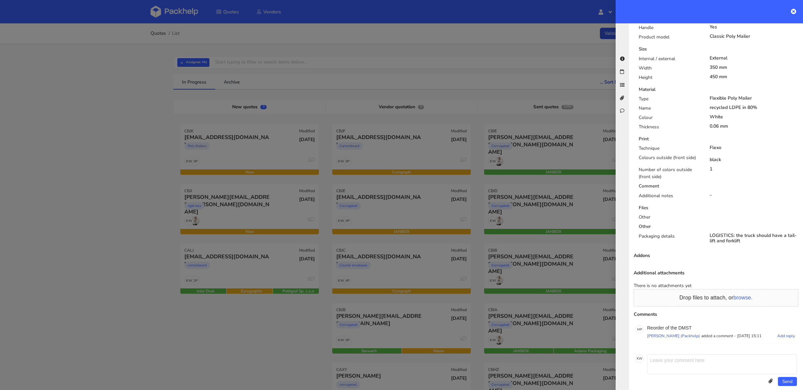
click at [685, 326] on p "Reorder of the DMST" at bounding box center [722, 328] width 150 height 5
click at [686, 326] on p "Reorder of the DMST" at bounding box center [722, 328] width 150 height 5
copy p "DMST"
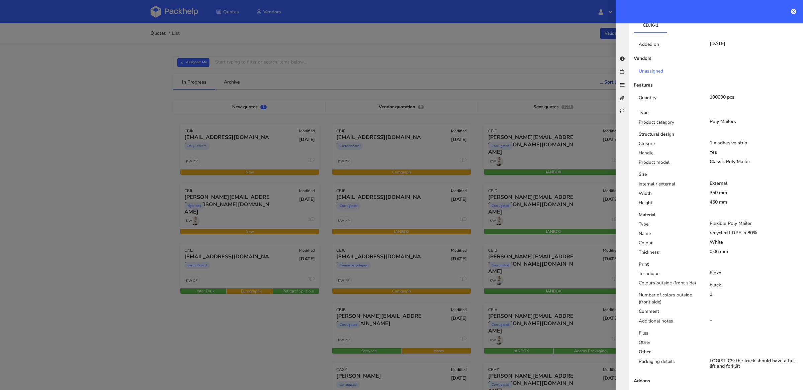
scroll to position [0, 0]
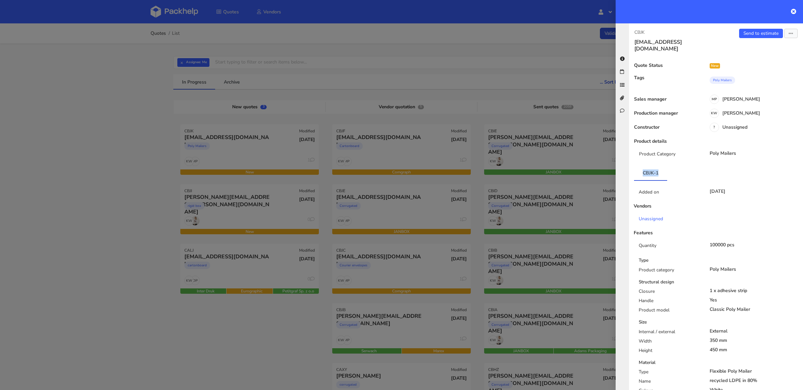
drag, startPoint x: 662, startPoint y: 166, endPoint x: 612, endPoint y: 163, distance: 49.9
click at [612, 163] on div "Quotes List Validate specification × Assignee: Me Assignee Me Dylan Dewit Natal…" at bounding box center [401, 394] width 803 height 743
click at [687, 181] on div "Added on 09 Sep 2025 Vendors Unassigned Features Quantity 100000 pcs Type Produ…" at bounding box center [716, 360] width 164 height 358
drag, startPoint x: 667, startPoint y: 167, endPoint x: 639, endPoint y: 166, distance: 28.1
click at [639, 167] on ul "CBJK-1" at bounding box center [716, 173] width 164 height 15
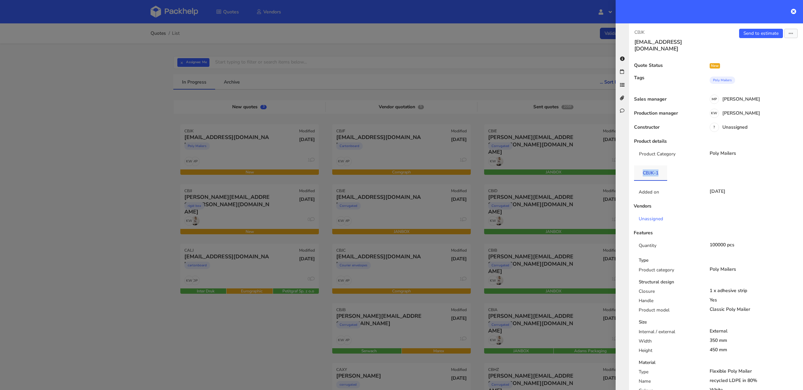
copy link "CBJK-1"
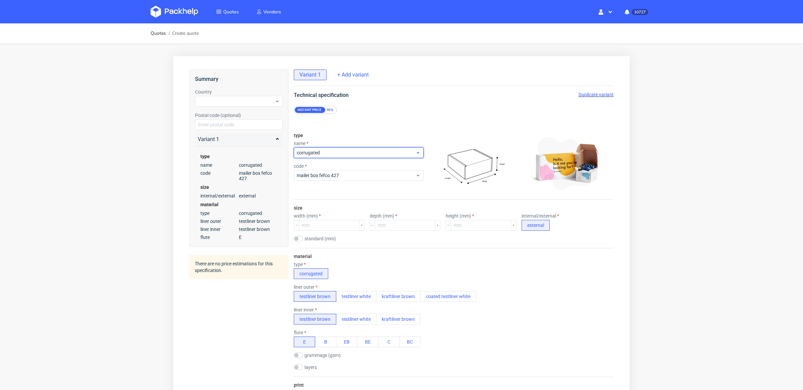
click at [320, 153] on span "corrugated" at bounding box center [356, 153] width 119 height 7
click at [323, 151] on span "corrugated" at bounding box center [356, 153] width 119 height 7
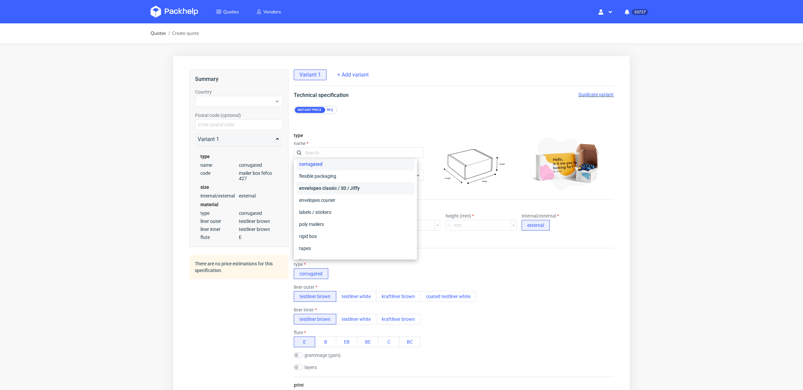
scroll to position [50, 0]
click at [324, 196] on div "labels / stickers" at bounding box center [355, 191] width 118 height 12
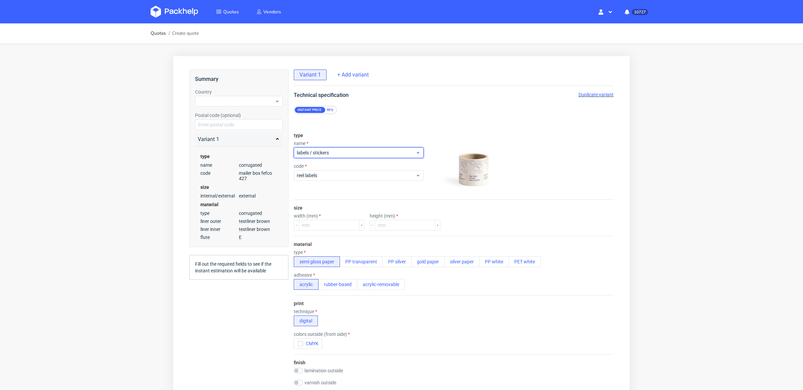
click at [327, 155] on span "labels / stickers" at bounding box center [356, 153] width 119 height 7
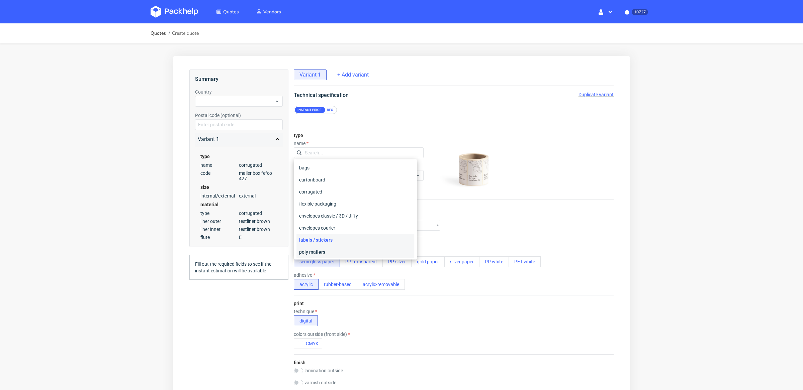
click at [323, 251] on div "poly mailers" at bounding box center [355, 252] width 118 height 12
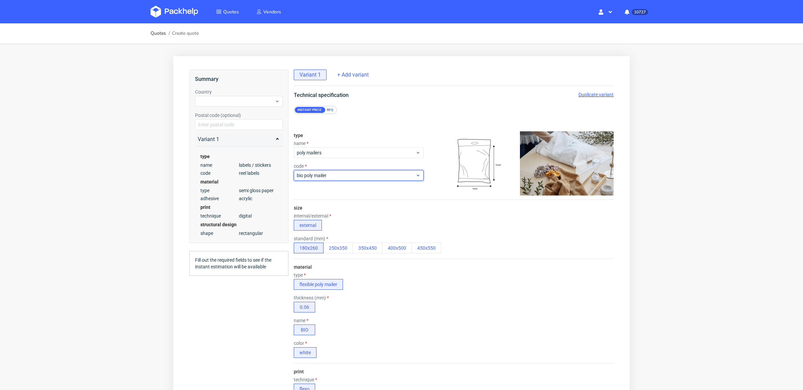
click at [329, 179] on div "bio poly mailer" at bounding box center [359, 175] width 130 height 11
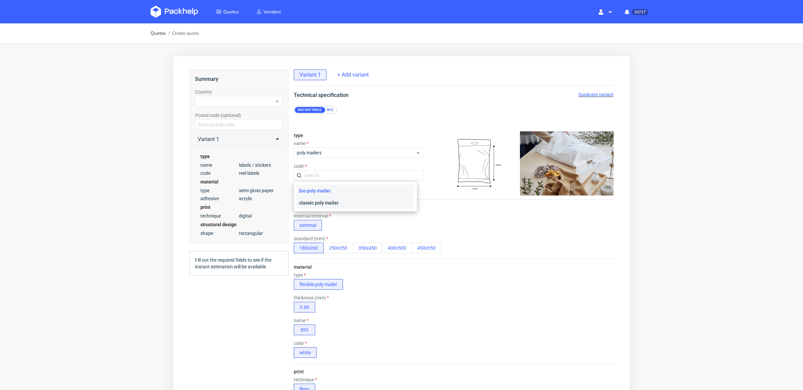
click at [316, 204] on div "classic poly mailer" at bounding box center [355, 203] width 118 height 12
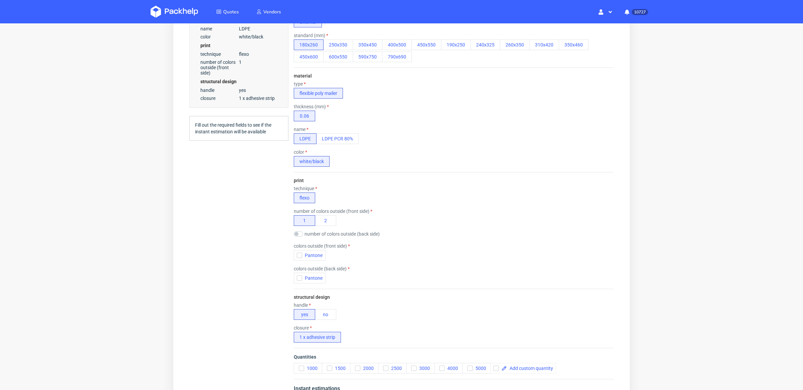
scroll to position [203, 0]
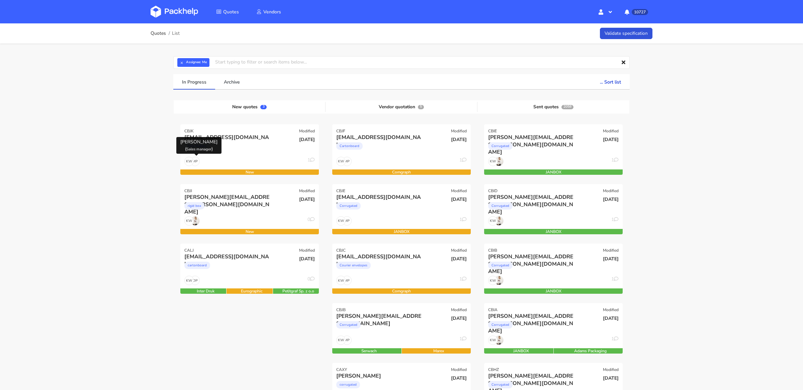
click at [141, 162] on div "Quotes List Validate specification × Assignee: Me Assignee Me Dylan Dewit Natal…" at bounding box center [401, 394] width 803 height 743
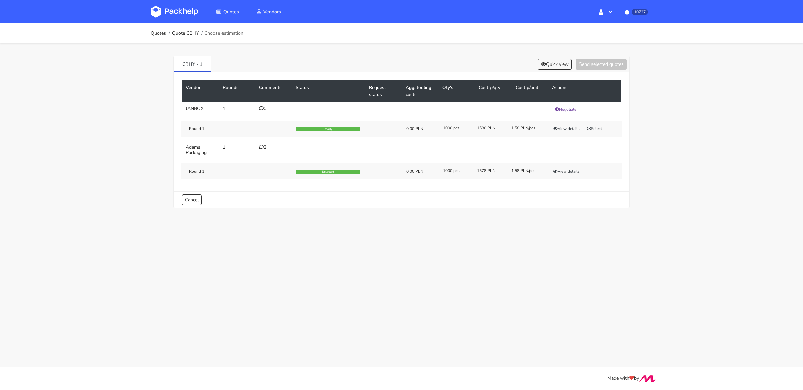
click at [259, 146] on icon at bounding box center [261, 147] width 5 height 5
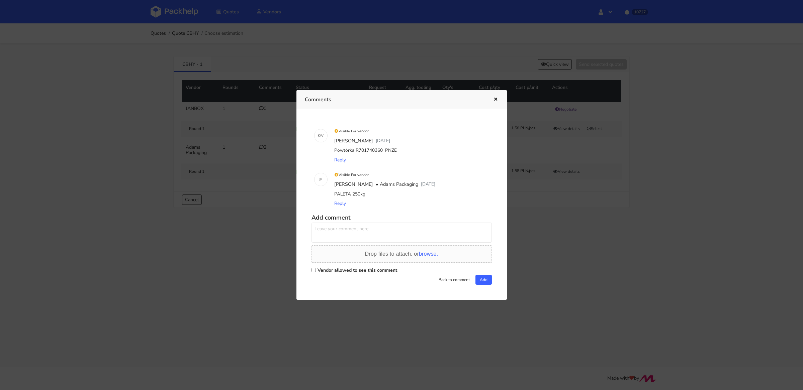
click at [389, 150] on div "Powtórka R701740360_PNZE" at bounding box center [411, 150] width 156 height 9
click at [397, 153] on div "Powtórka R701740360_PNZE" at bounding box center [411, 150] width 156 height 9
drag, startPoint x: 394, startPoint y: 153, endPoint x: 385, endPoint y: 149, distance: 9.6
click at [385, 150] on div "Powtórka R701740360_PNZE" at bounding box center [411, 150] width 156 height 9
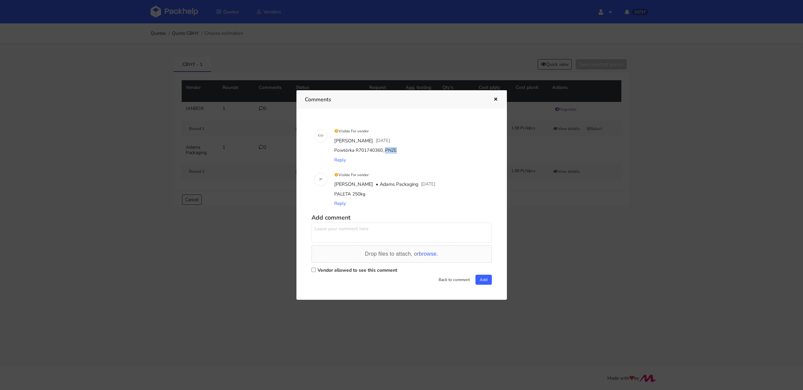
click at [385, 149] on div "Powtórka R701740360_PNZE" at bounding box center [411, 150] width 156 height 9
click at [370, 151] on div "Powtórka R701740360_PNZE" at bounding box center [411, 150] width 156 height 9
click at [369, 152] on div "Powtórka R701740360_PNZE" at bounding box center [411, 150] width 156 height 9
copy div "R701740360_PNZE"
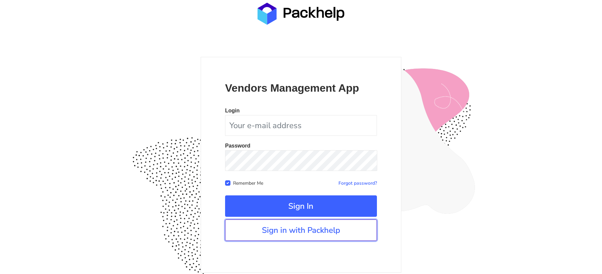
click at [308, 233] on link "Sign in with Packhelp" at bounding box center [301, 229] width 152 height 21
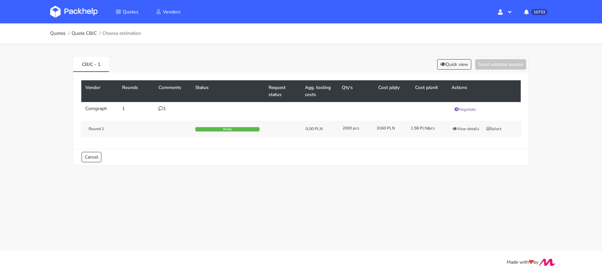
click at [158, 108] on td "1" at bounding box center [173, 109] width 37 height 15
click at [160, 108] on icon at bounding box center [161, 108] width 5 height 5
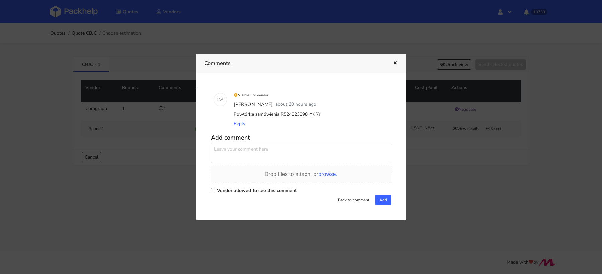
drag, startPoint x: 317, startPoint y: 114, endPoint x: 307, endPoint y: 114, distance: 10.4
click at [307, 114] on div "Powtórka zamówienia R524823898_YKRY" at bounding box center [311, 114] width 156 height 9
copy div "YKRY"
click at [478, 208] on div at bounding box center [301, 137] width 602 height 274
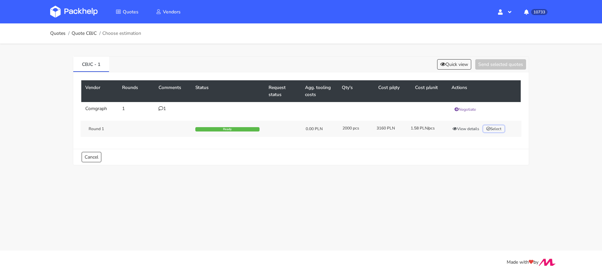
click at [491, 126] on button "Select" at bounding box center [493, 128] width 21 height 7
click at [489, 65] on button "Send selected quotes ( 1 )" at bounding box center [496, 64] width 60 height 10
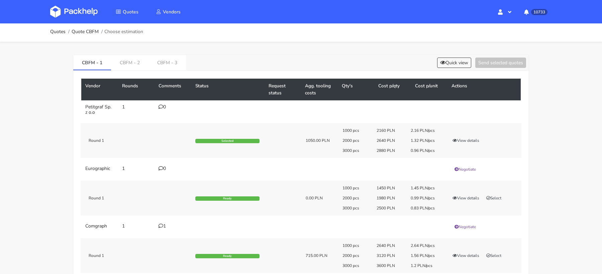
scroll to position [1, 0]
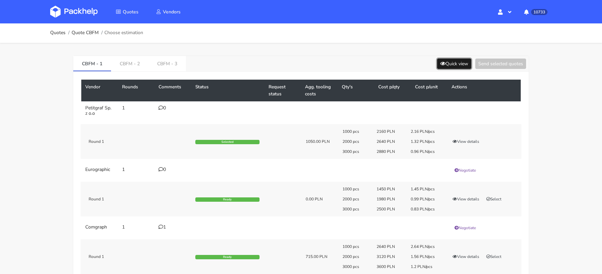
click at [445, 61] on button "Quick view" at bounding box center [454, 64] width 34 height 10
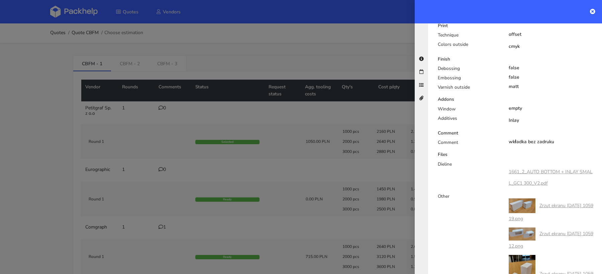
scroll to position [478, 0]
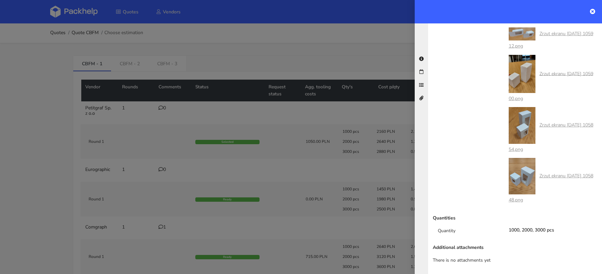
click at [314, 165] on div at bounding box center [301, 137] width 602 height 274
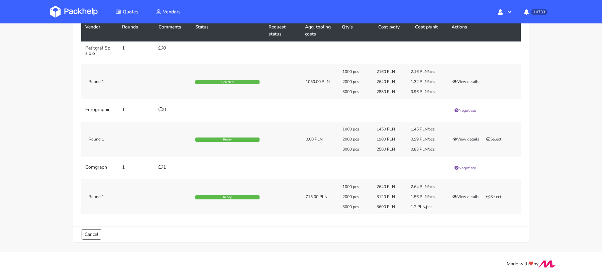
scroll to position [61, 0]
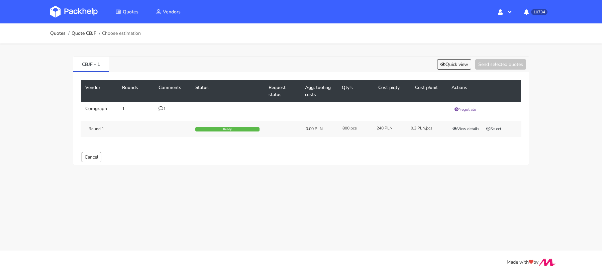
click at [165, 107] on div "1" at bounding box center [173, 108] width 29 height 5
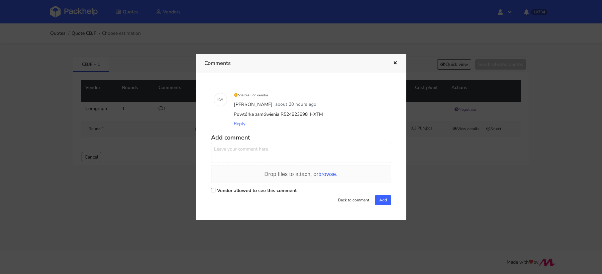
drag, startPoint x: 324, startPoint y: 116, endPoint x: 307, endPoint y: 117, distance: 16.4
click at [307, 117] on div "Powtórka zamówienia R524823898_HXTM" at bounding box center [311, 114] width 156 height 9
copy div "HXTM"
click at [471, 159] on div at bounding box center [301, 137] width 602 height 274
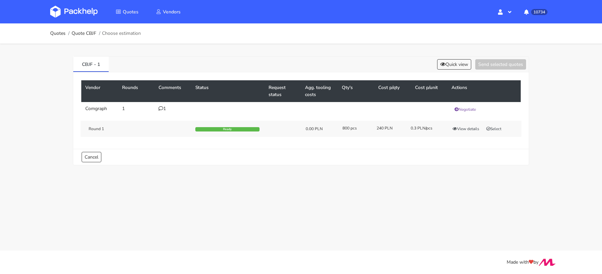
click at [508, 125] on div "View details Select" at bounding box center [483, 128] width 77 height 7
click at [497, 127] on button "Select" at bounding box center [493, 128] width 21 height 7
click at [488, 55] on div "CBJF - 1 Quick view Send selected quotes ( 1 ) Vendor Rounds Comments Status Re…" at bounding box center [301, 108] width 482 height 131
click at [487, 68] on button "Send selected quotes ( 1 )" at bounding box center [496, 64] width 60 height 10
click at [83, 15] on img at bounding box center [74, 12] width 48 height 12
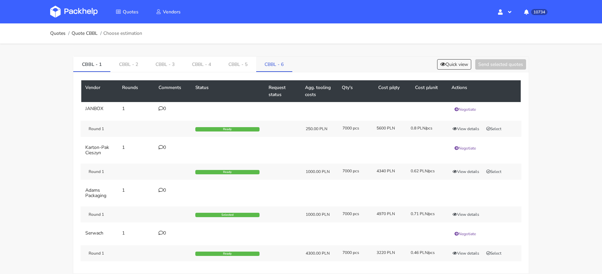
click at [260, 66] on link "CBBL - 6" at bounding box center [274, 64] width 36 height 15
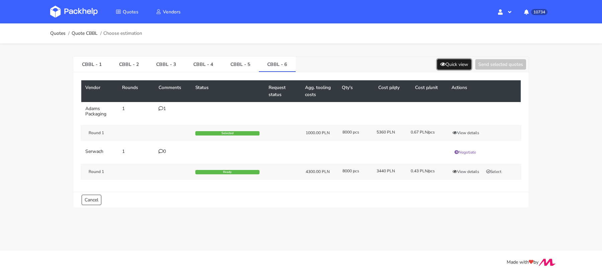
click at [440, 63] on icon at bounding box center [442, 64] width 5 height 5
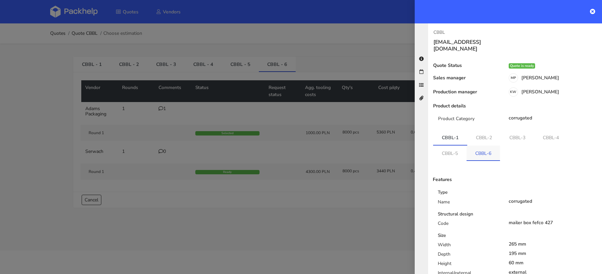
click at [476, 148] on link "CBBL-6" at bounding box center [483, 153] width 33 height 15
click at [202, 107] on div at bounding box center [301, 137] width 602 height 274
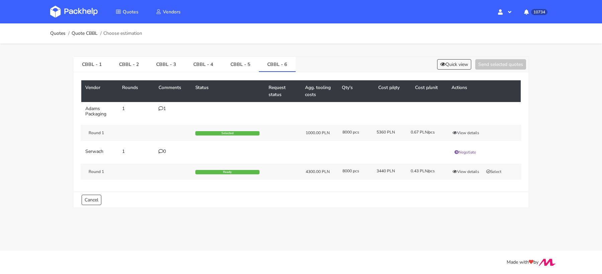
click at [163, 109] on div "1" at bounding box center [173, 108] width 29 height 5
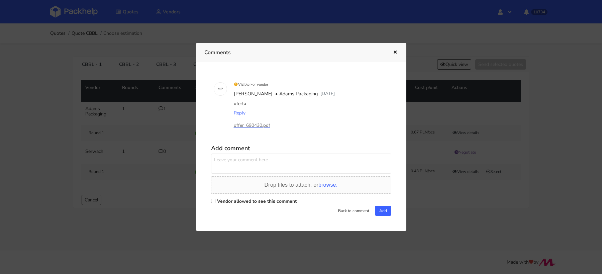
click at [250, 125] on p "offer_690430.pdf" at bounding box center [267, 125] width 67 height 7
click at [439, 69] on div at bounding box center [301, 137] width 602 height 274
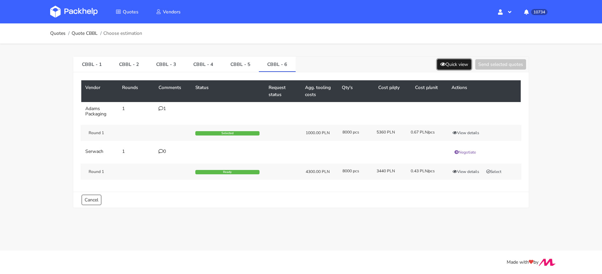
click at [443, 68] on button "Quick view" at bounding box center [454, 64] width 34 height 10
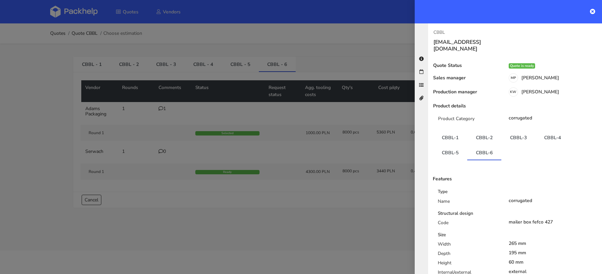
click at [188, 51] on div at bounding box center [301, 137] width 602 height 274
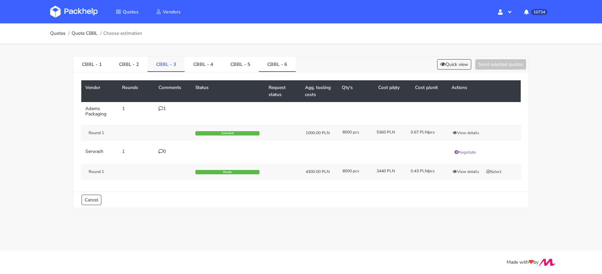
click at [166, 69] on link "CBBL - 3" at bounding box center [166, 64] width 37 height 15
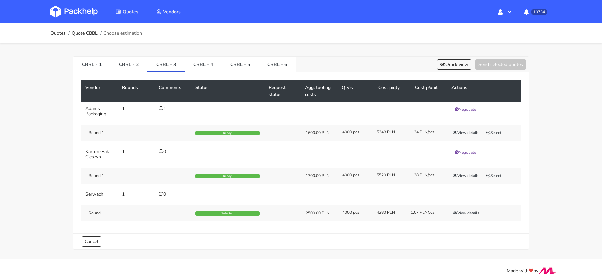
click at [164, 107] on div "1" at bounding box center [173, 108] width 29 height 5
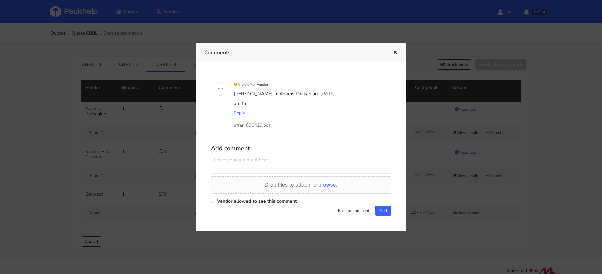
click at [247, 127] on p "offer_690429.pdf" at bounding box center [267, 125] width 67 height 7
click at [425, 150] on div at bounding box center [301, 137] width 602 height 274
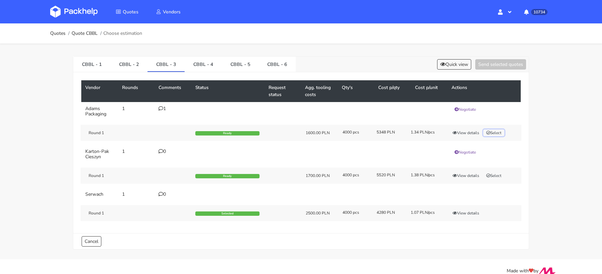
click at [499, 130] on button "Select" at bounding box center [493, 132] width 21 height 7
click at [492, 133] on button "Selected" at bounding box center [495, 132] width 25 height 7
click at [465, 132] on button "View details" at bounding box center [466, 132] width 33 height 7
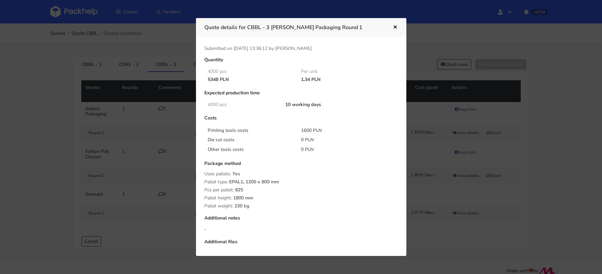
click at [441, 17] on div at bounding box center [301, 137] width 602 height 274
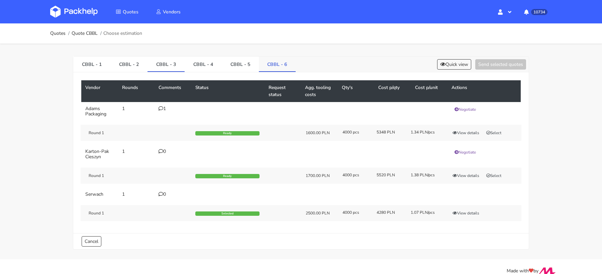
click at [263, 69] on link "CBBL - 6" at bounding box center [277, 64] width 37 height 15
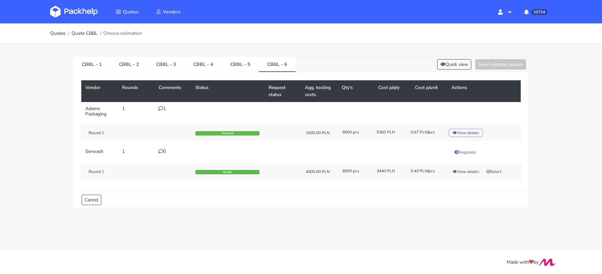
click at [465, 129] on button "View details" at bounding box center [466, 132] width 33 height 7
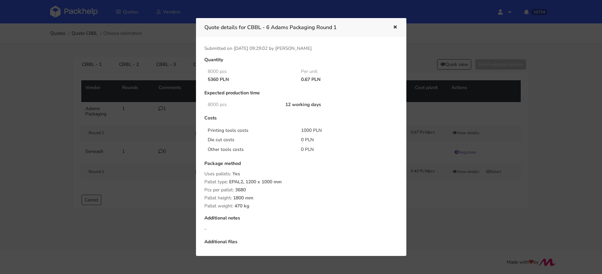
click at [504, 127] on div at bounding box center [301, 137] width 602 height 274
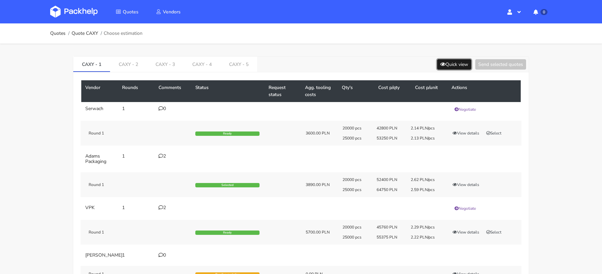
click at [459, 66] on button "Quick view" at bounding box center [454, 64] width 34 height 10
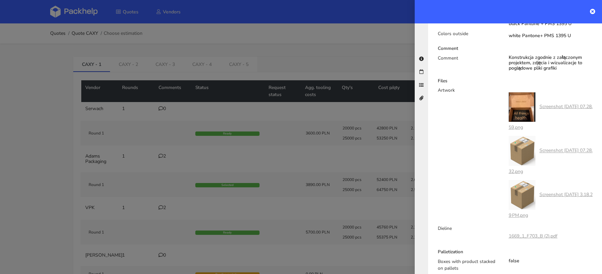
scroll to position [335, 0]
click at [517, 234] on link "1669_1_F703_B (2).pdf" at bounding box center [533, 235] width 49 height 6
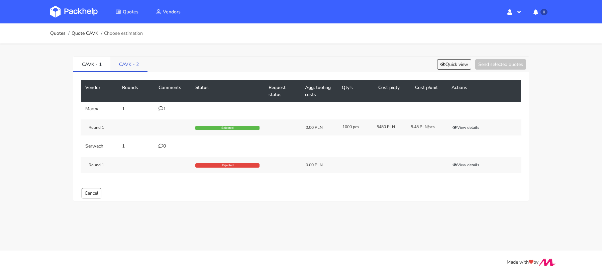
click at [123, 62] on link "CAVK - 2" at bounding box center [128, 64] width 37 height 15
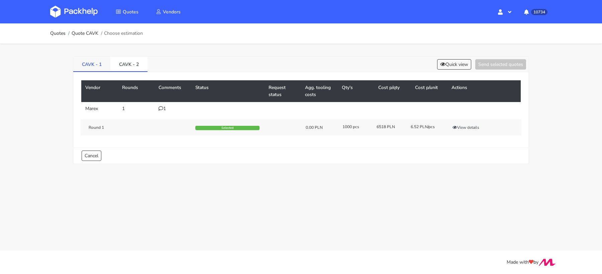
click at [94, 65] on link "CAVK - 1" at bounding box center [91, 64] width 37 height 15
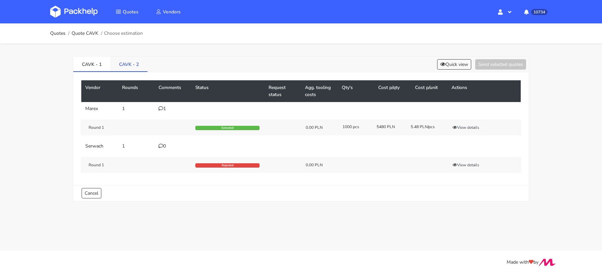
click at [114, 64] on link "CAVK - 2" at bounding box center [128, 64] width 37 height 15
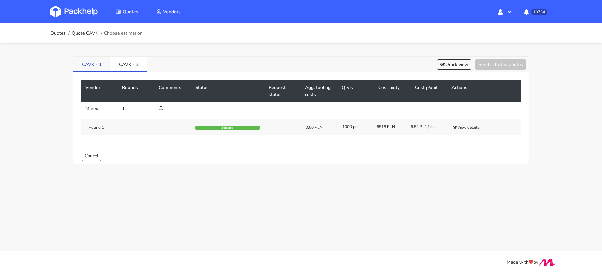
click at [95, 62] on link "CAVK - 1" at bounding box center [91, 64] width 37 height 15
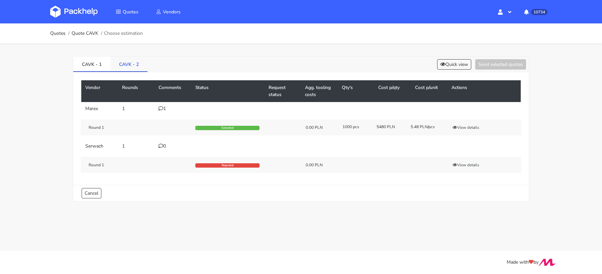
click at [122, 65] on link "CAVK - 2" at bounding box center [128, 64] width 37 height 15
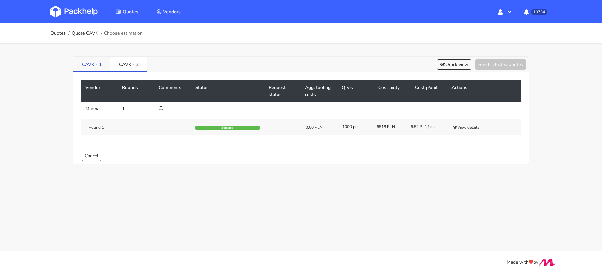
click at [98, 64] on link "CAVK - 1" at bounding box center [91, 64] width 37 height 15
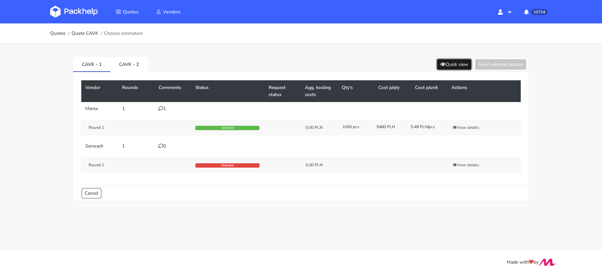
click at [450, 64] on button "Quick view" at bounding box center [454, 64] width 34 height 10
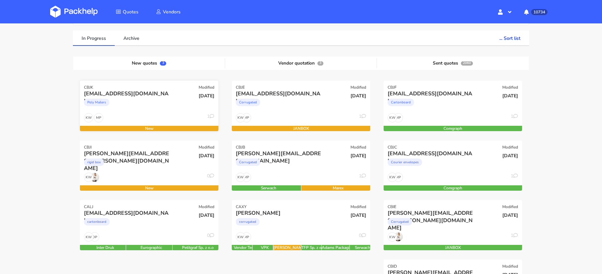
scroll to position [19, 0]
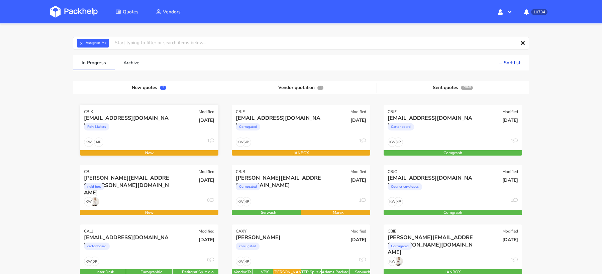
click at [131, 118] on div "[EMAIL_ADDRESS][DOMAIN_NAME]" at bounding box center [128, 117] width 89 height 7
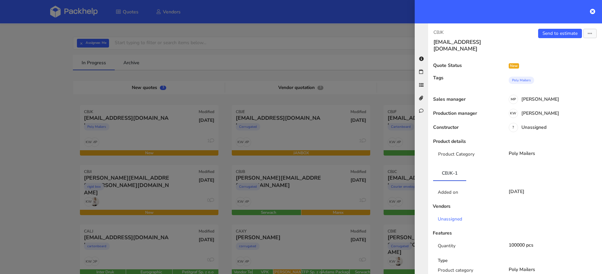
scroll to position [390, 0]
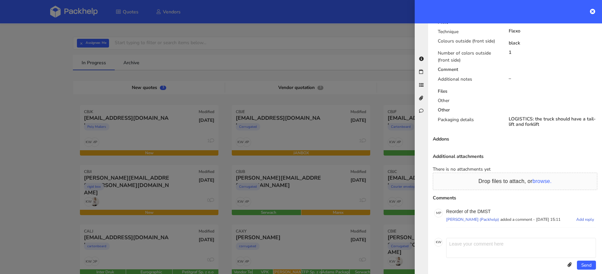
click at [483, 209] on div "Reorder of the DMST [PERSON_NAME] (Packhelp) added a comment - [DATE] 15:11 Add…" at bounding box center [521, 218] width 150 height 19
click at [483, 209] on p "Reorder of the DMST" at bounding box center [521, 211] width 150 height 5
copy p "DMST"
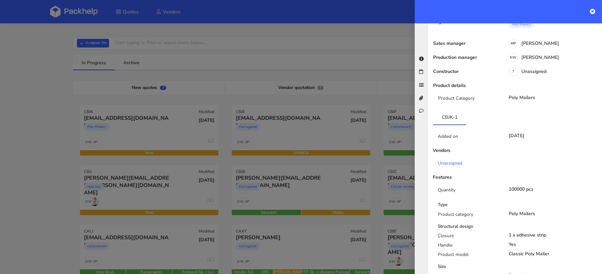
scroll to position [0, 0]
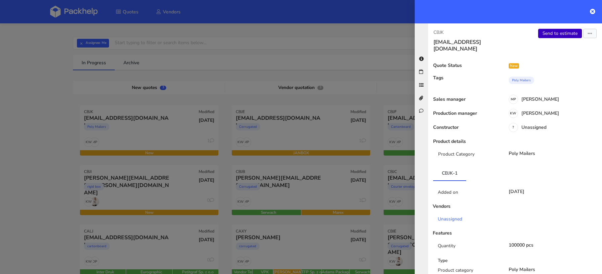
click at [555, 32] on link "Send to estimate" at bounding box center [560, 33] width 44 height 9
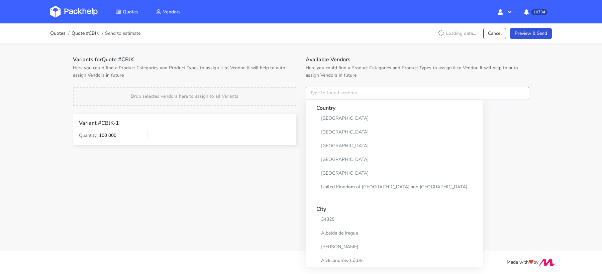
click at [316, 97] on input "text" at bounding box center [417, 93] width 223 height 13
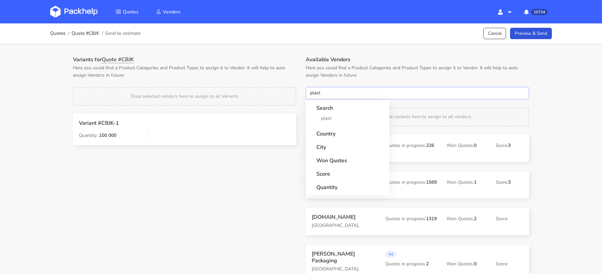
type input "plast"
click at [325, 125] on div "Search plast" at bounding box center [347, 113] width 78 height 26
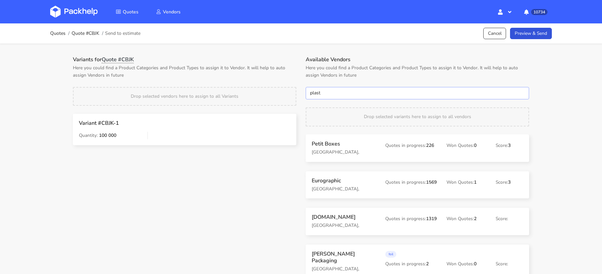
click at [327, 98] on input "plast" at bounding box center [417, 93] width 223 height 13
click at [327, 119] on link "plast" at bounding box center [347, 118] width 62 height 12
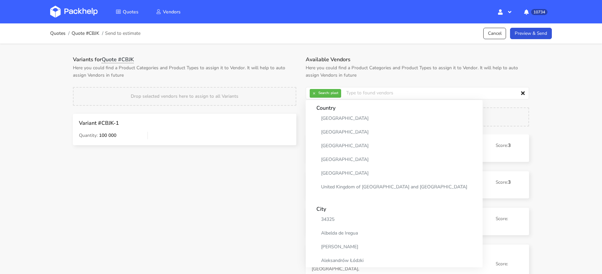
click at [282, 86] on div "Variants for Quote #CBJK Here you could find a Product Categories and Product T…" at bounding box center [184, 105] width 233 height 98
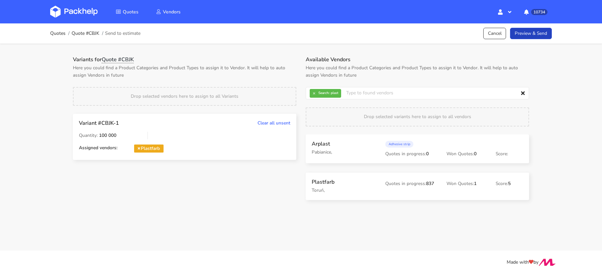
click at [517, 35] on link "Preview & Send" at bounding box center [531, 34] width 42 height 12
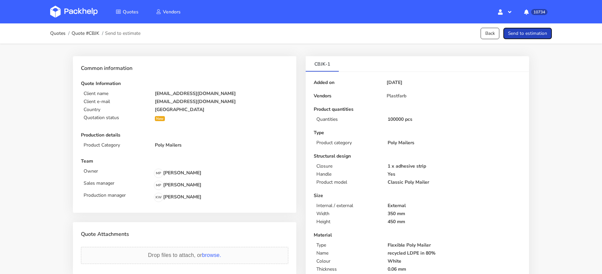
click at [529, 35] on button "Send to estimation" at bounding box center [528, 34] width 49 height 12
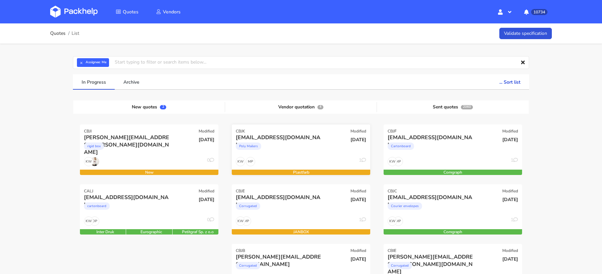
click at [314, 157] on div "MP KW 1" at bounding box center [301, 163] width 139 height 13
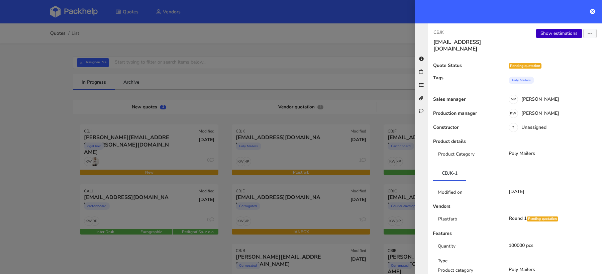
click at [554, 38] on div "Show estimations Send to estimate View quote Edit quote Missing data Reject quo…" at bounding box center [558, 40] width 87 height 23
click at [549, 39] on div "Show estimations Send to estimate View quote Edit quote Missing data Reject quo…" at bounding box center [558, 40] width 87 height 23
click at [555, 34] on link "Show estimations" at bounding box center [559, 33] width 46 height 9
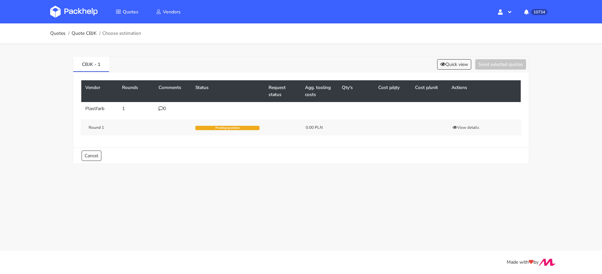
click at [161, 109] on icon at bounding box center [161, 108] width 5 height 5
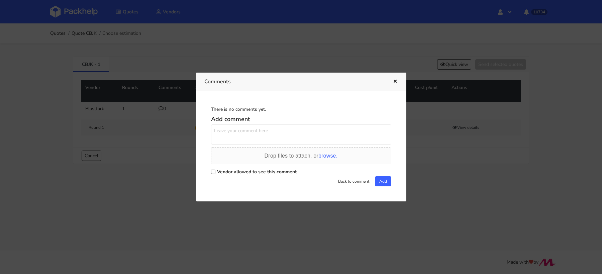
click at [214, 169] on div "Vendor allowed to see this comment" at bounding box center [301, 171] width 180 height 9
click at [213, 172] on input "Vendor allowed to see this comment" at bounding box center [213, 172] width 4 height 4
checkbox input "true"
click at [221, 142] on textarea at bounding box center [301, 134] width 180 height 20
paste textarea "DMST"
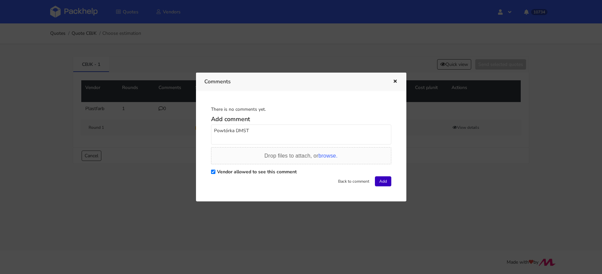
type textarea "Powtórka DMST"
click at [382, 184] on button "Add" at bounding box center [383, 181] width 16 height 10
